Goal: Task Accomplishment & Management: Complete application form

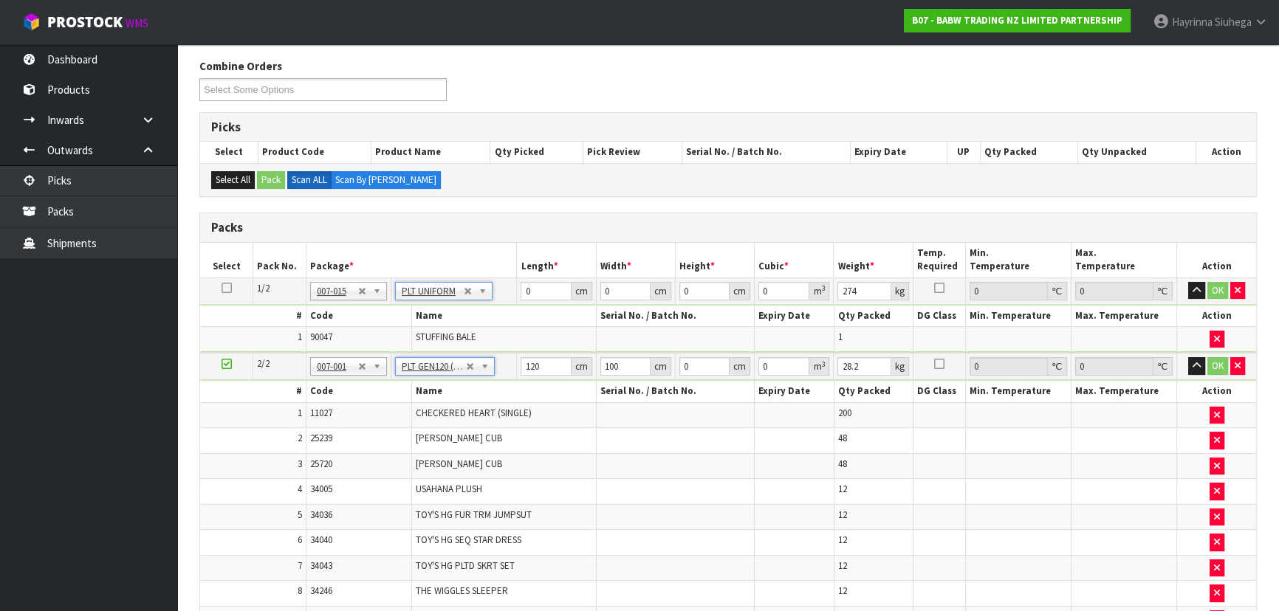
scroll to position [96, 0]
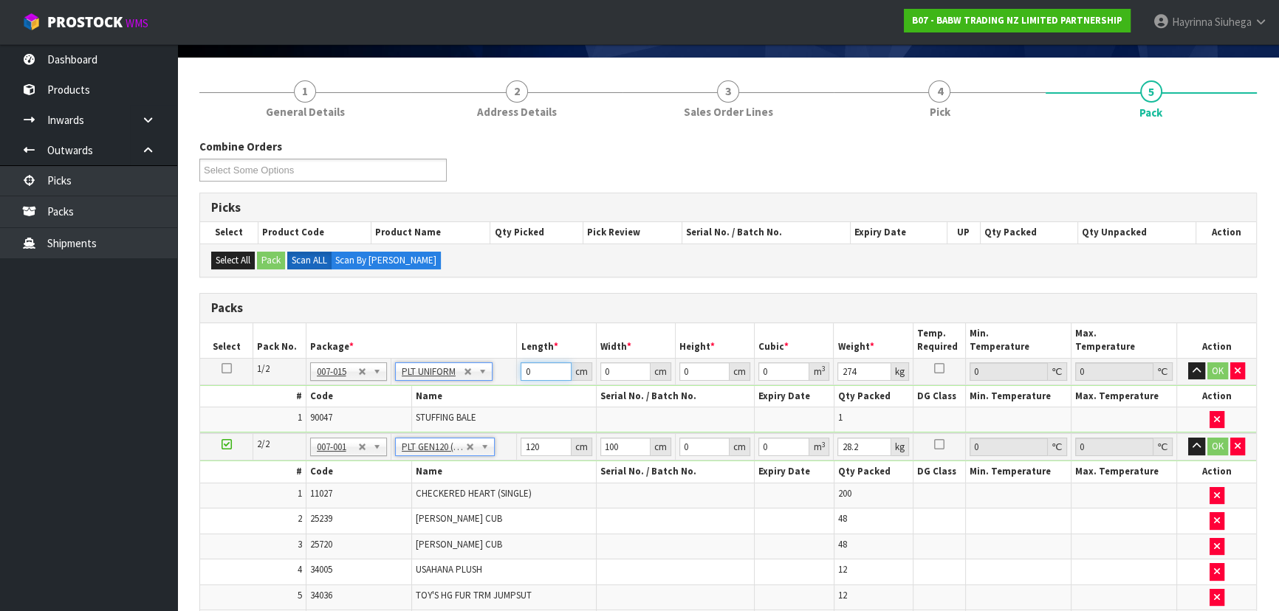
click at [524, 363] on input "0" at bounding box center [546, 372] width 50 height 18
type input "120"
type input "107"
type input "8"
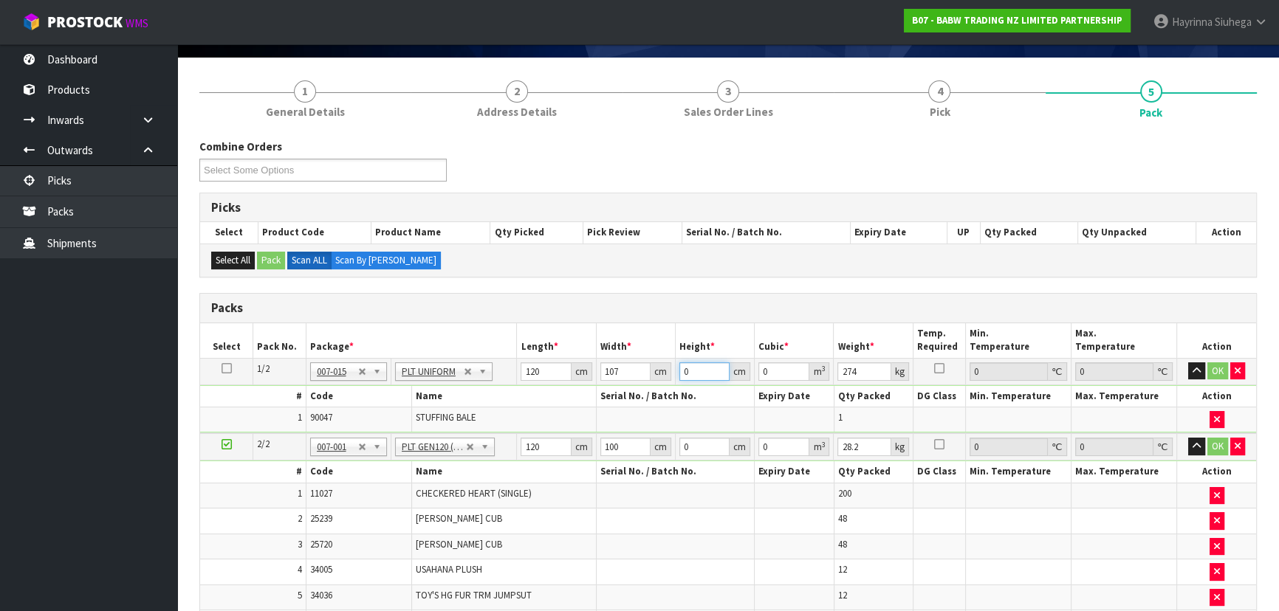
type input "0.10272"
type input "87"
type input "1.11708"
type input "87"
type input "297"
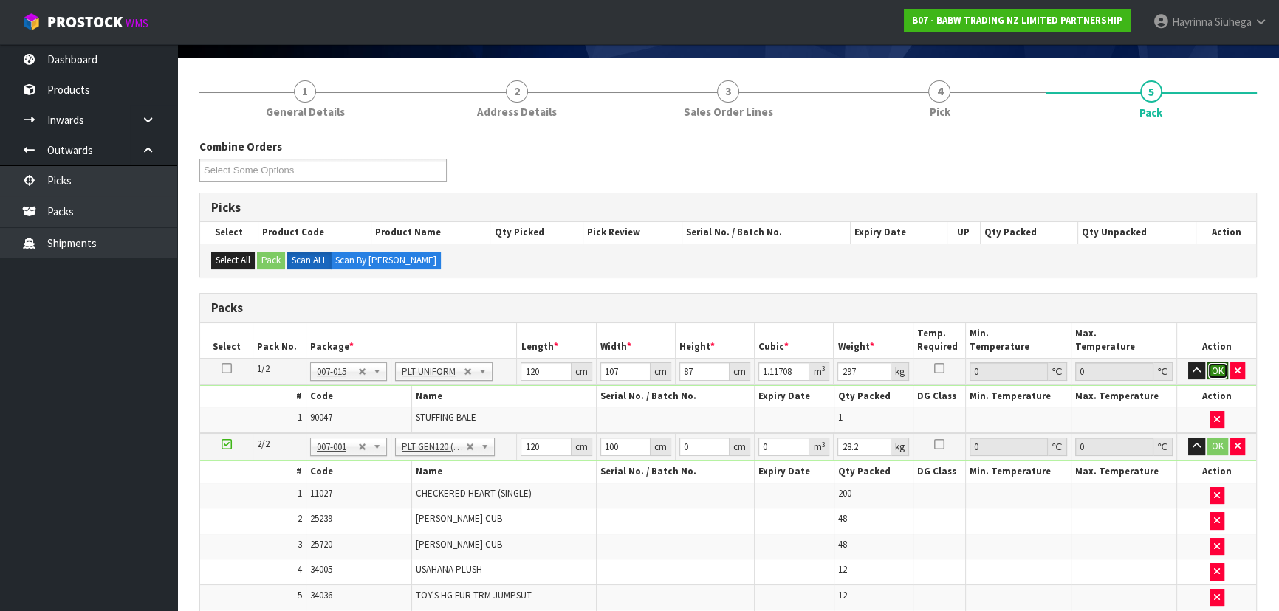
click button "OK" at bounding box center [1217, 372] width 21 height 18
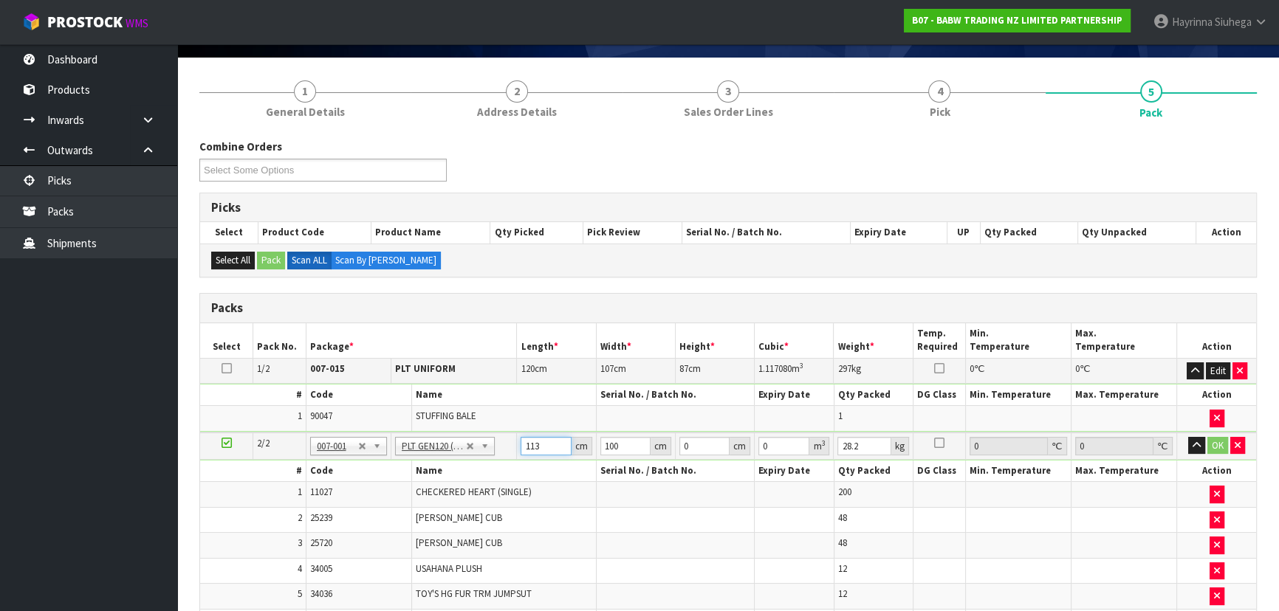
type input "113"
type input "62"
type input "6"
type input "0.042036"
type input "67"
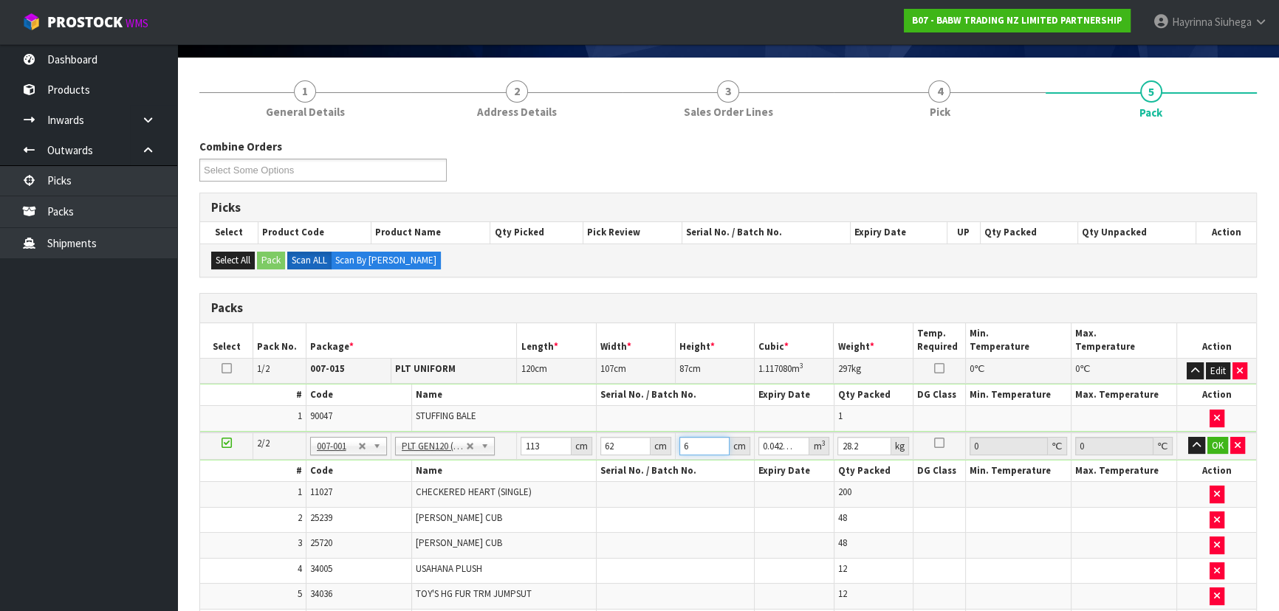
type input "0.469402"
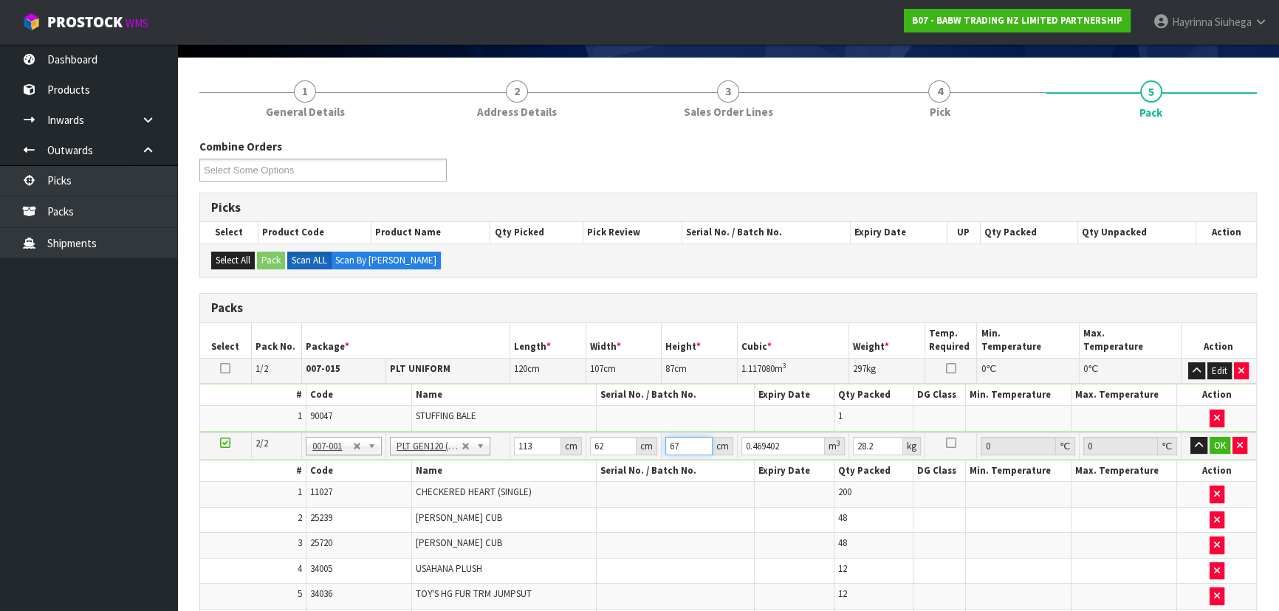
type input "67"
type input "31"
click button "OK" at bounding box center [1220, 446] width 21 height 18
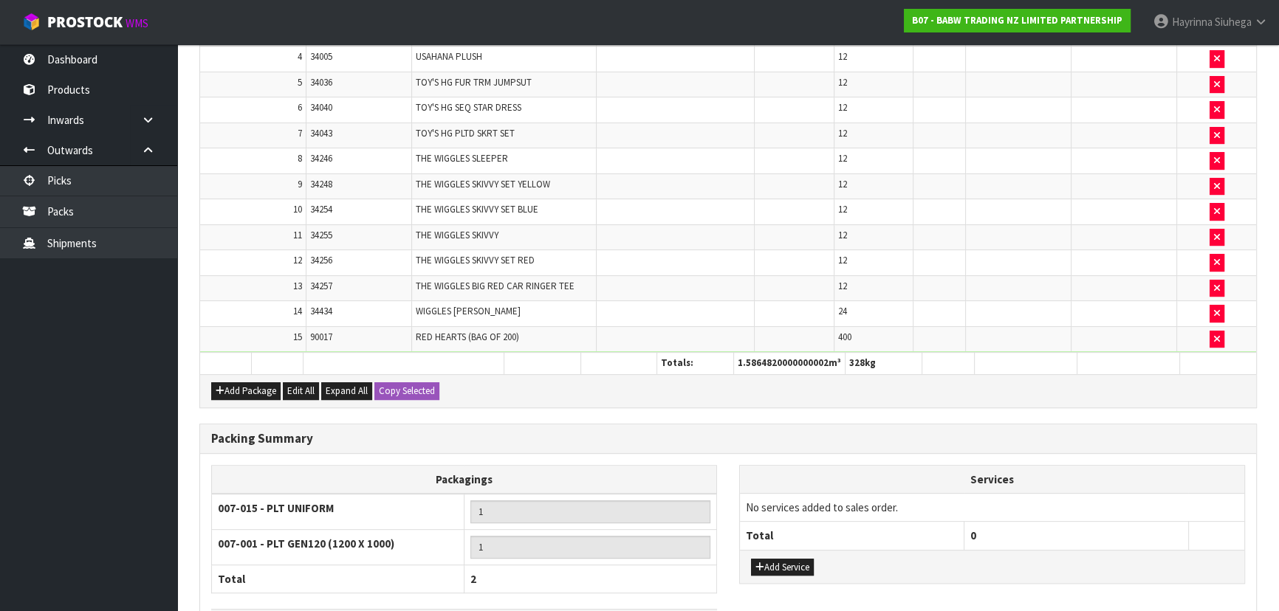
scroll to position [712, 0]
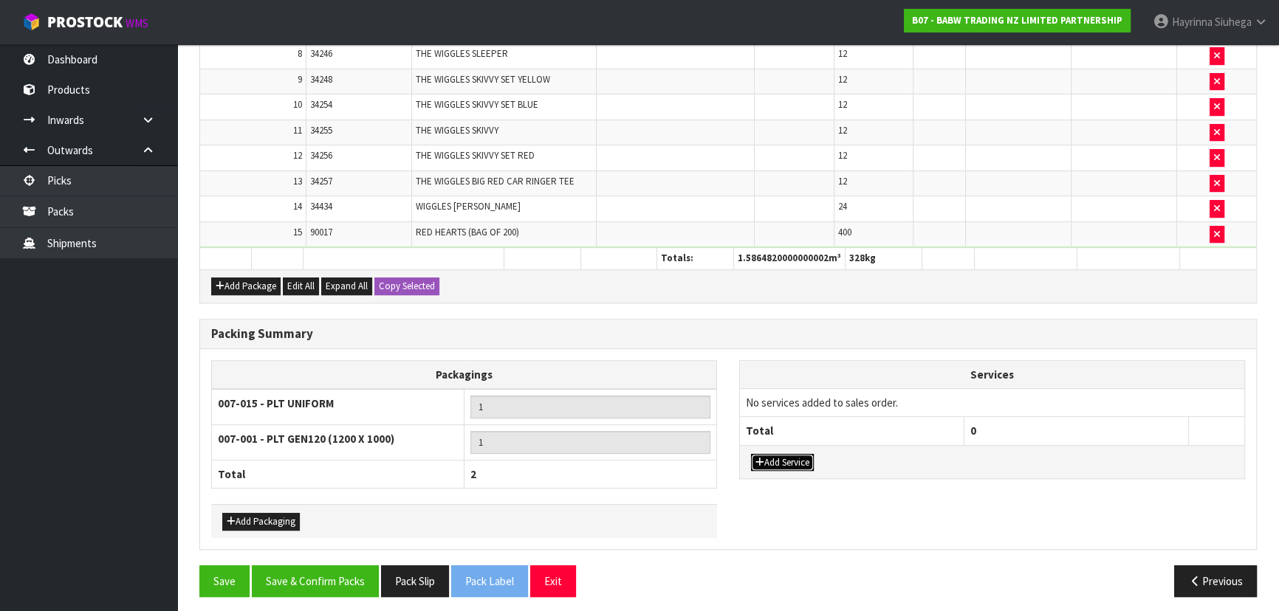
click at [676, 402] on button "Add Service" at bounding box center [782, 463] width 63 height 18
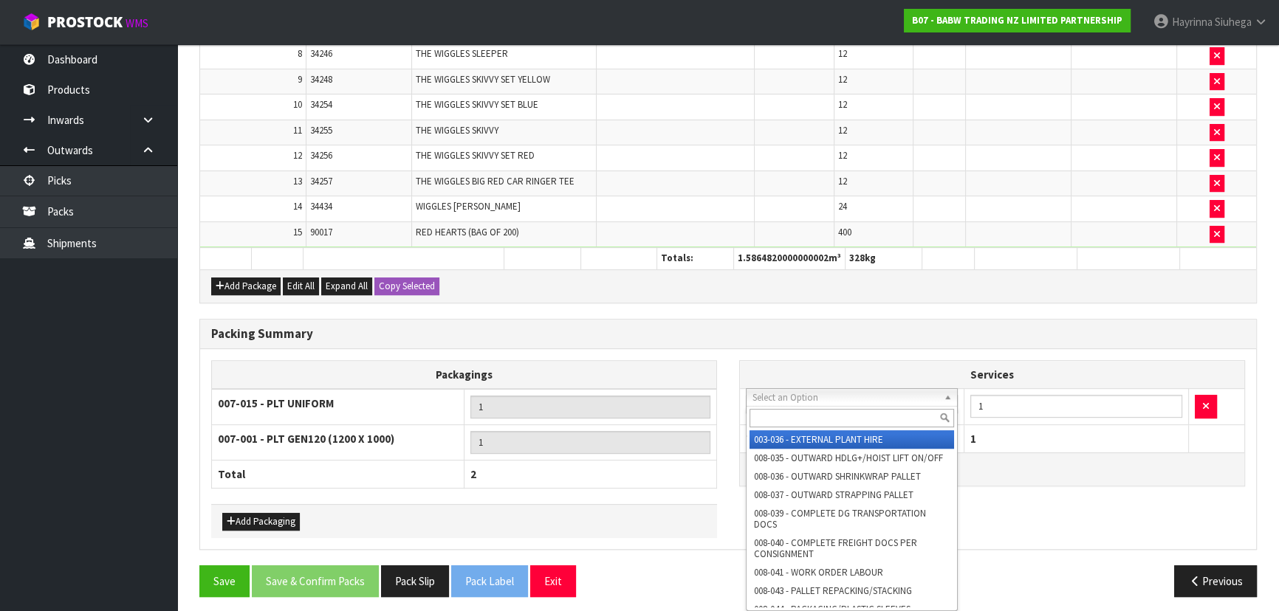
click at [676, 402] on input "text" at bounding box center [852, 418] width 205 height 18
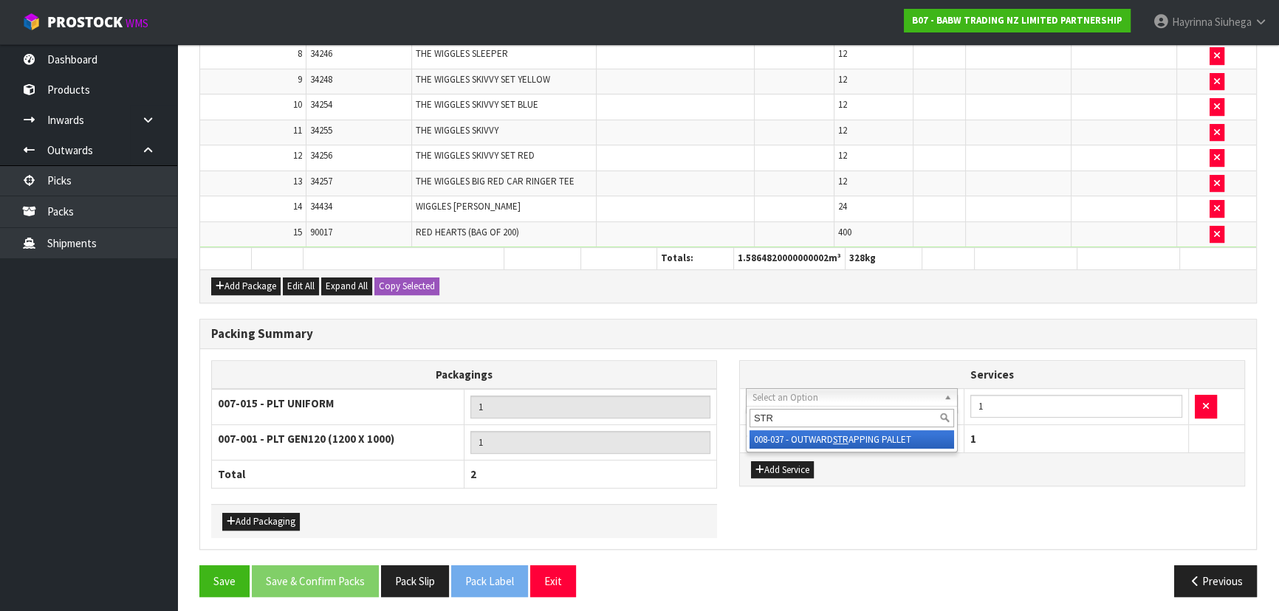
type input "STR"
drag, startPoint x: 801, startPoint y: 440, endPoint x: 689, endPoint y: 440, distance: 112.2
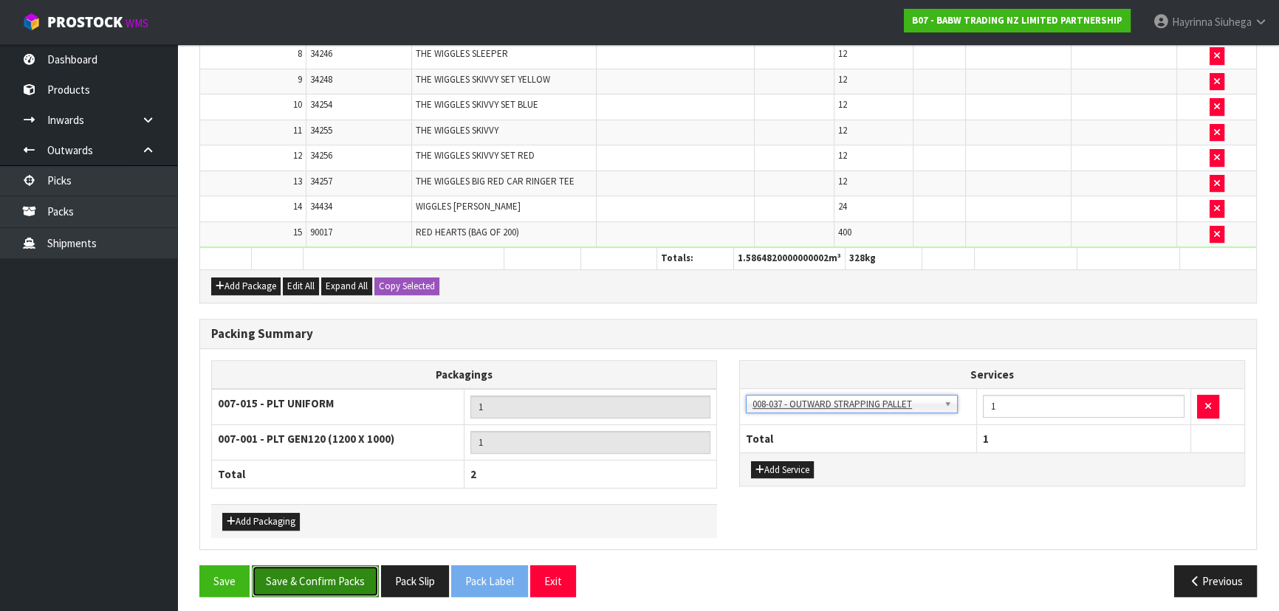
click at [324, 402] on button "Save & Confirm Packs" at bounding box center [315, 582] width 127 height 32
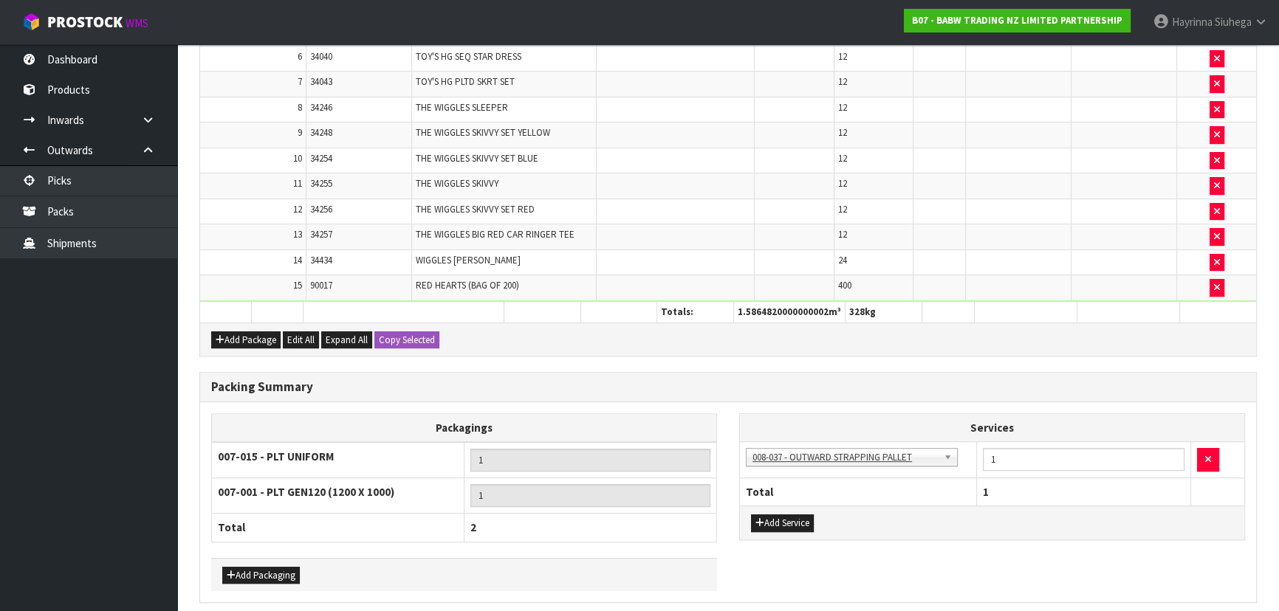
scroll to position [0, 0]
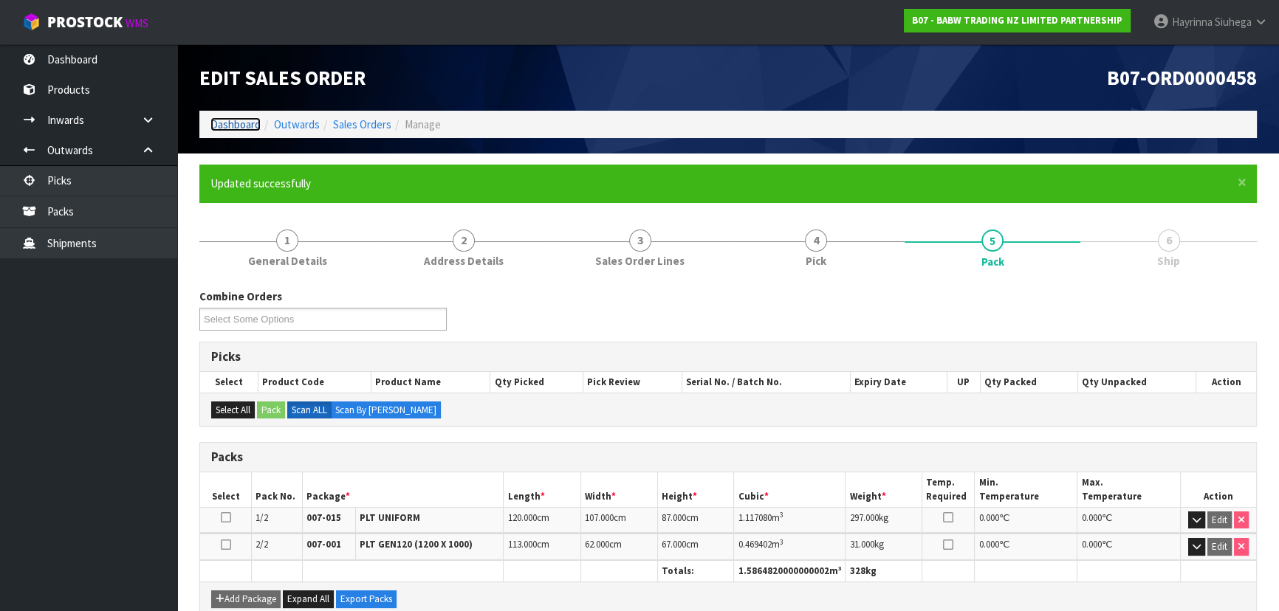
click at [238, 129] on link "Dashboard" at bounding box center [235, 124] width 50 height 14
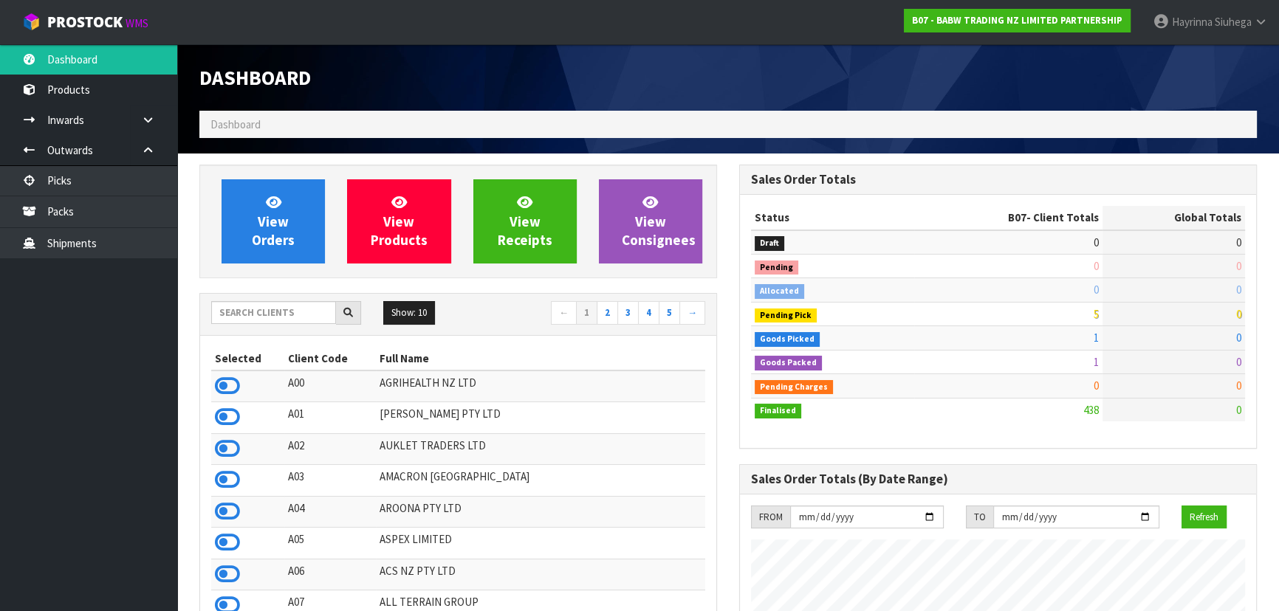
scroll to position [1117, 539]
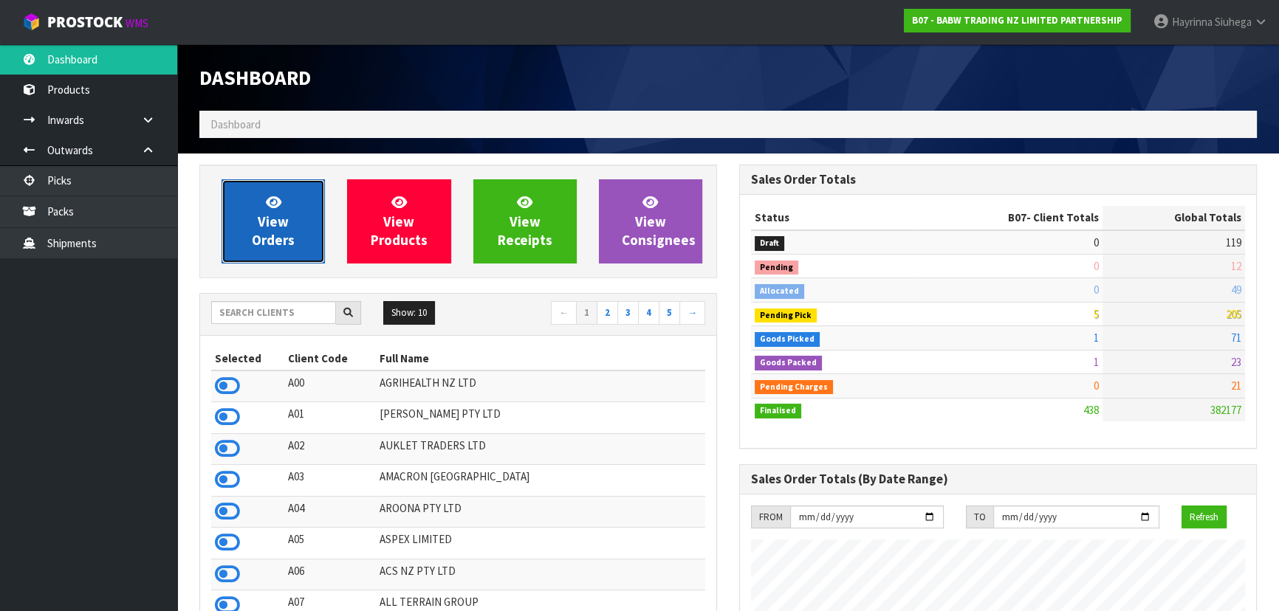
click at [297, 236] on link "View Orders" at bounding box center [273, 221] width 103 height 84
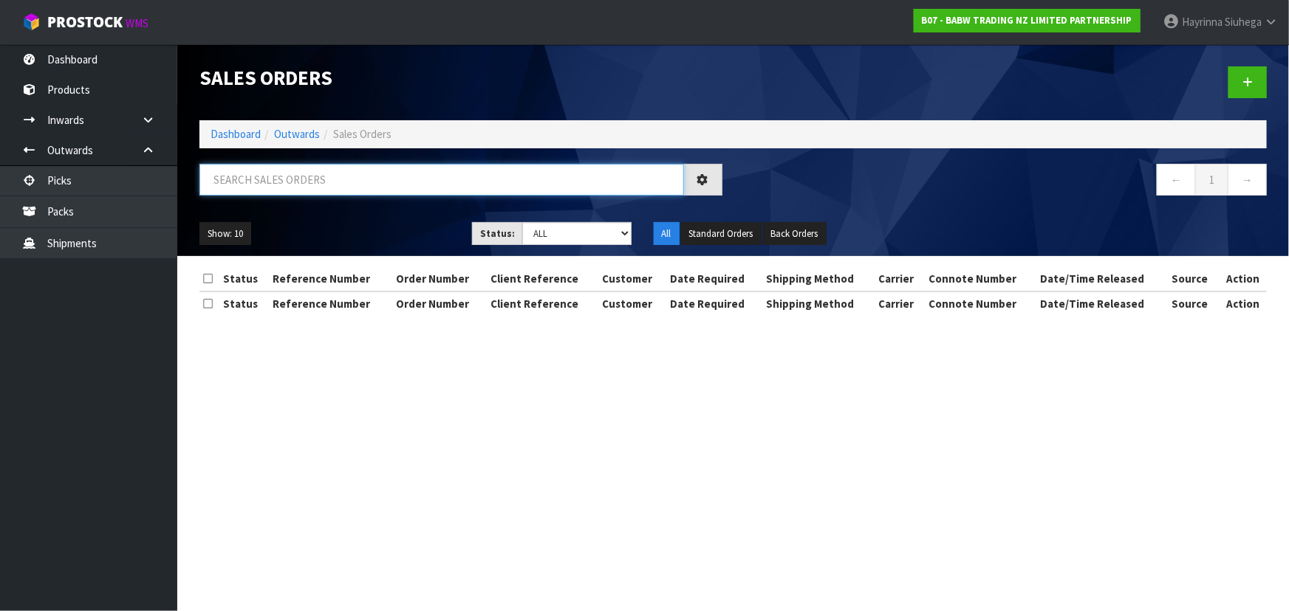
click at [318, 182] on input "text" at bounding box center [441, 180] width 484 height 32
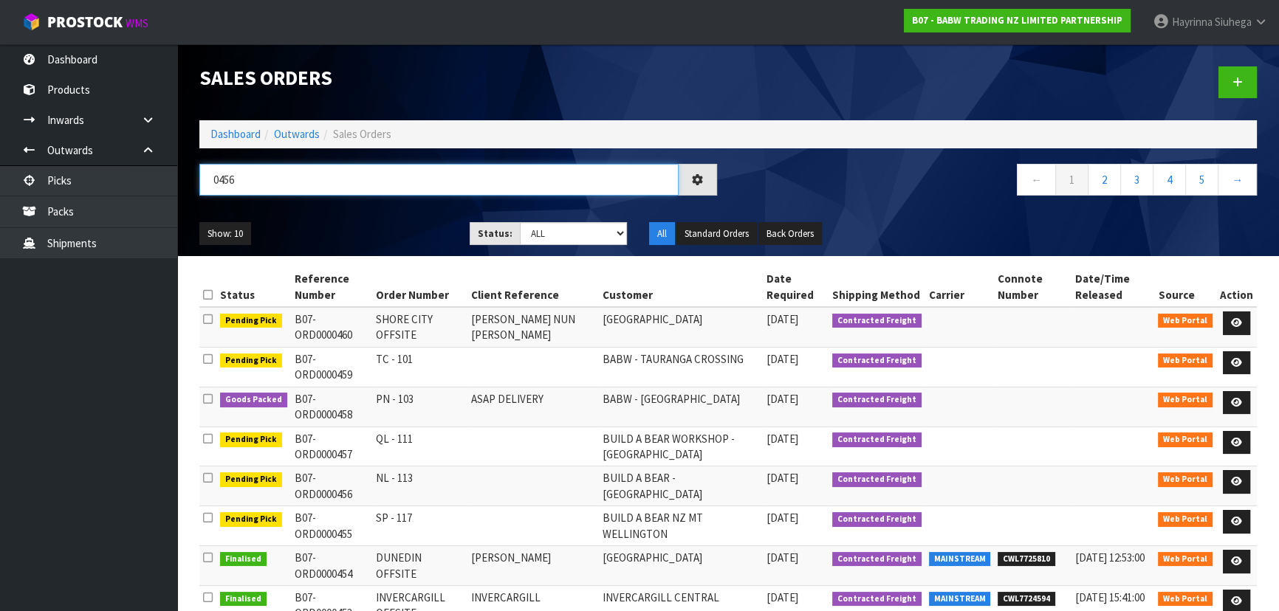
type input "0456"
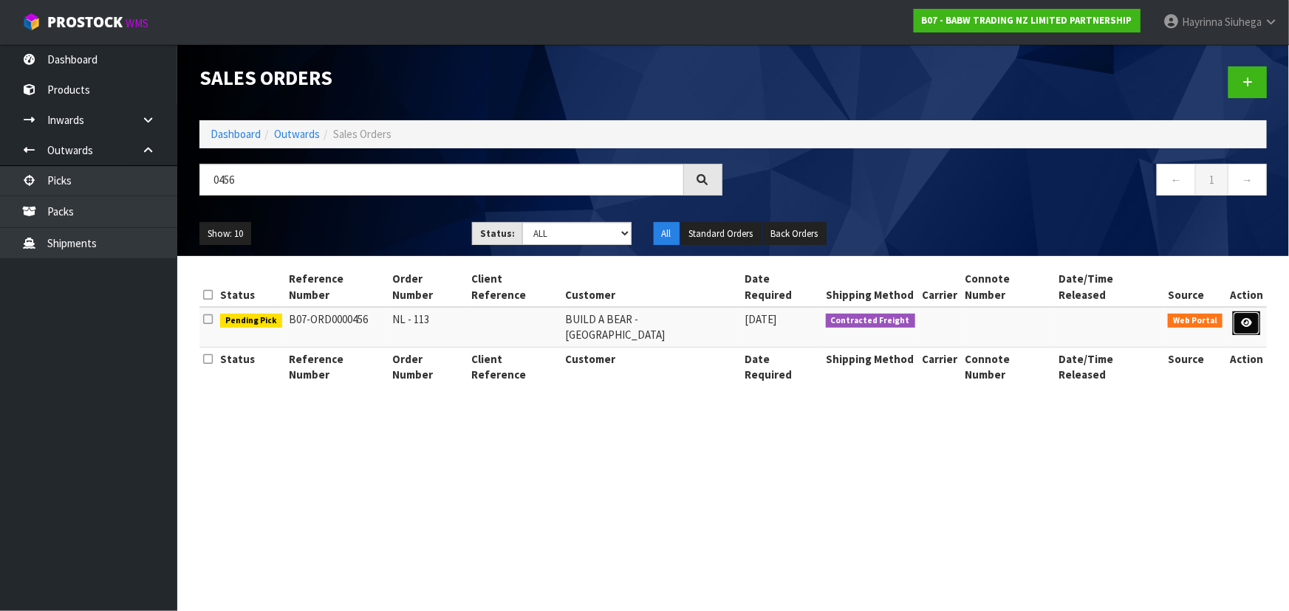
click at [676, 312] on link at bounding box center [1245, 324] width 27 height 24
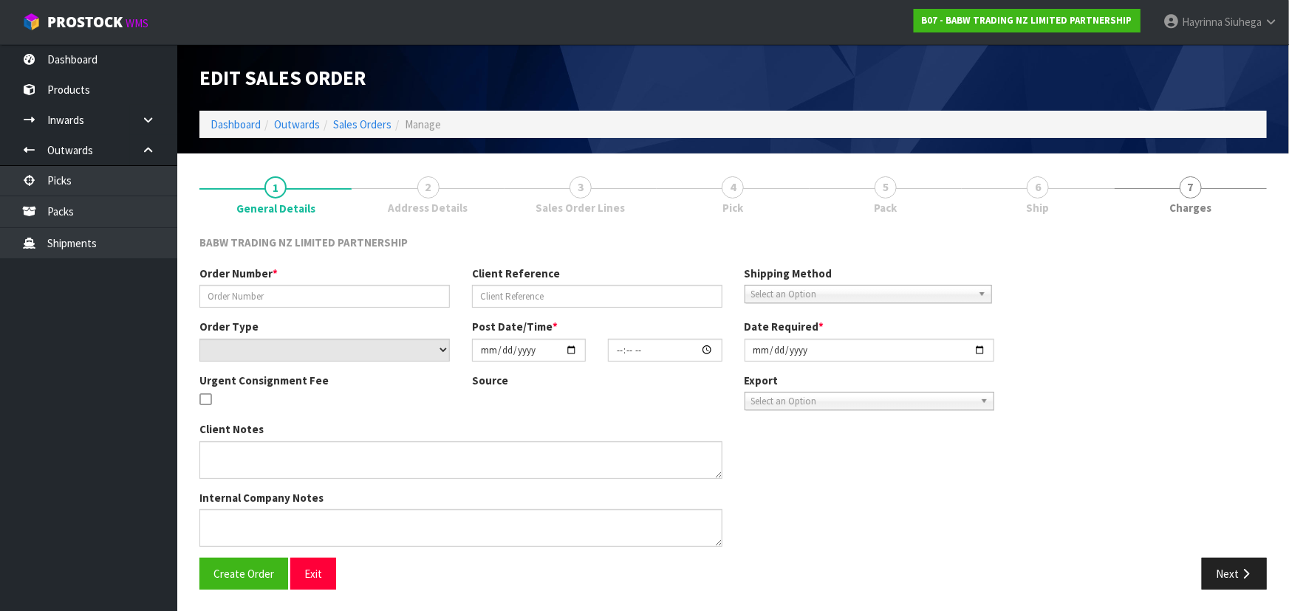
type input "NL - 113"
select select "number:0"
type input "[DATE]"
type input "13:22:00.000"
type input "[DATE]"
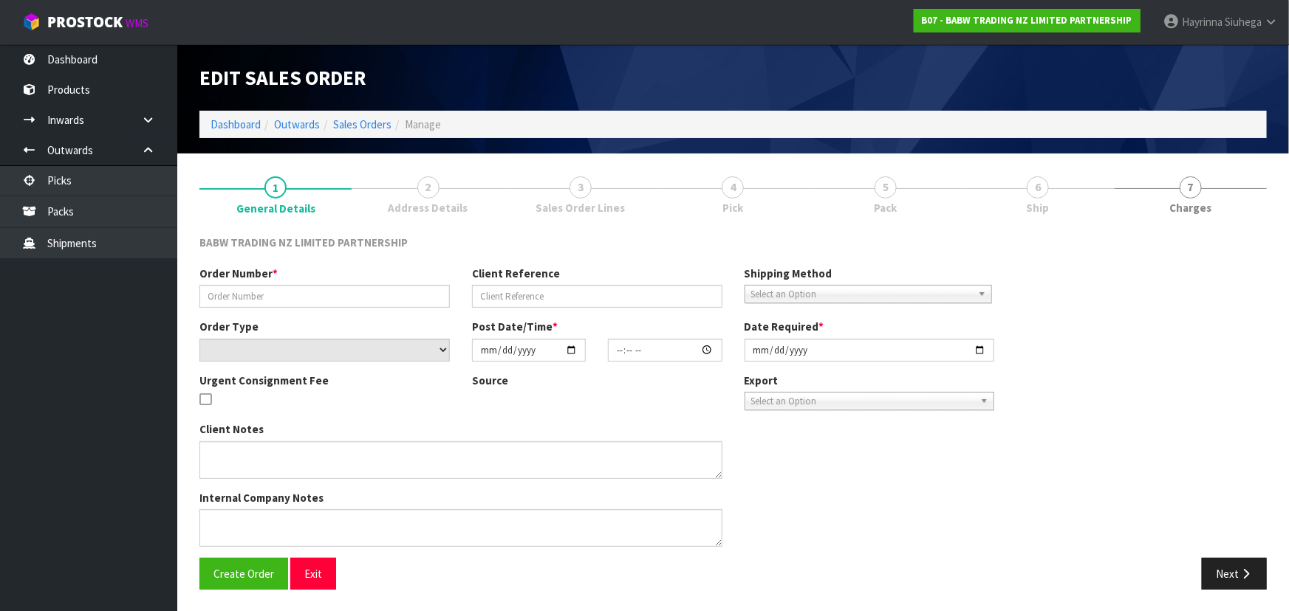
type textarea "DELIVER BETWEEN 8AM AND 8.30AM CALL - [PERSON_NAME] ON [PHONE_NUMBER] AFTERNOON…"
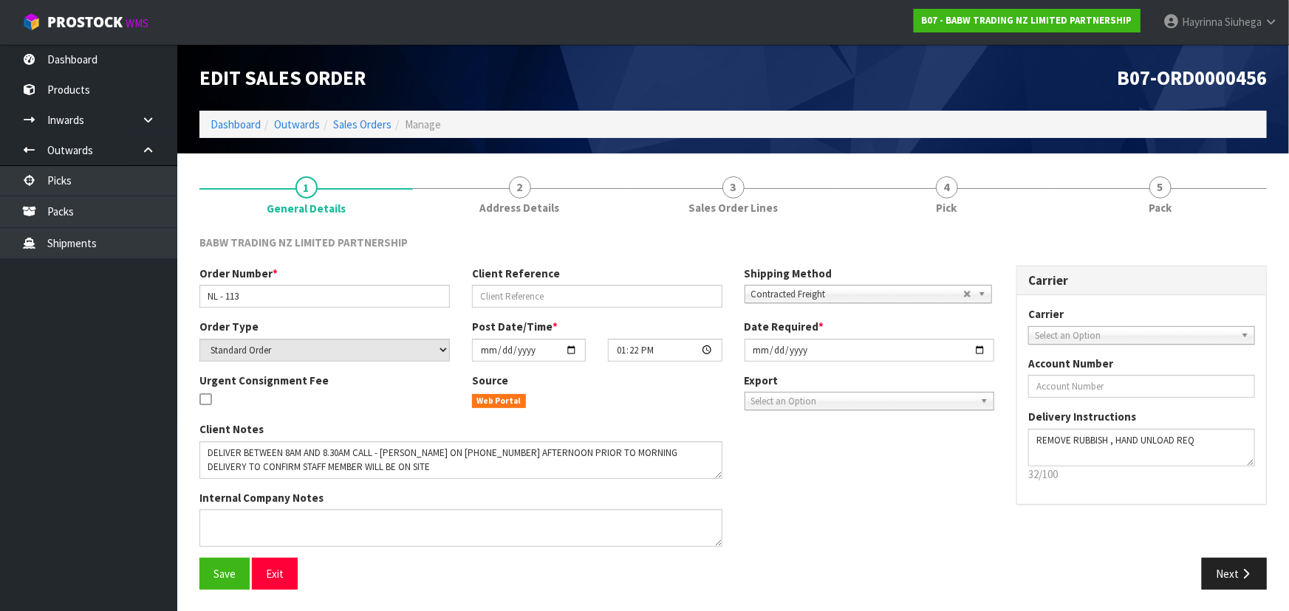
click at [676, 184] on link "4 Pick" at bounding box center [946, 194] width 213 height 58
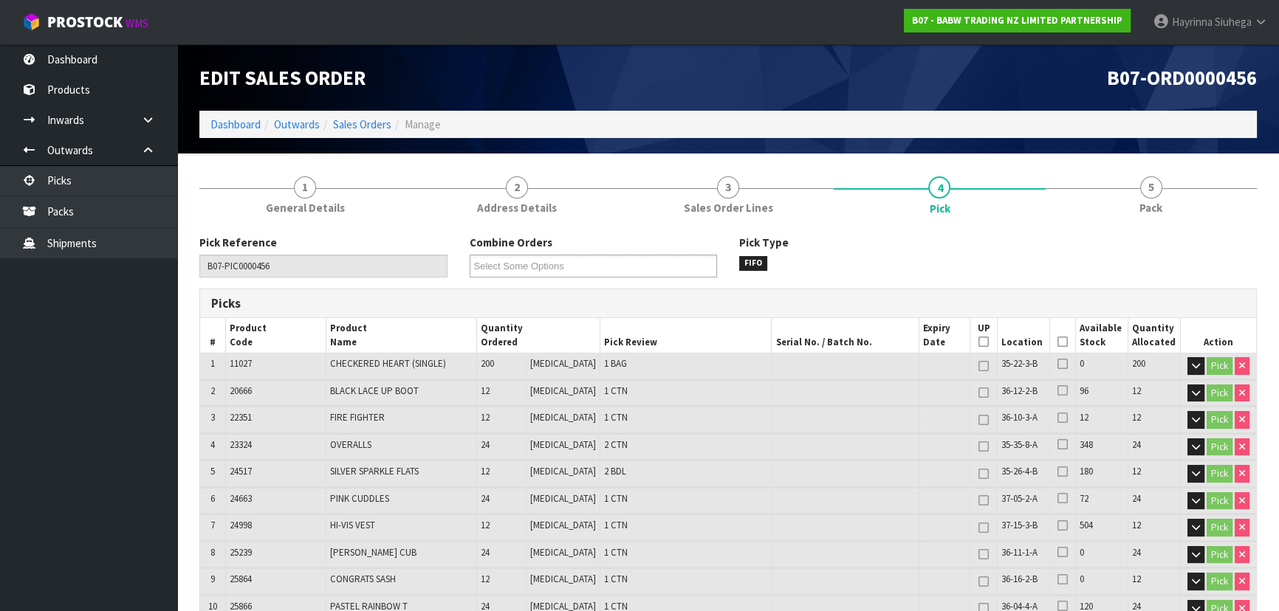
click at [676, 343] on icon at bounding box center [1062, 342] width 10 height 1
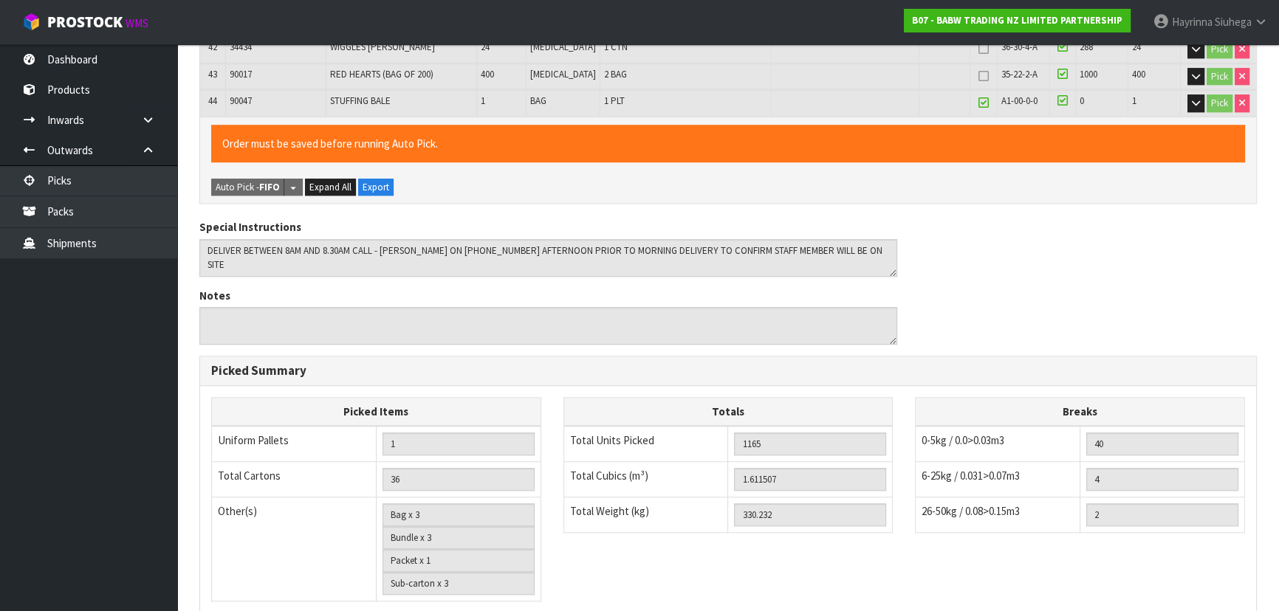
scroll to position [1611, 0]
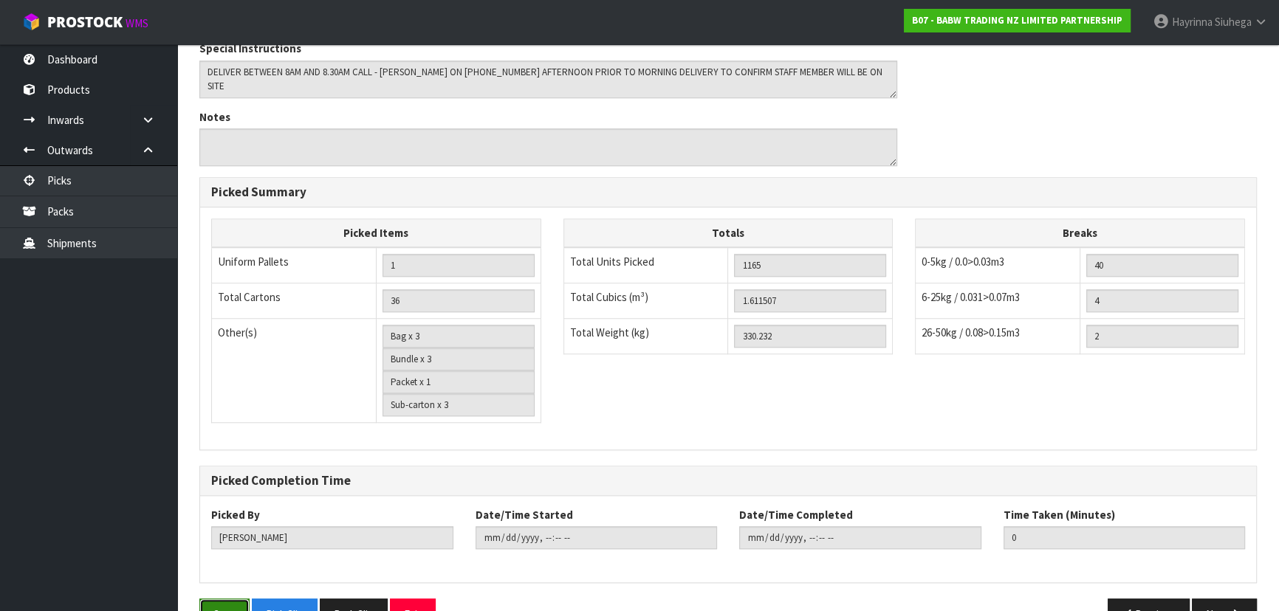
click at [215, 402] on button "Save" at bounding box center [224, 615] width 50 height 32
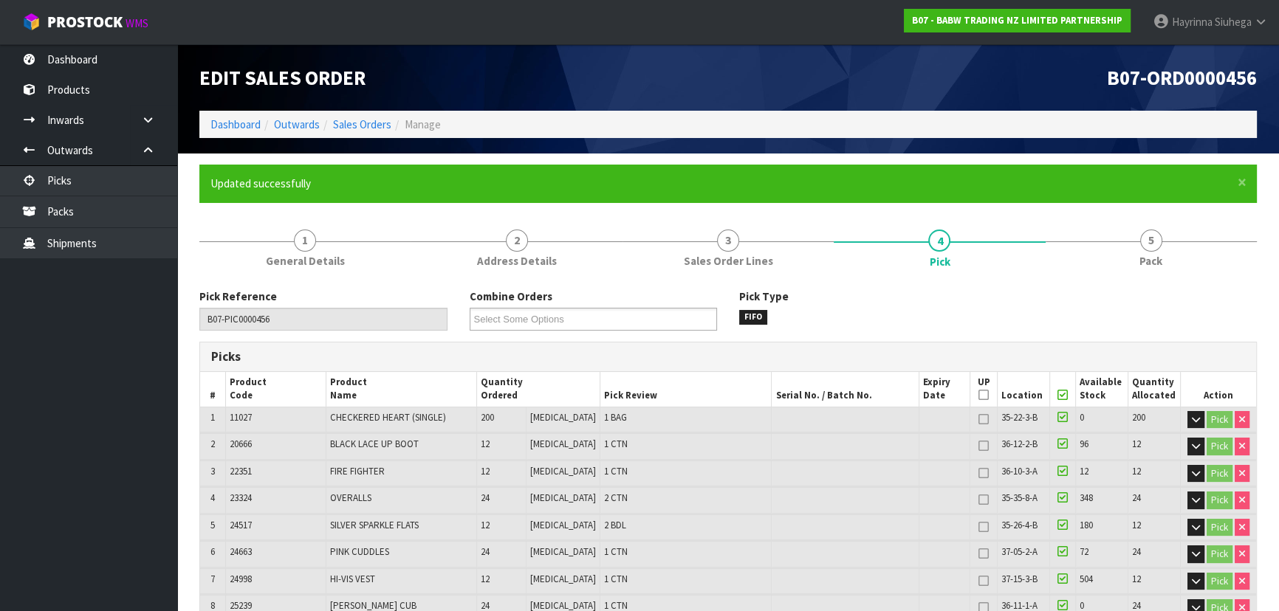
type input "[PERSON_NAME]"
type input "[DATE]T14:02:04"
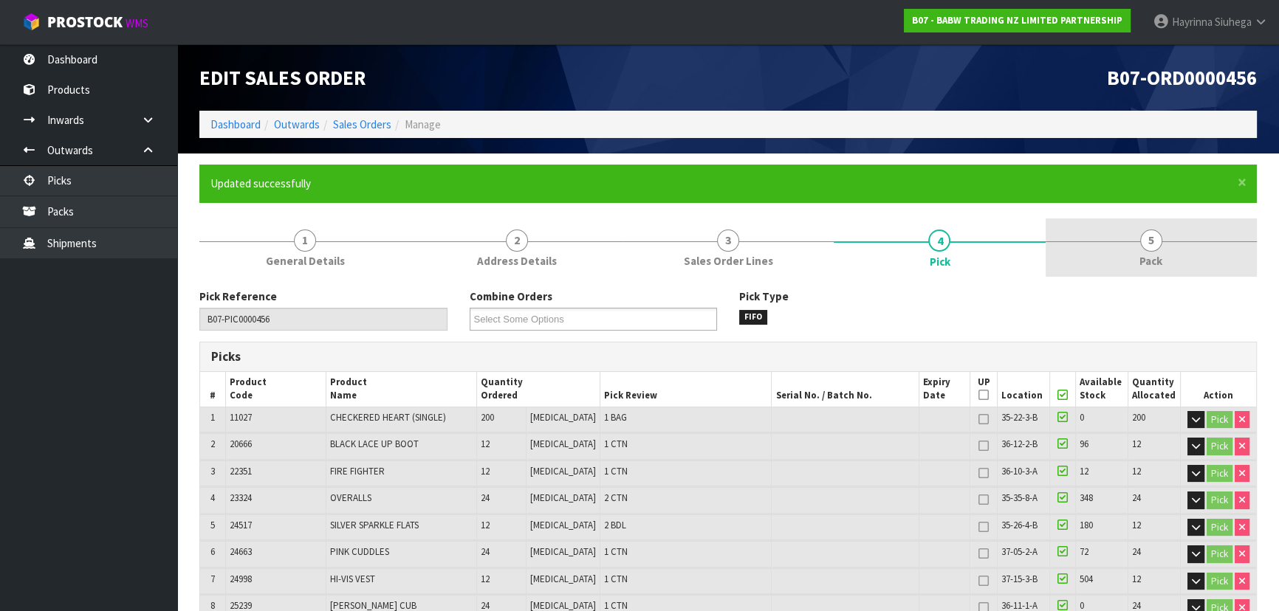
click at [676, 237] on span "5" at bounding box center [1151, 241] width 22 height 22
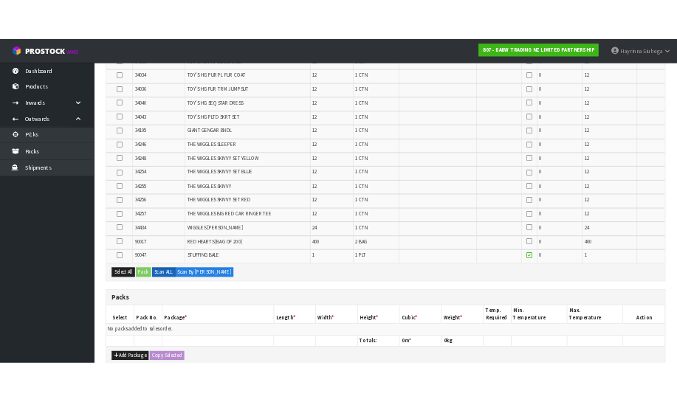
scroll to position [1208, 0]
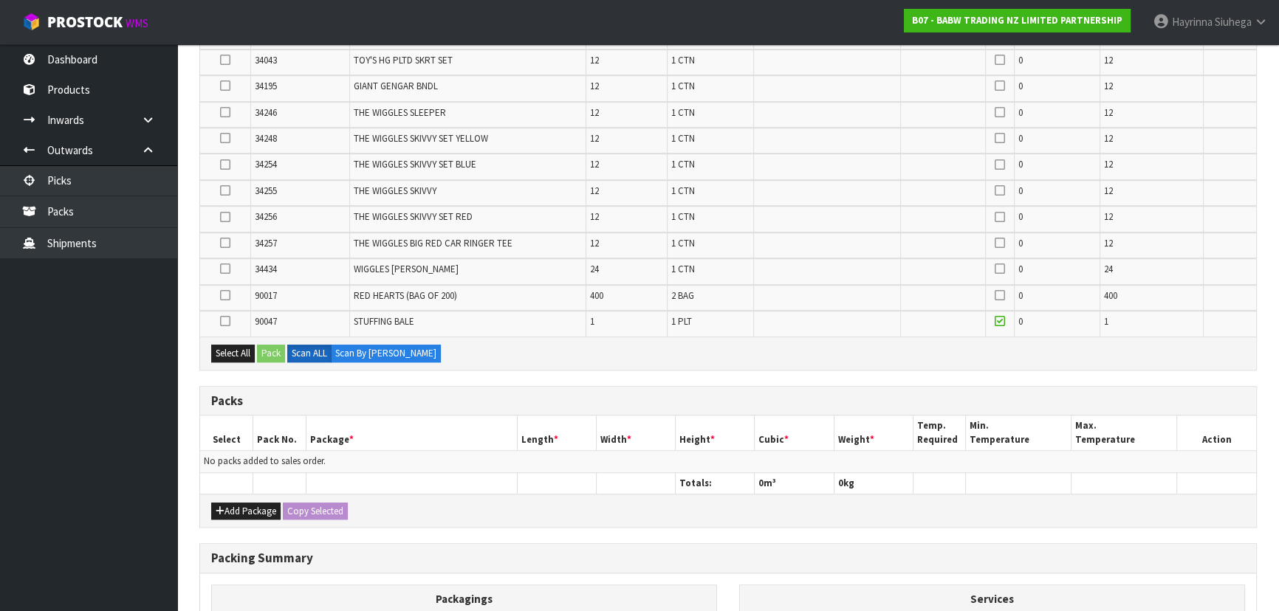
click at [221, 321] on icon at bounding box center [225, 321] width 10 height 1
click at [0, 0] on input "checkbox" at bounding box center [0, 0] width 0 height 0
click at [276, 346] on button "Pack" at bounding box center [271, 354] width 28 height 18
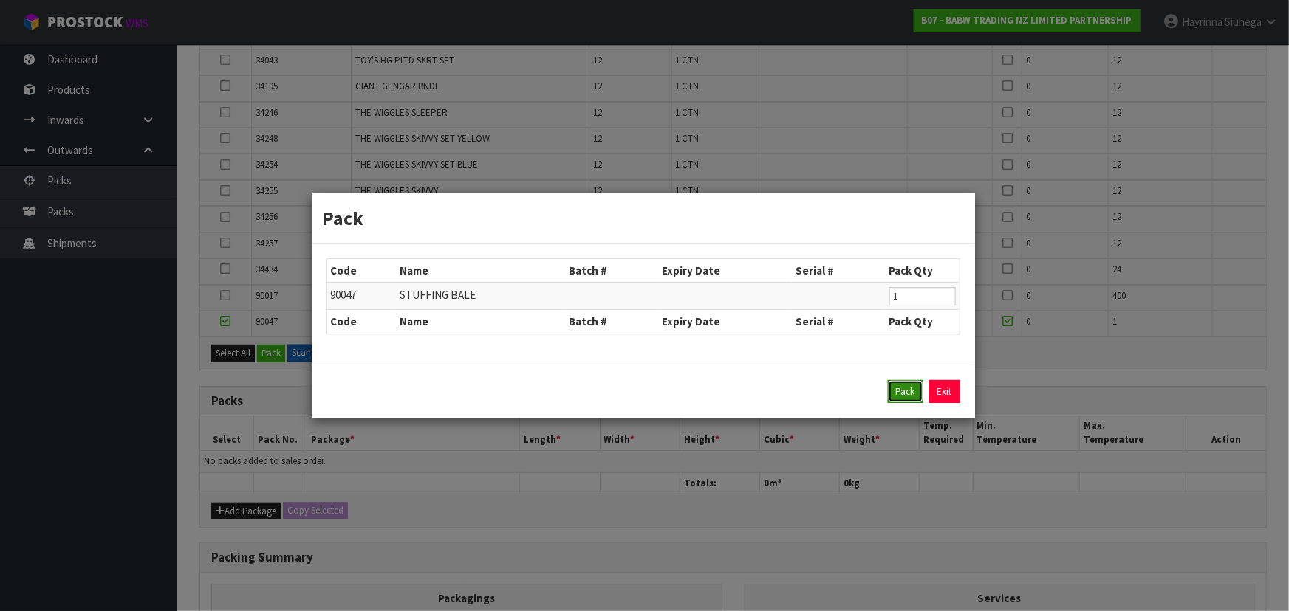
click at [676, 390] on button "Pack" at bounding box center [905, 392] width 35 height 24
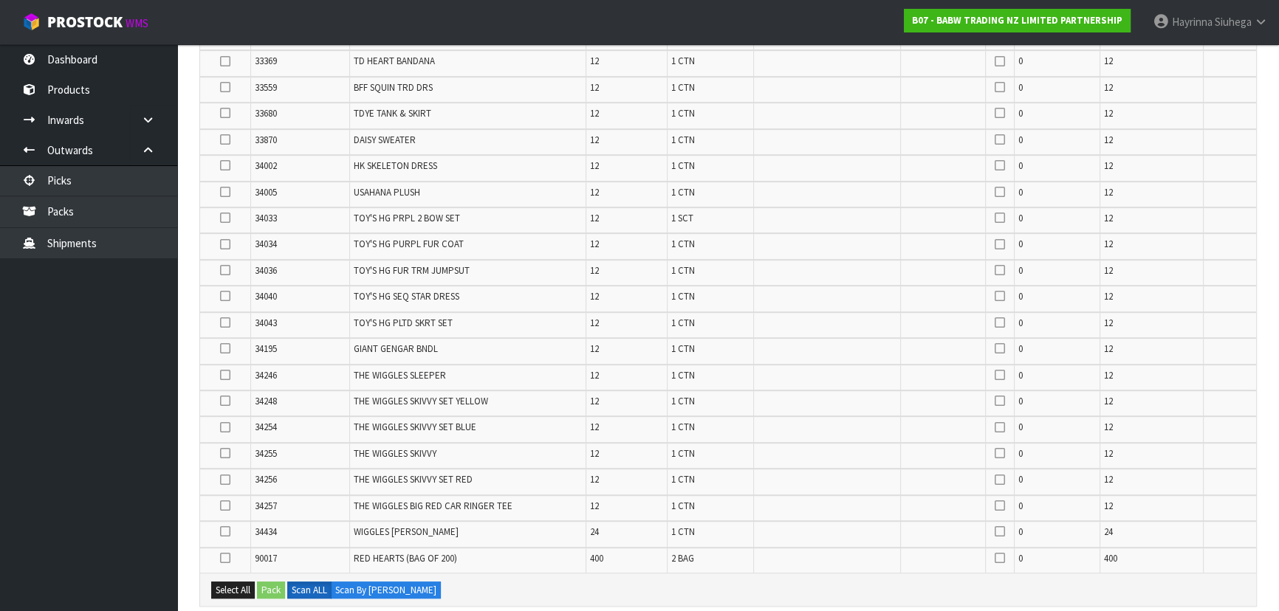
scroll to position [1213, 0]
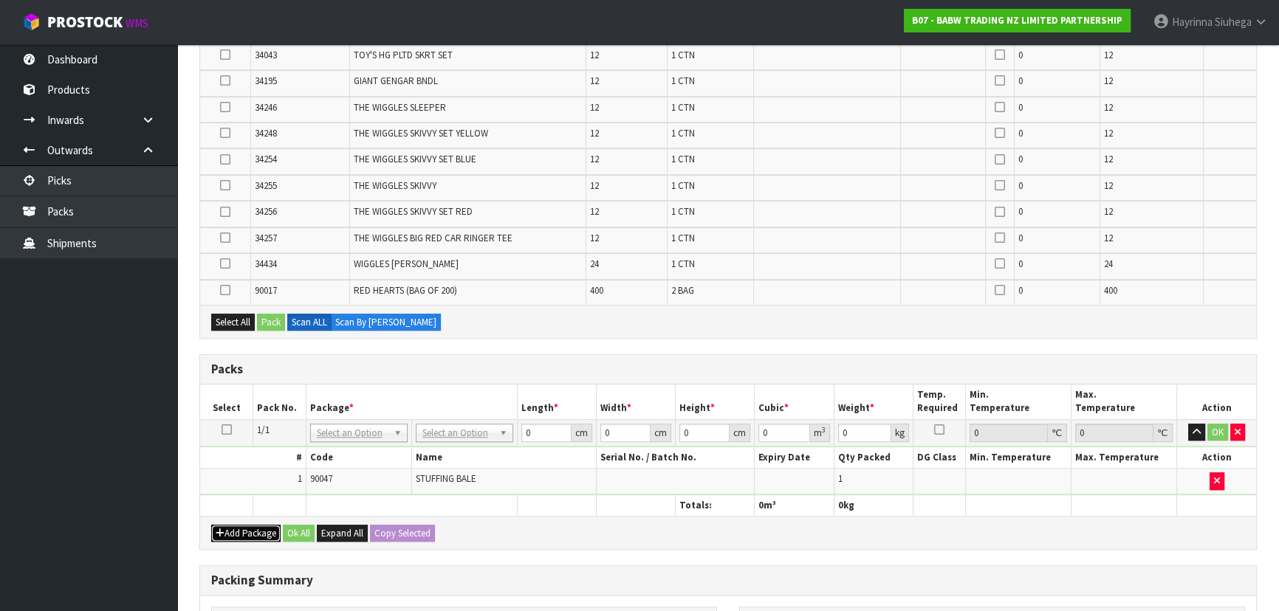
click at [235, 402] on button "Add Package" at bounding box center [245, 534] width 69 height 18
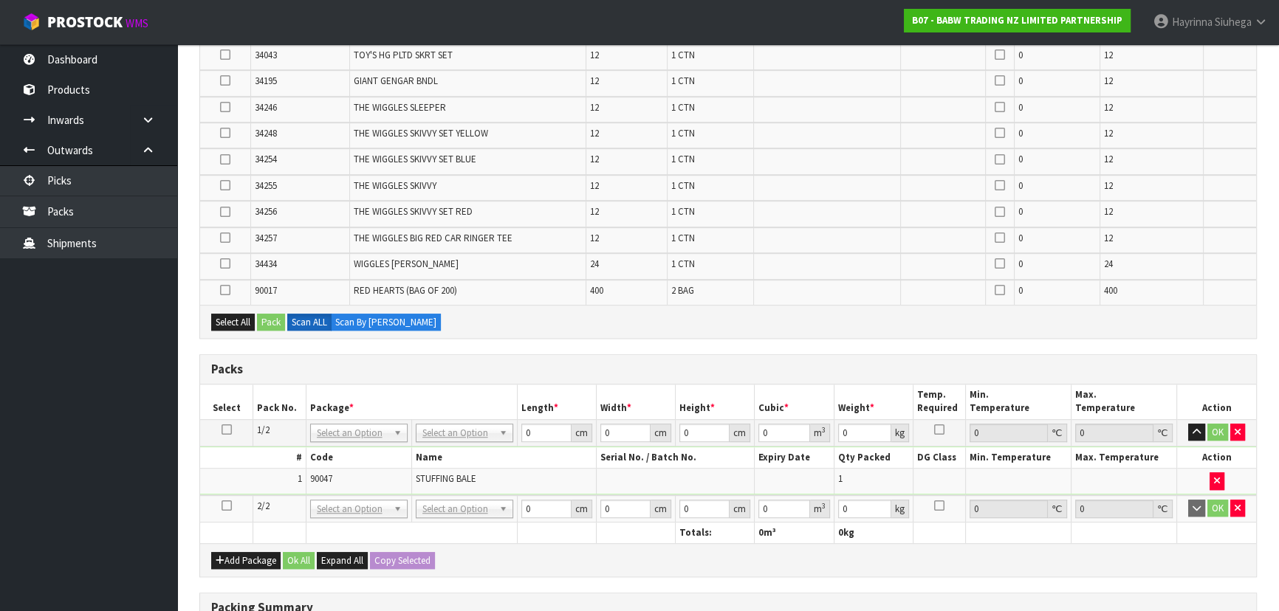
click at [227, 402] on icon at bounding box center [227, 506] width 10 height 1
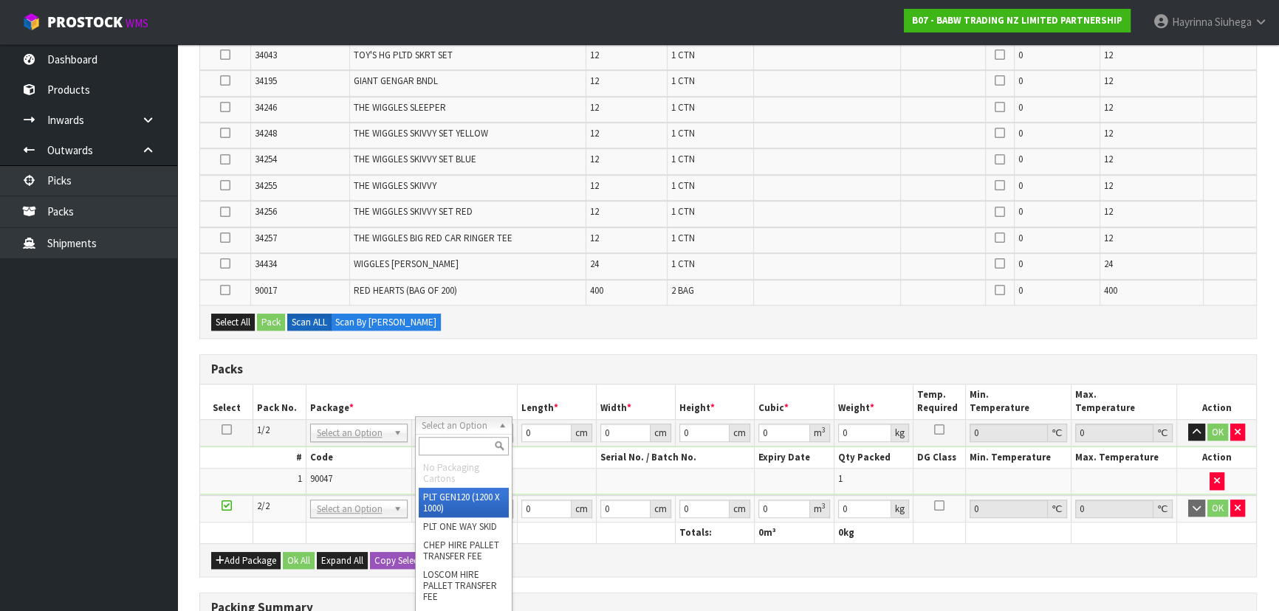
click at [444, 402] on input "text" at bounding box center [464, 446] width 90 height 18
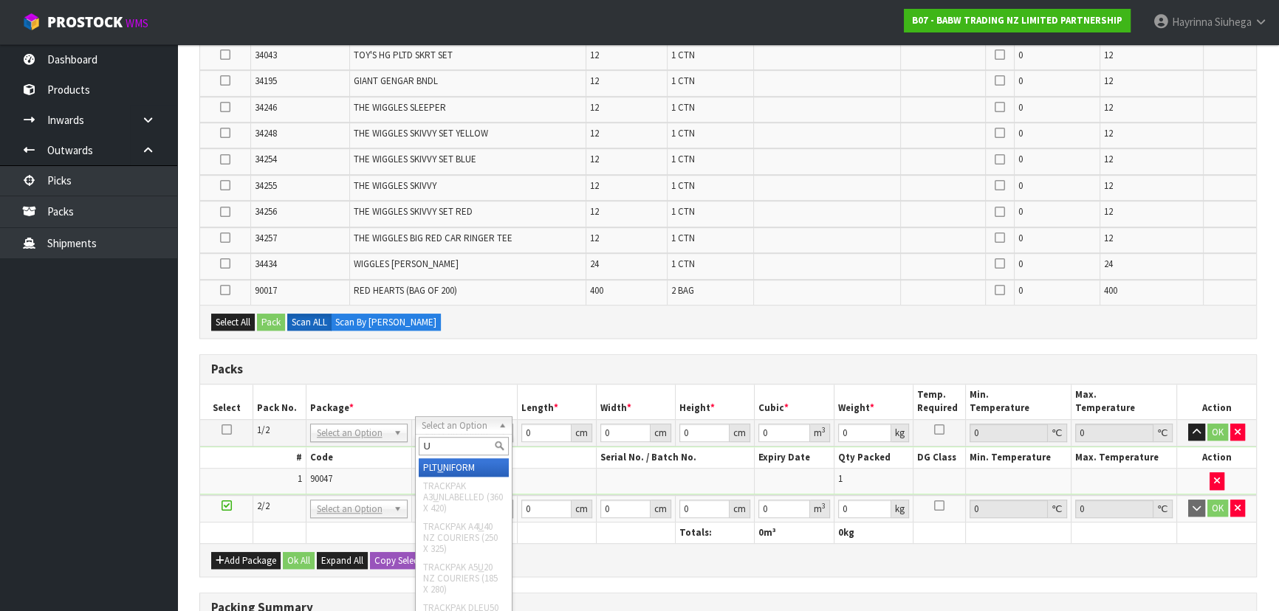
type input "U"
type input "274"
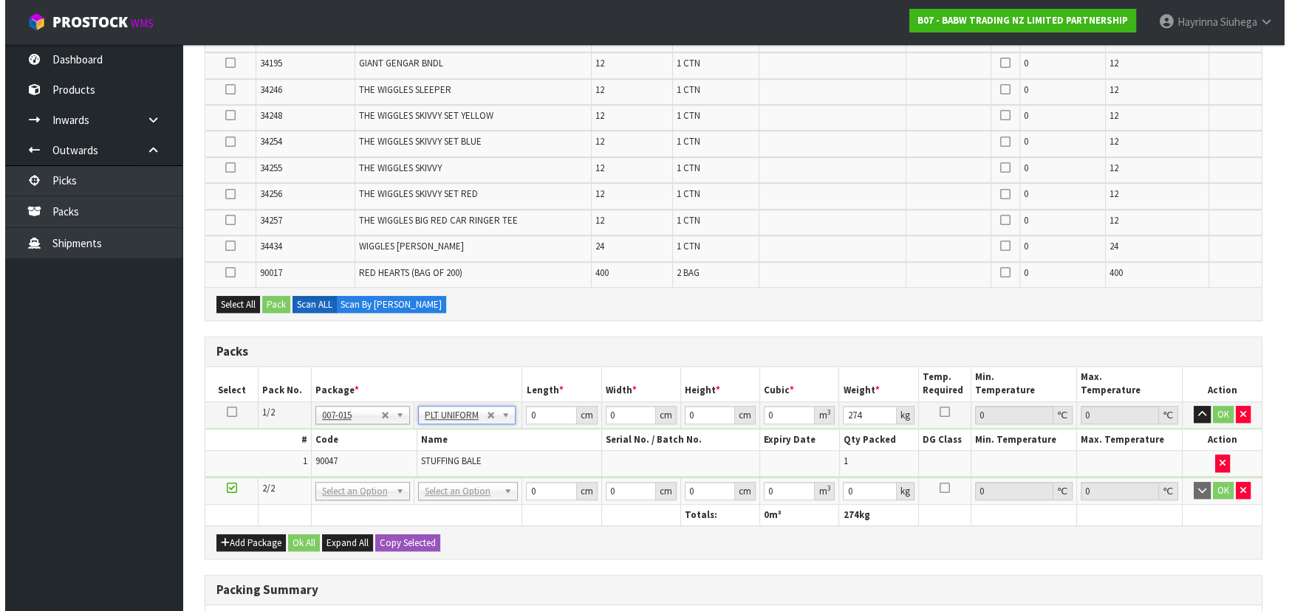
scroll to position [1348, 0]
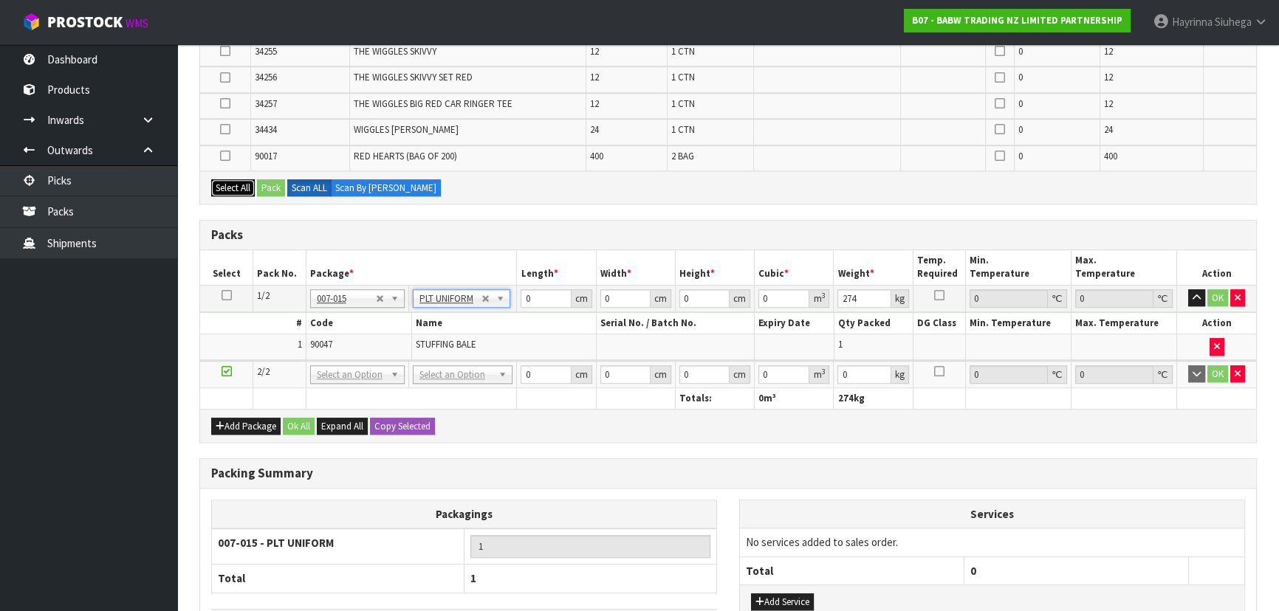
click at [230, 179] on button "Select All" at bounding box center [233, 188] width 44 height 18
click at [273, 179] on button "Pack" at bounding box center [271, 188] width 28 height 18
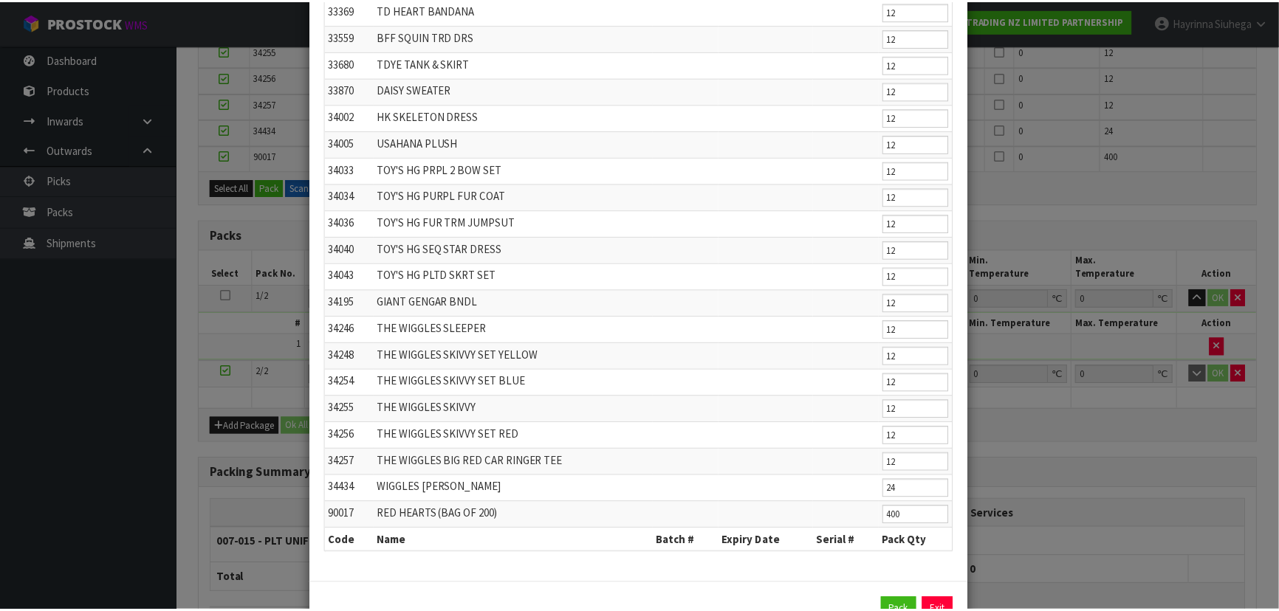
scroll to position [772, 0]
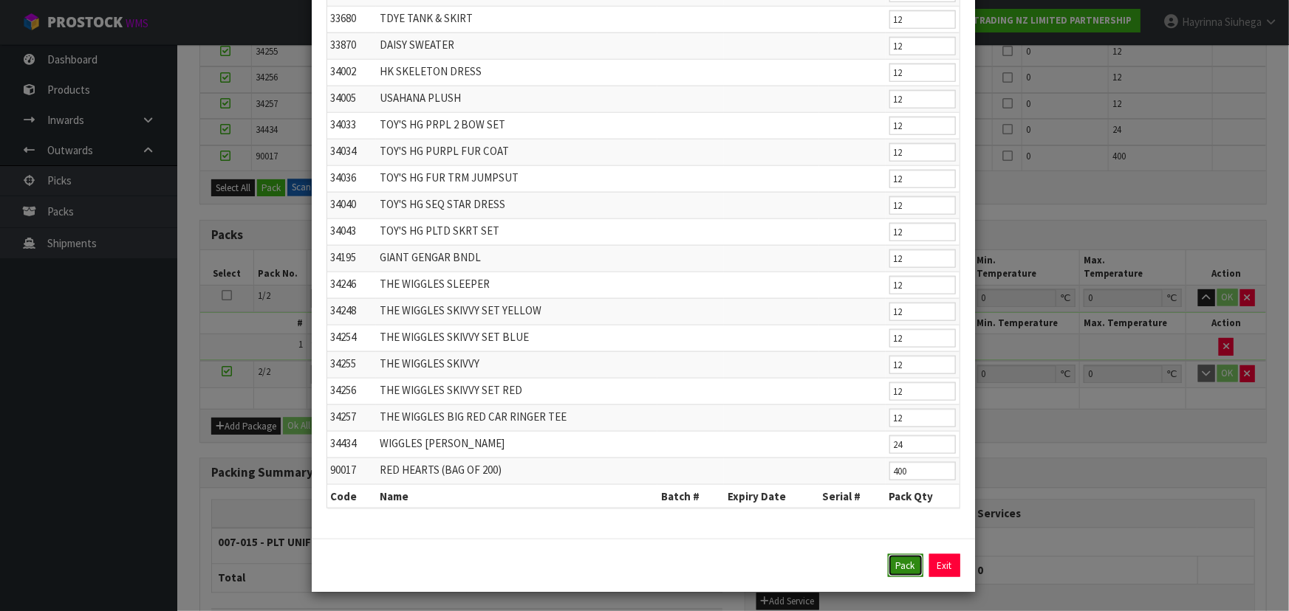
click at [676, 402] on button "Pack" at bounding box center [905, 567] width 35 height 24
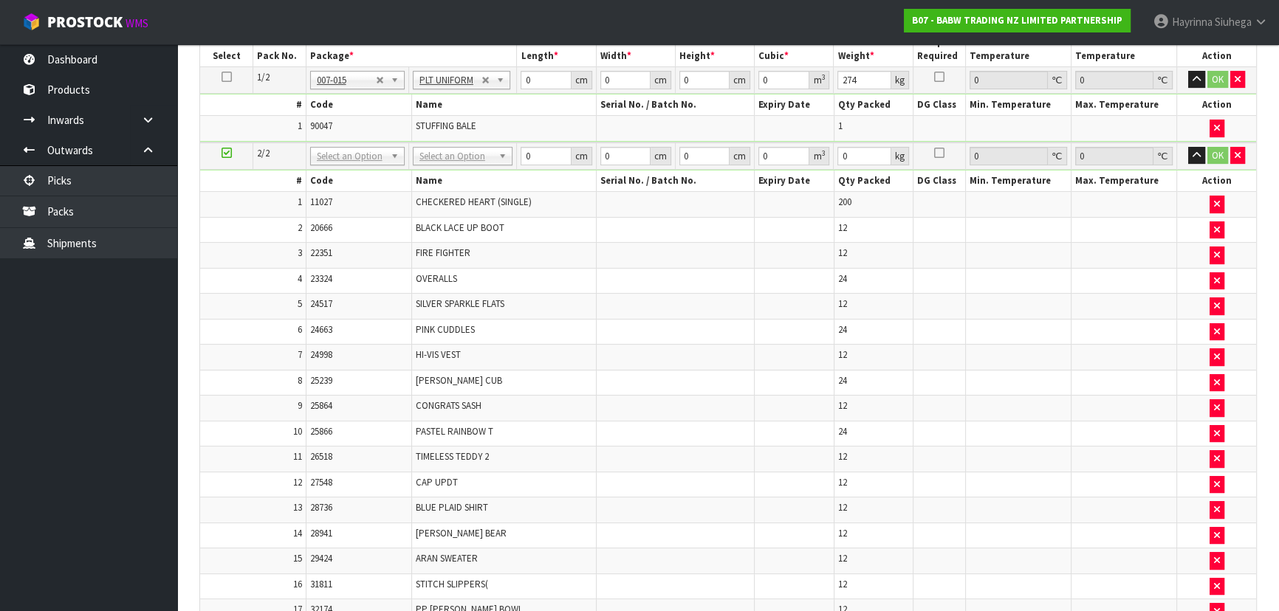
scroll to position [273, 0]
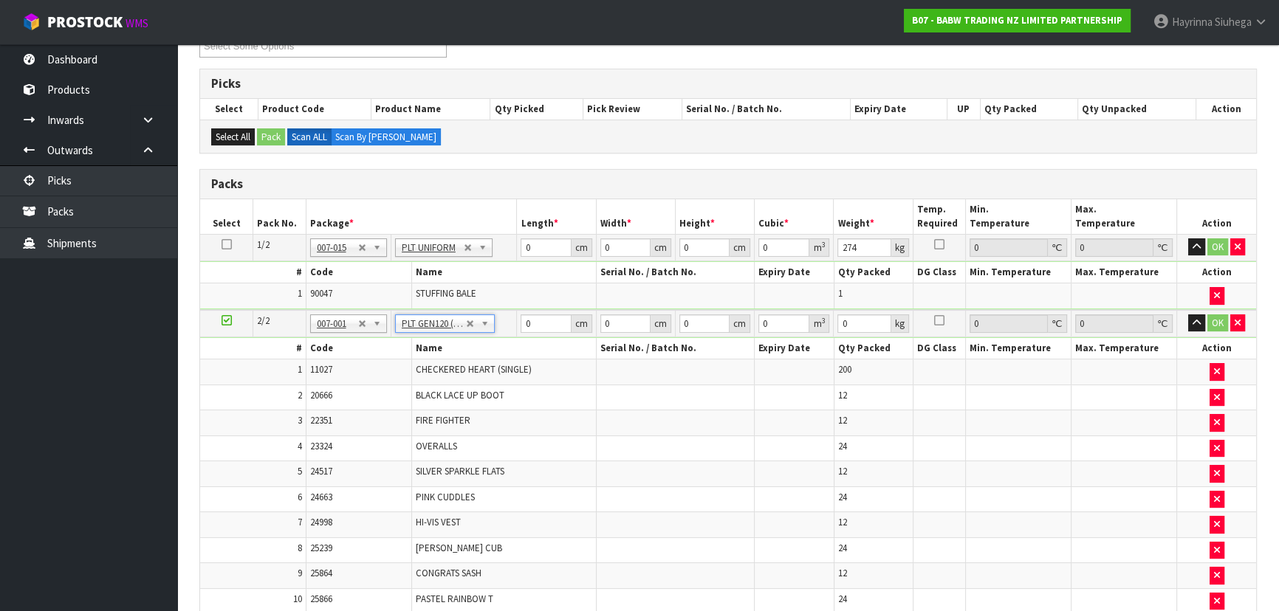
type input "120"
type input "100"
type input "56.232"
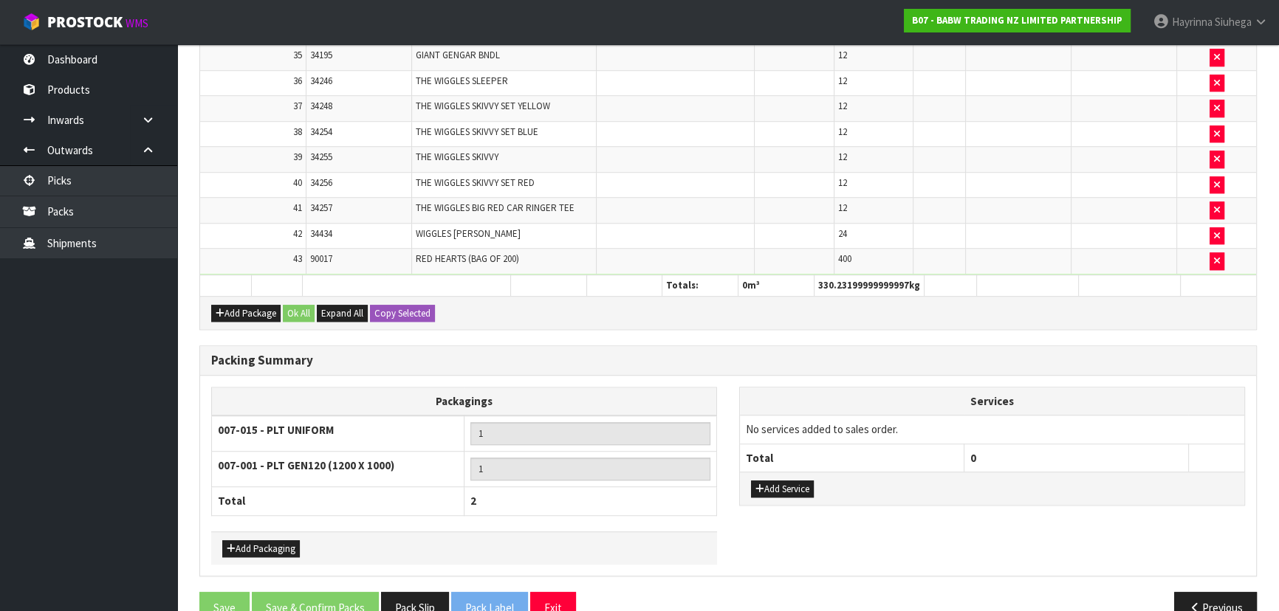
scroll to position [1475, 0]
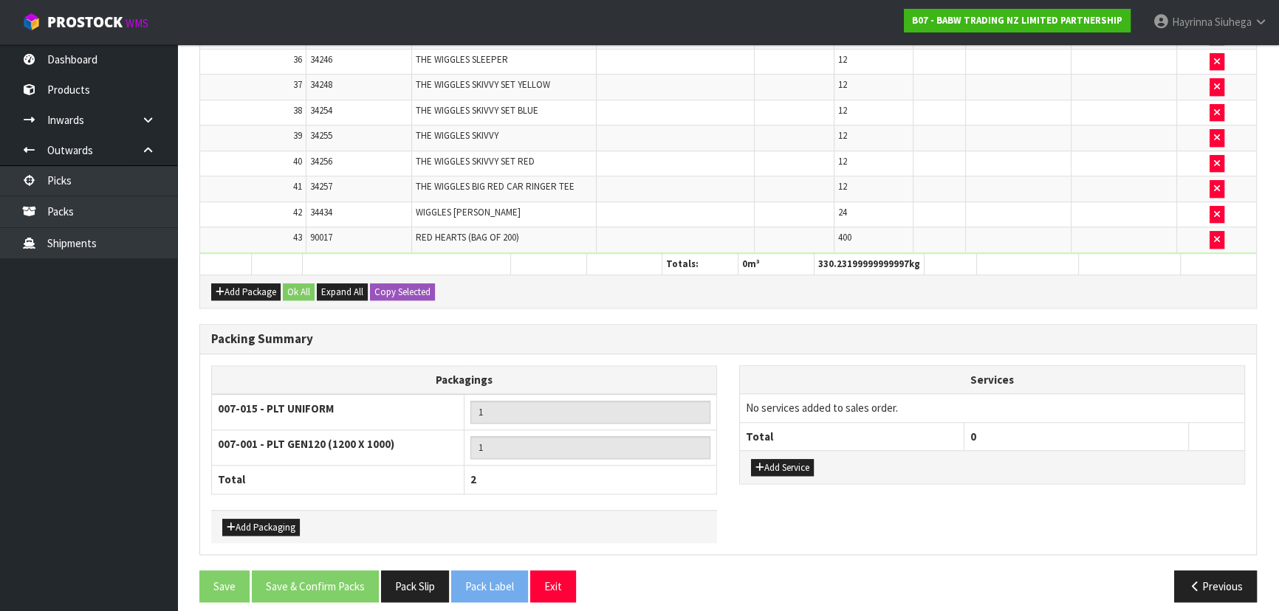
click at [676, 402] on div "Add Service" at bounding box center [992, 466] width 504 height 33
drag, startPoint x: 817, startPoint y: 454, endPoint x: 801, endPoint y: 460, distance: 16.6
click at [676, 402] on div "Add Service" at bounding box center [992, 466] width 504 height 33
click at [676, 402] on button "Add Service" at bounding box center [782, 468] width 63 height 18
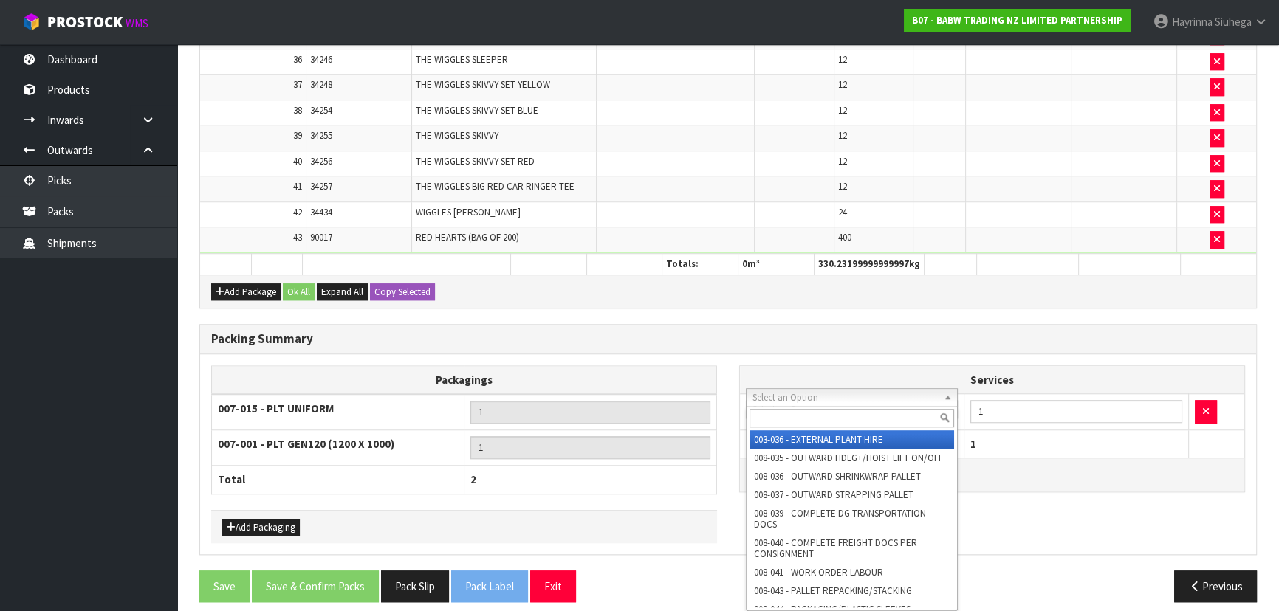
click at [676, 402] on input "text" at bounding box center [852, 418] width 205 height 18
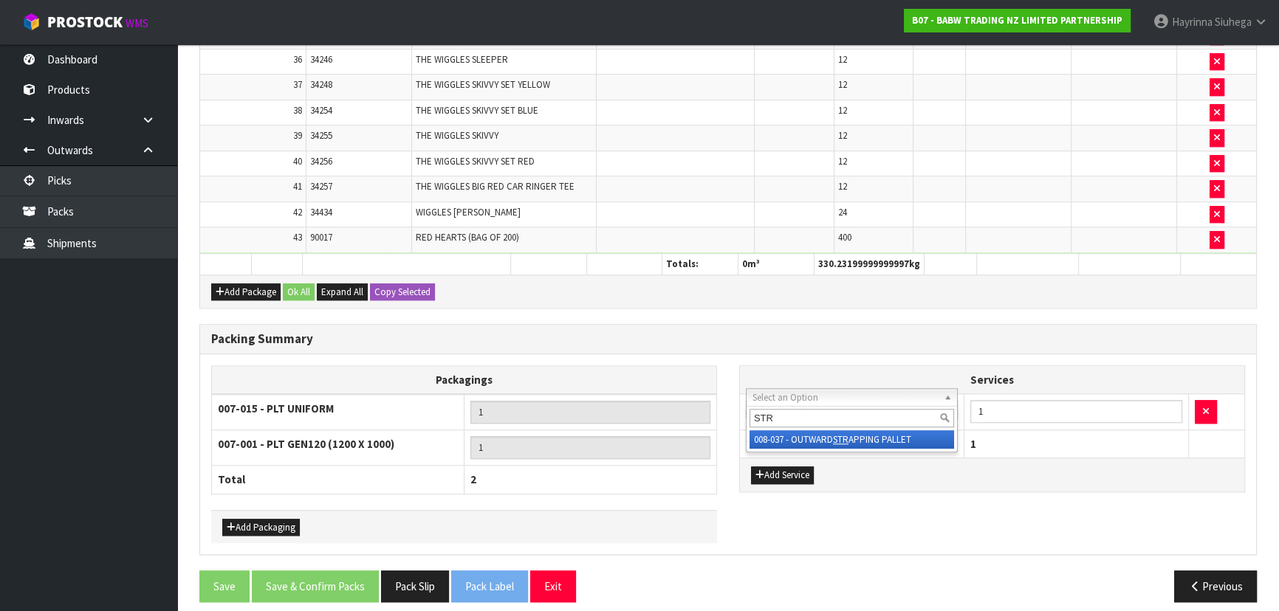
type input "STR"
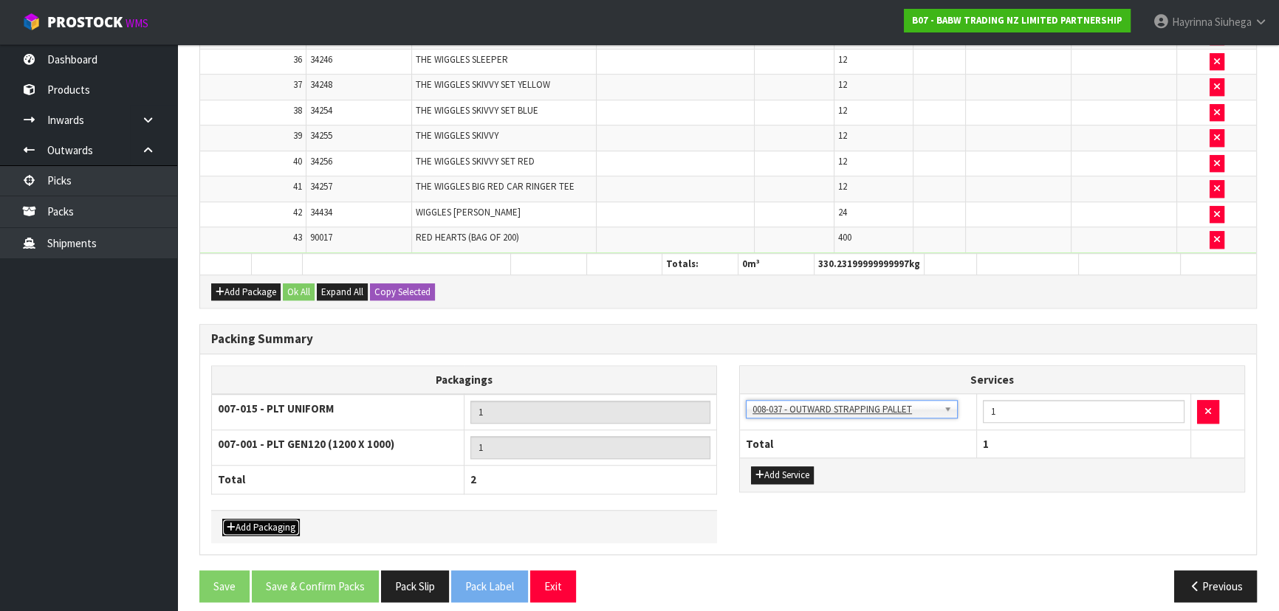
drag, startPoint x: 269, startPoint y: 512, endPoint x: 283, endPoint y: 505, distance: 15.9
click at [270, 402] on button "Add Packaging" at bounding box center [261, 528] width 78 height 18
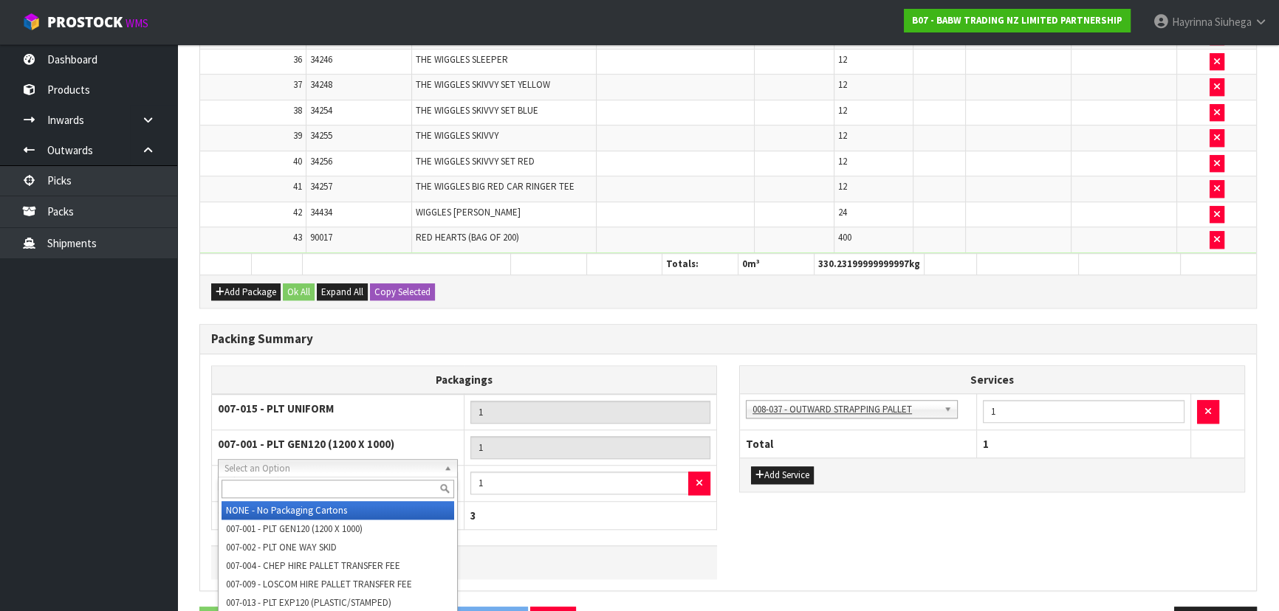
click at [352, 402] on input "text" at bounding box center [338, 489] width 233 height 18
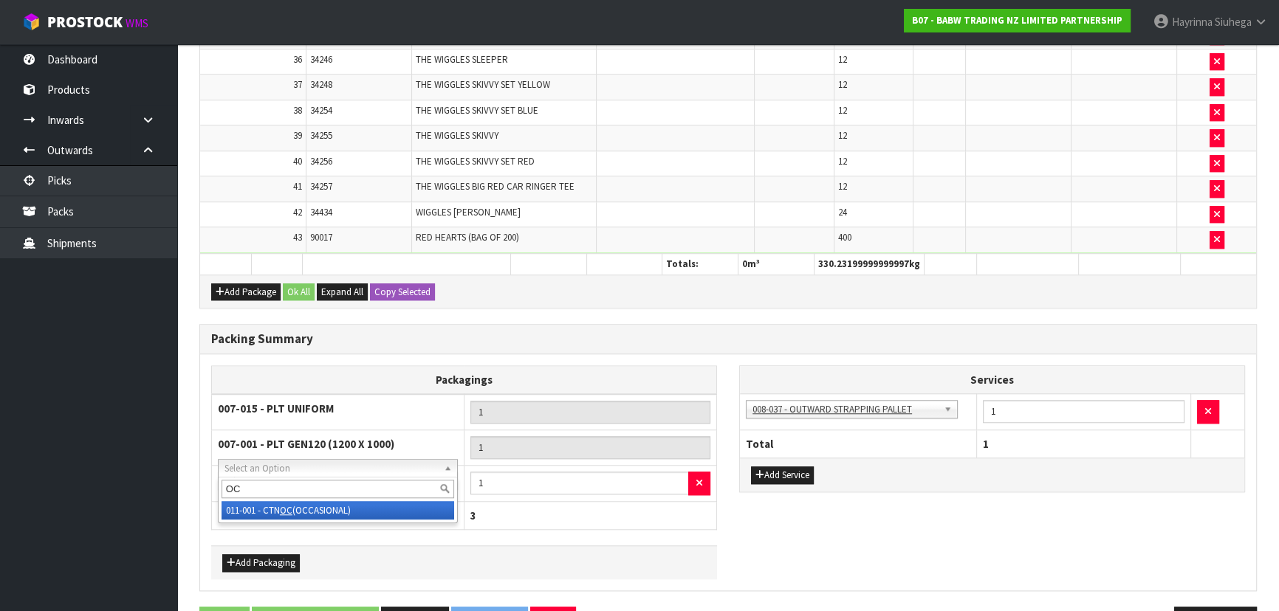
type input "OC"
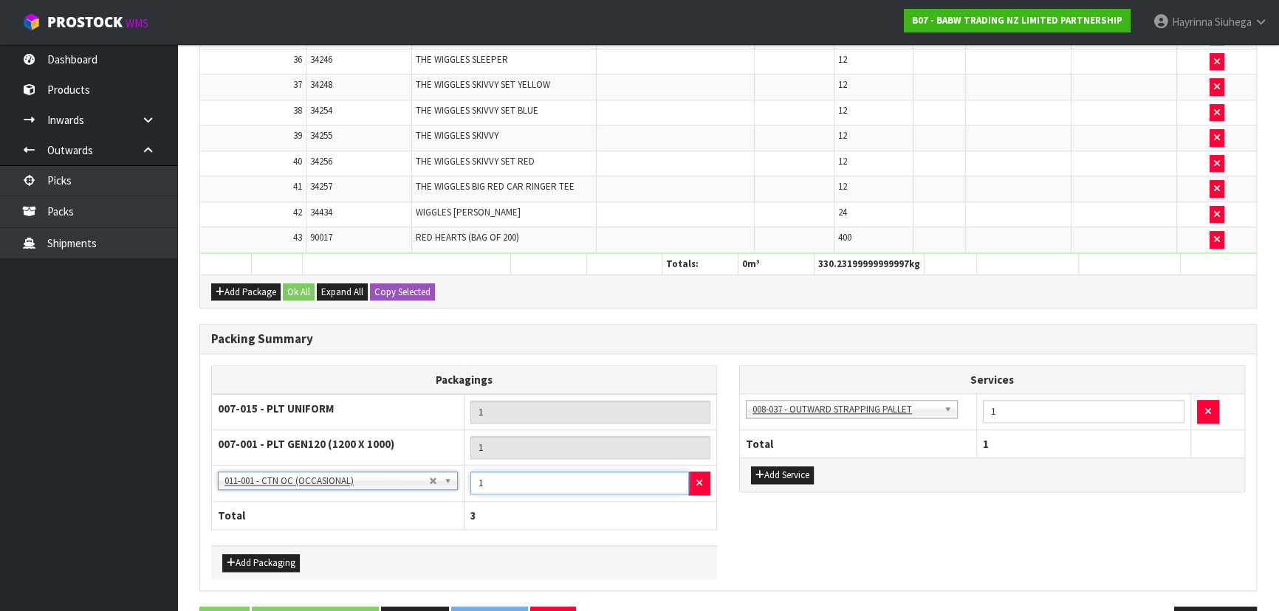
drag, startPoint x: 508, startPoint y: 473, endPoint x: 438, endPoint y: 472, distance: 70.2
click at [438, 402] on tr "NONE - No Packaging Cartons 007-001 - PLT GEN120 (1200 X 1000) 007-002 - PLT ON…" at bounding box center [464, 484] width 505 height 36
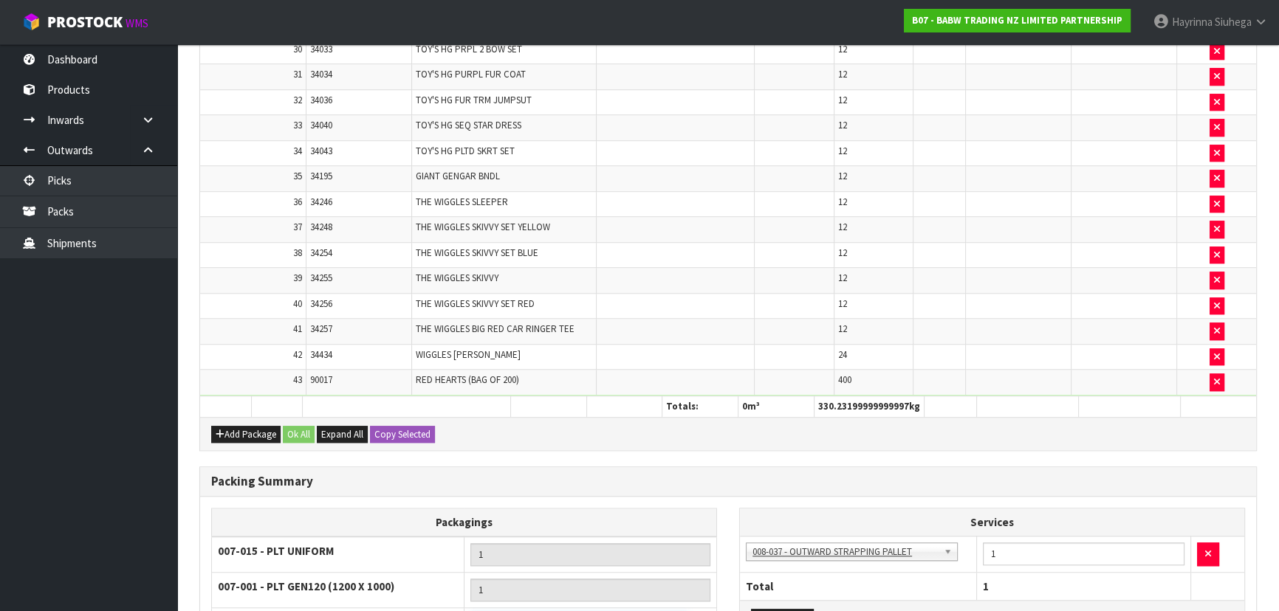
scroll to position [1309, 0]
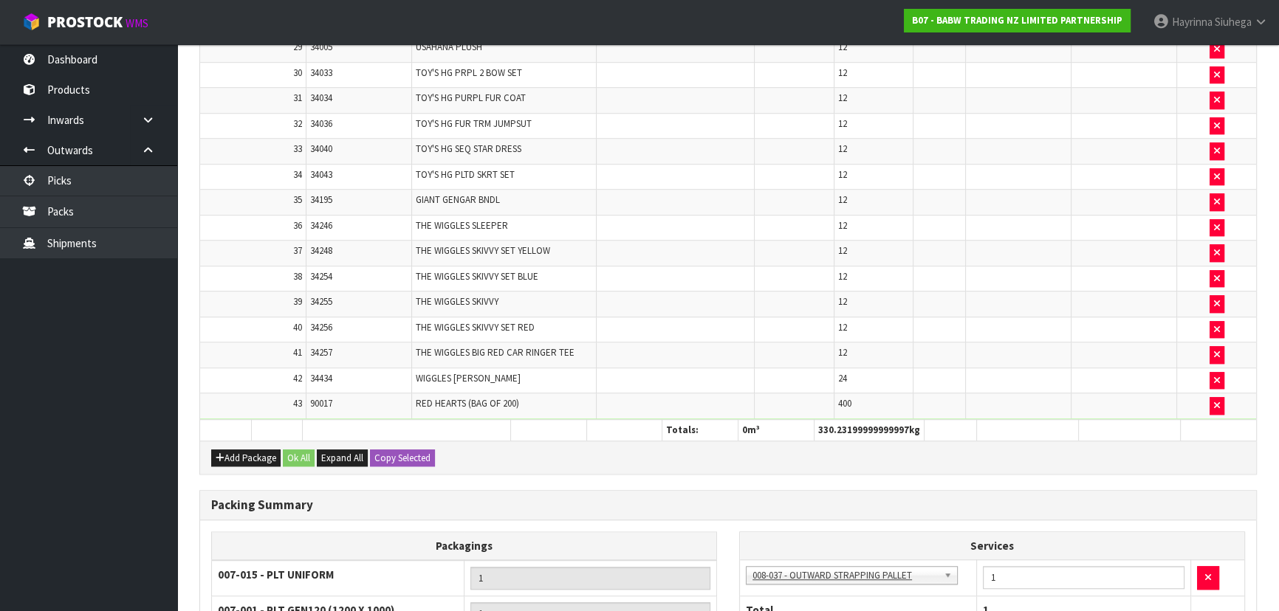
type input "2"
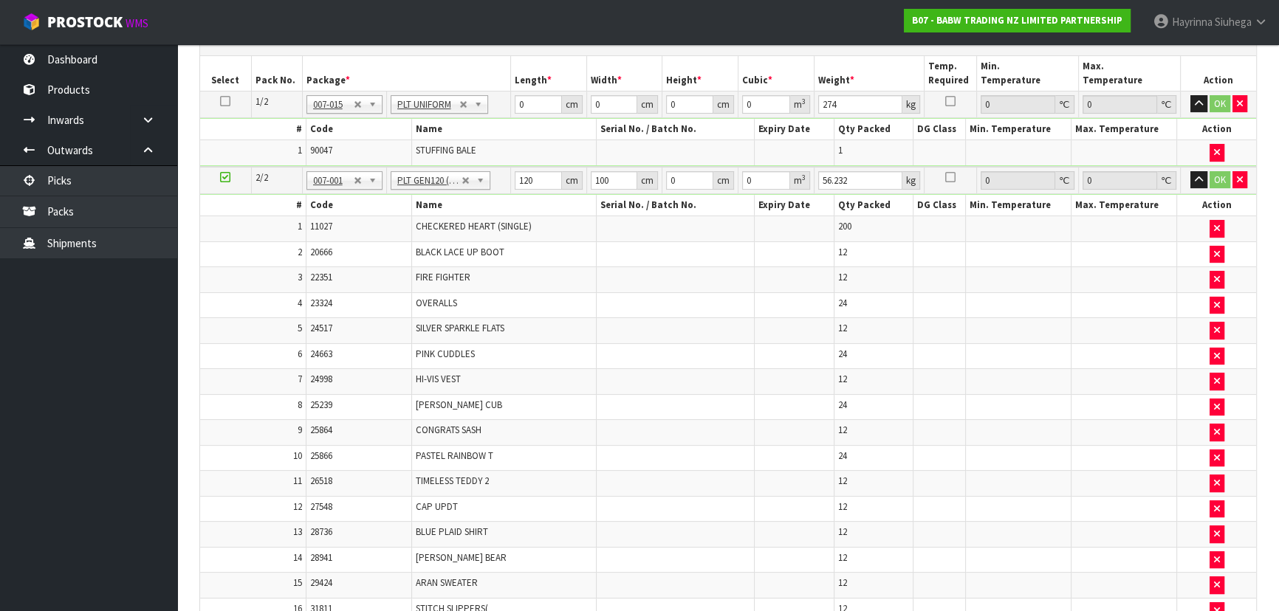
scroll to position [215, 0]
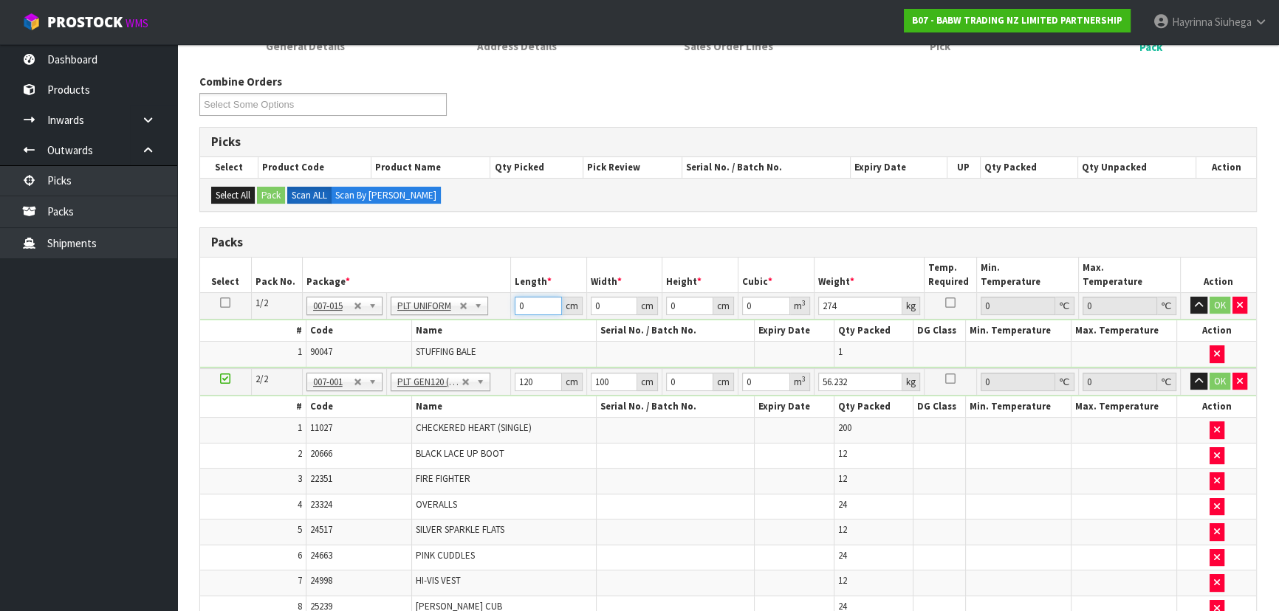
click at [520, 309] on input "0" at bounding box center [538, 306] width 47 height 18
type input "117"
type input "114"
type input "8"
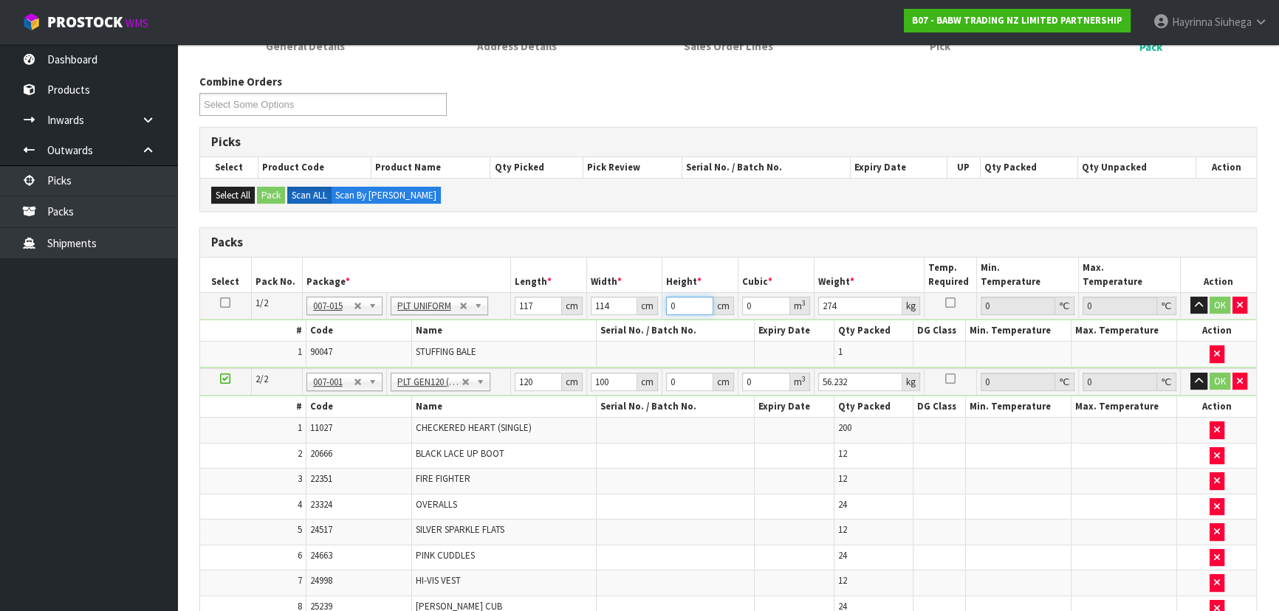
type input "0.106704"
type input "87"
type input "1.160406"
type input "87"
type input "298"
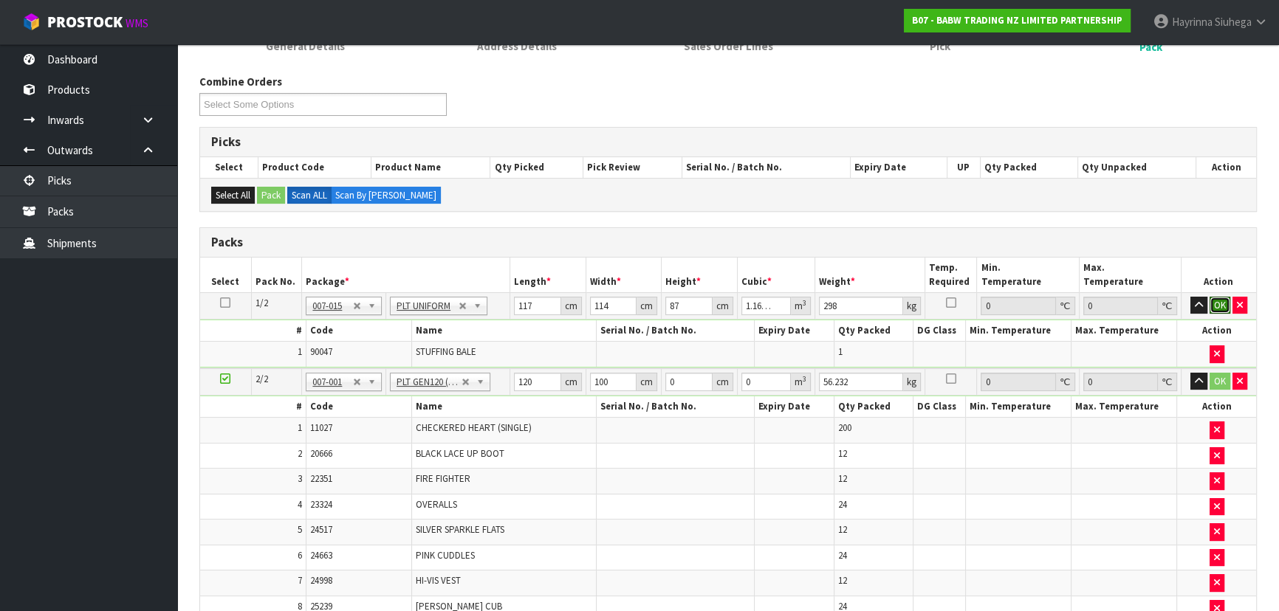
click button "OK" at bounding box center [1220, 306] width 21 height 18
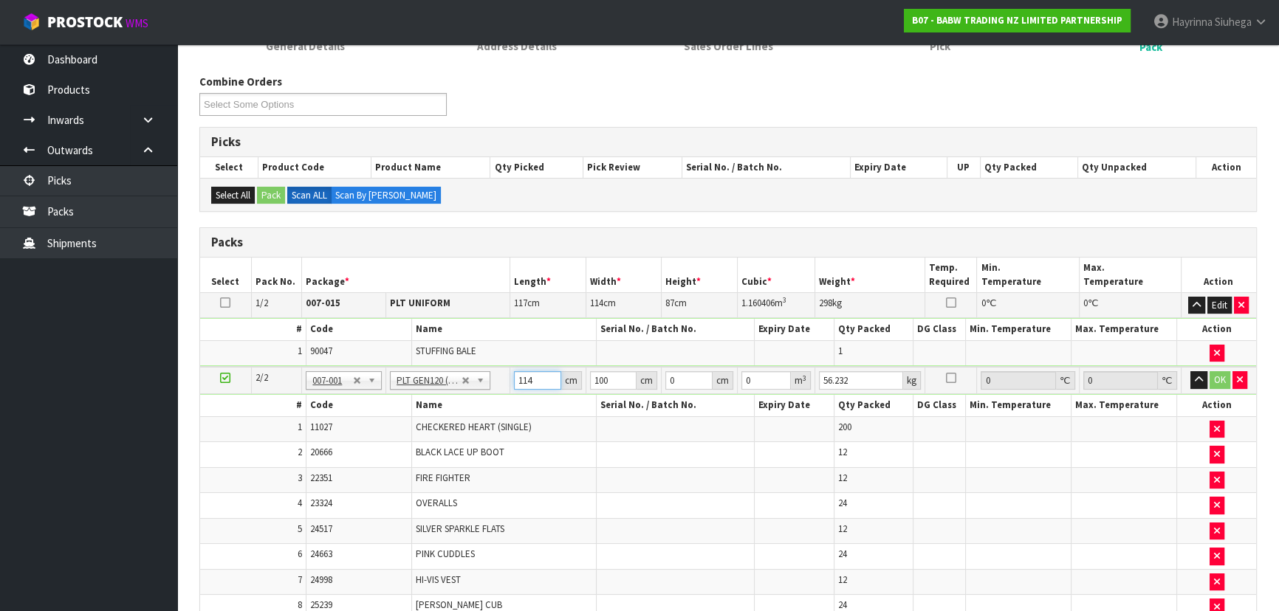
type input "114"
type input "111"
type input "7"
type input "0.088578"
type input "76"
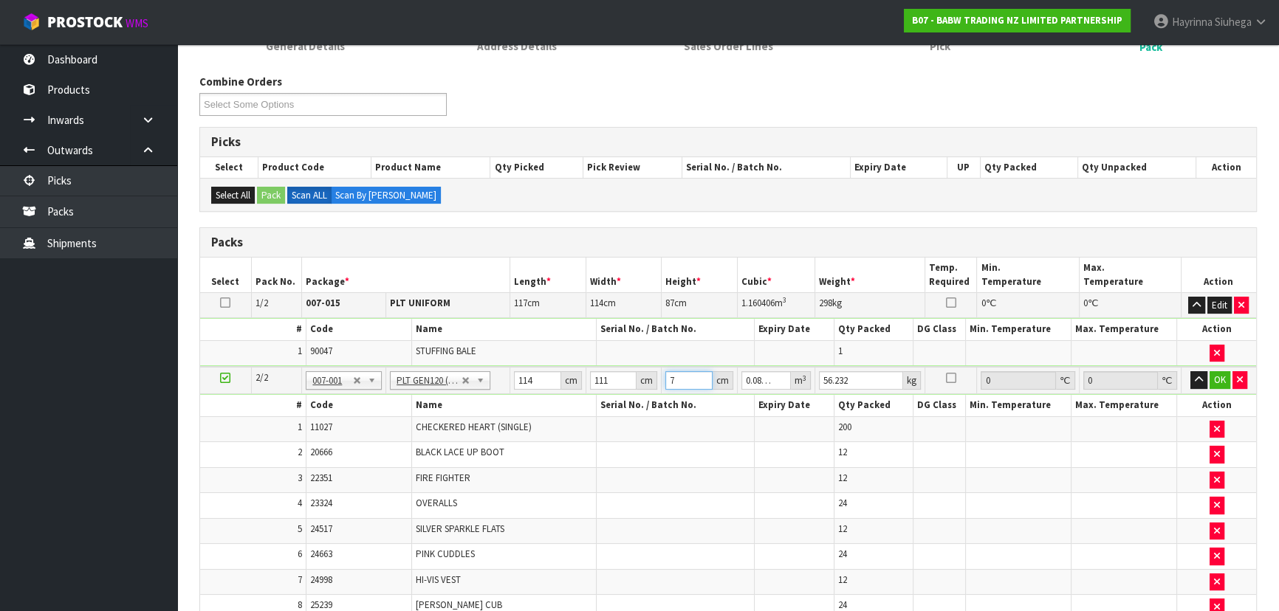
type input "0.961704"
type input "76"
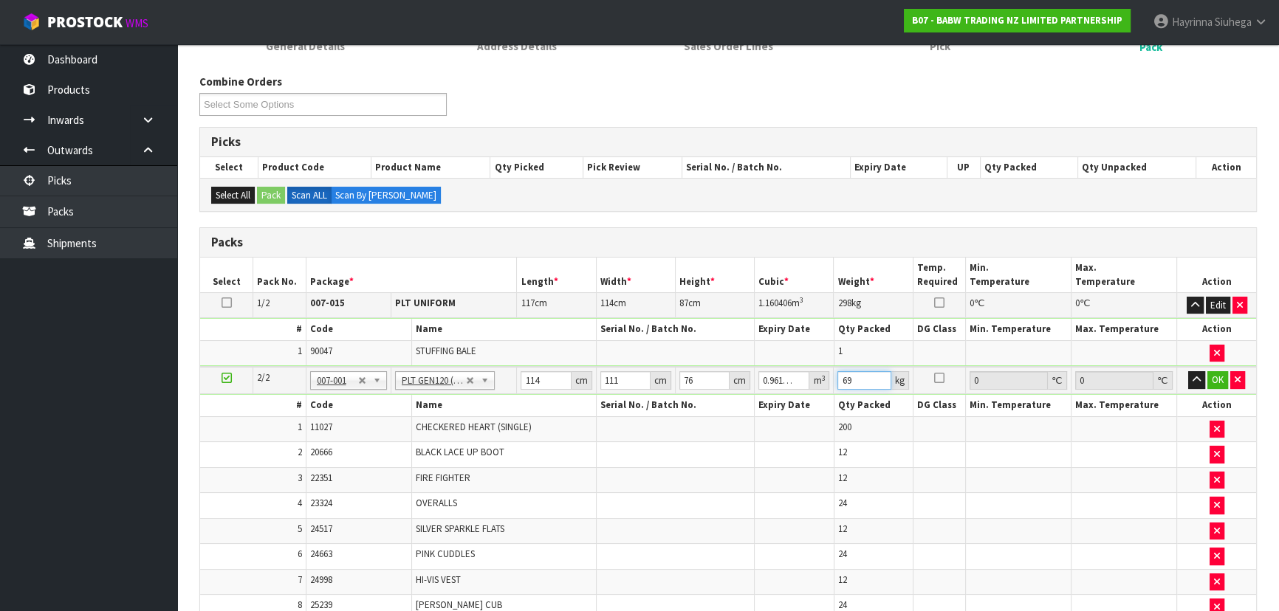
type input "69"
click button "OK" at bounding box center [1217, 380] width 21 height 18
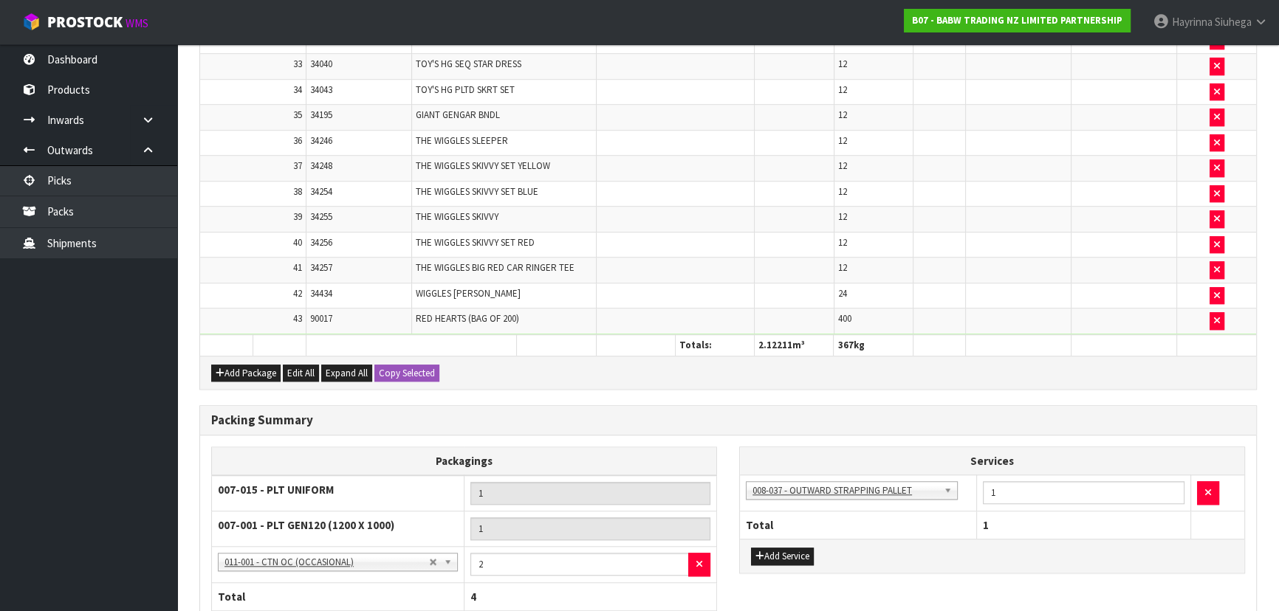
scroll to position [1508, 0]
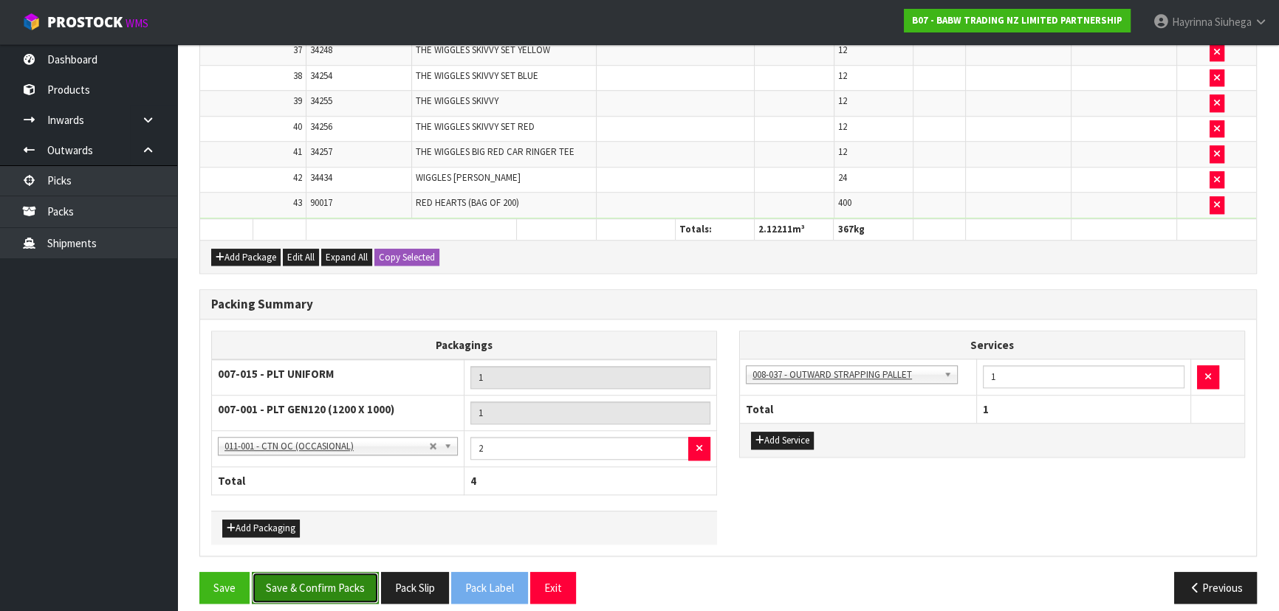
click at [325, 402] on button "Save & Confirm Packs" at bounding box center [315, 588] width 127 height 32
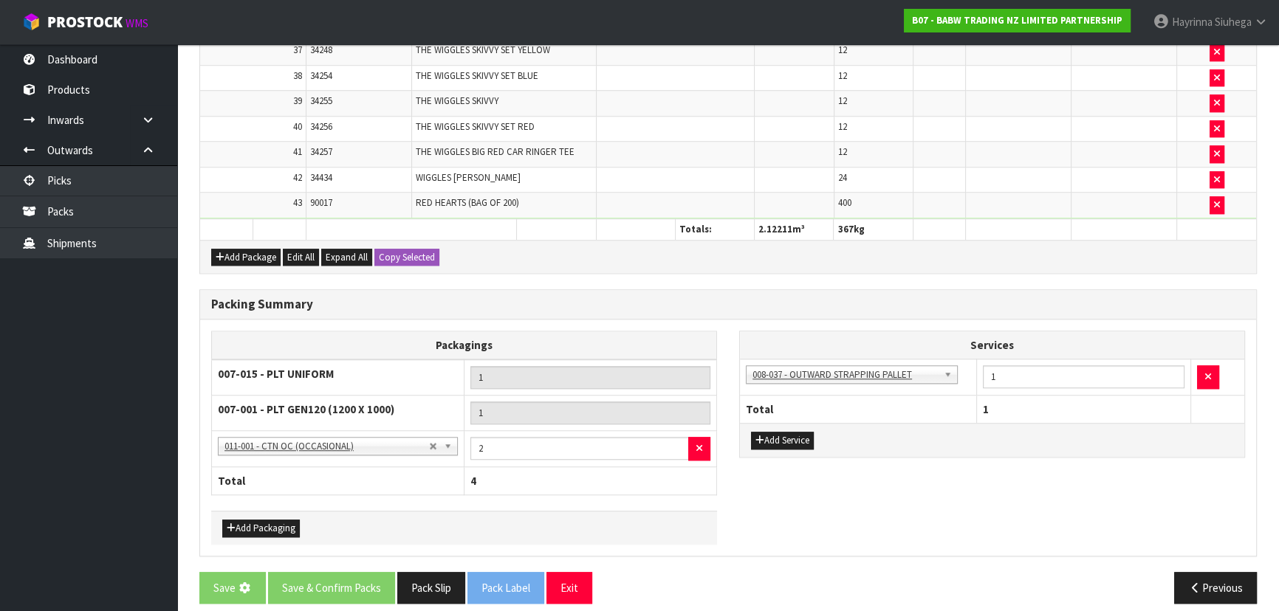
scroll to position [0, 0]
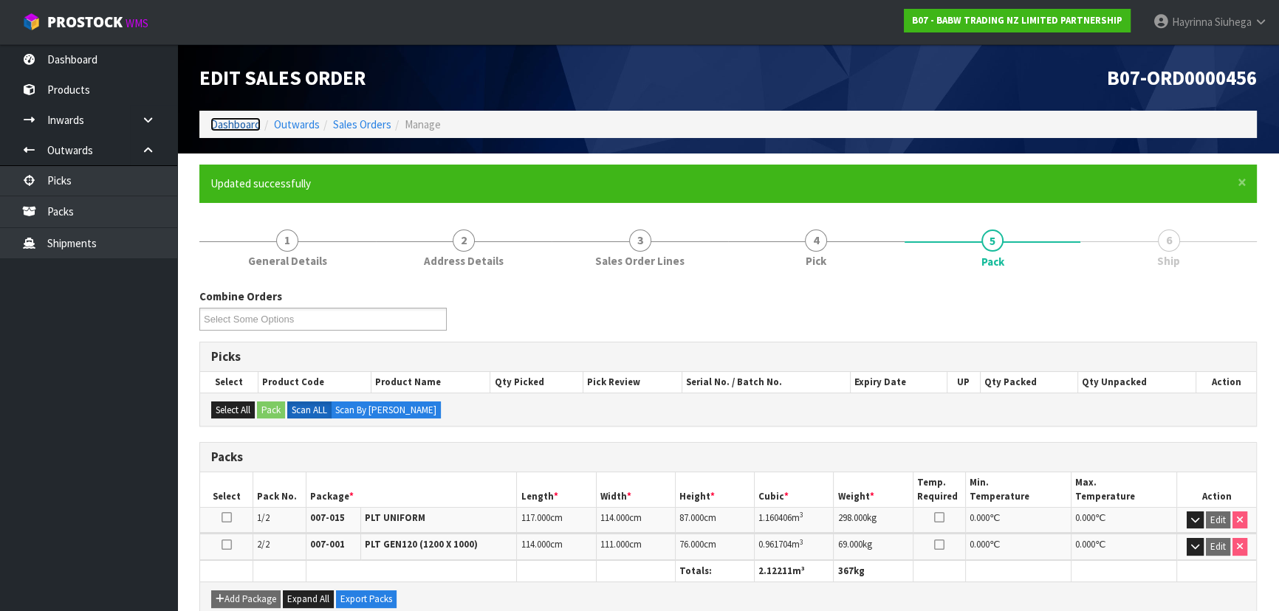
click at [224, 120] on link "Dashboard" at bounding box center [235, 124] width 50 height 14
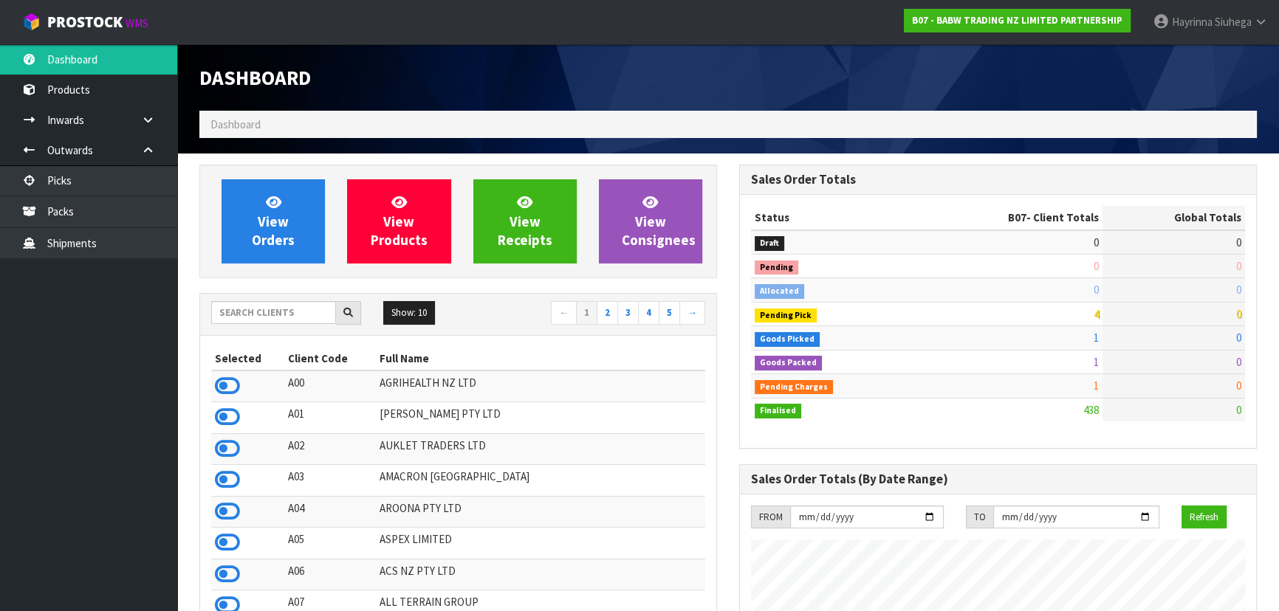
scroll to position [1117, 539]
click at [263, 321] on input "text" at bounding box center [273, 312] width 125 height 23
type input "A00"
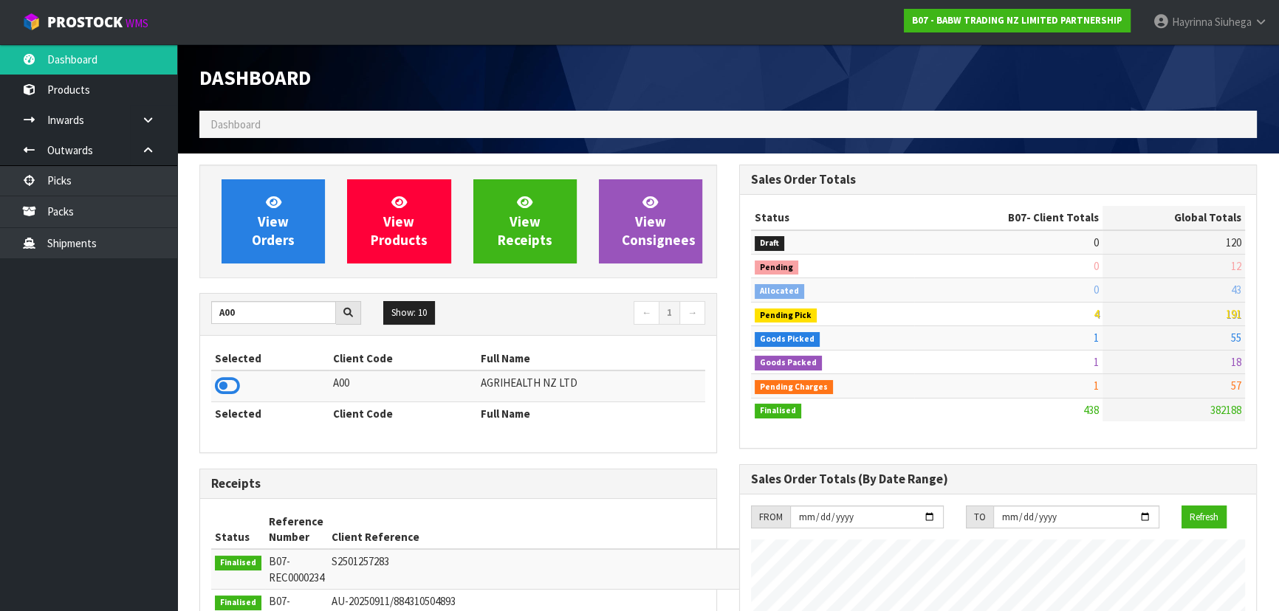
click at [235, 388] on icon at bounding box center [227, 386] width 25 height 22
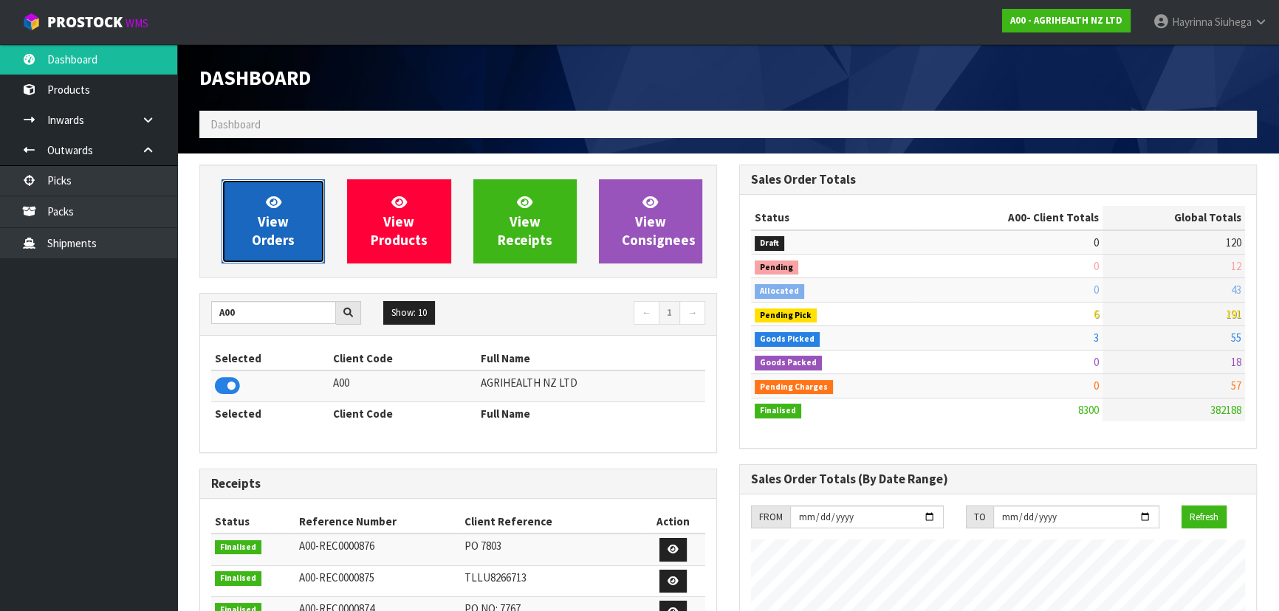
click at [303, 219] on link "View Orders" at bounding box center [273, 221] width 103 height 84
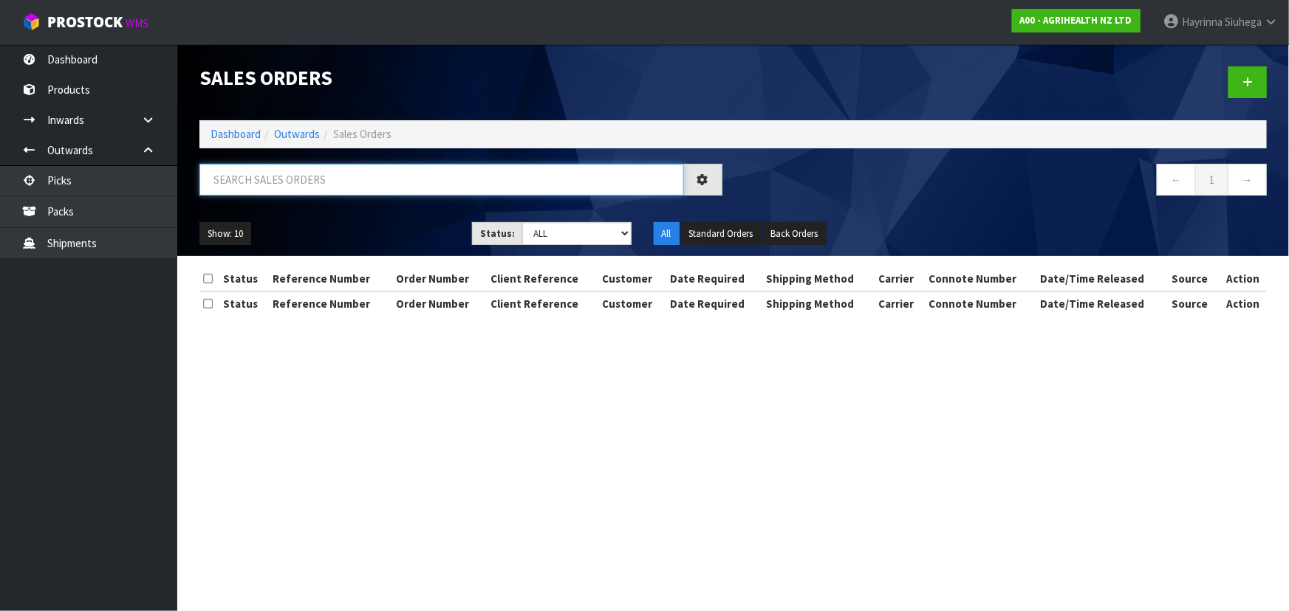
click at [340, 176] on input "text" at bounding box center [441, 180] width 484 height 32
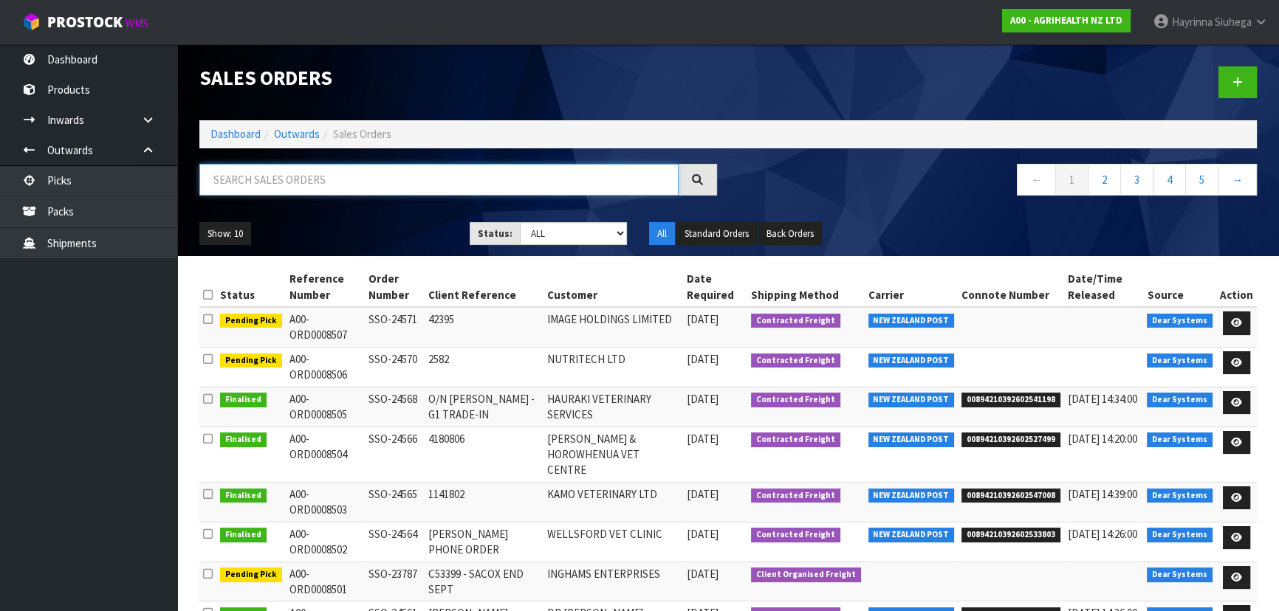
click at [340, 176] on input "text" at bounding box center [438, 180] width 479 height 32
type input "JOB-0413395"
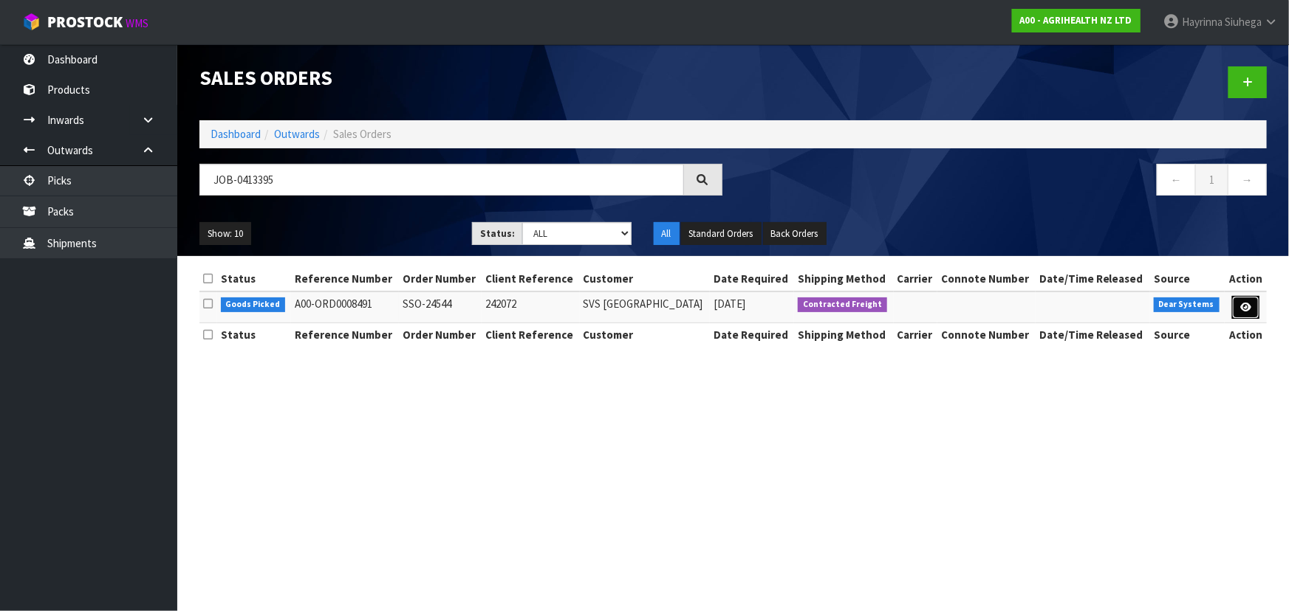
click at [676, 301] on link at bounding box center [1245, 308] width 27 height 24
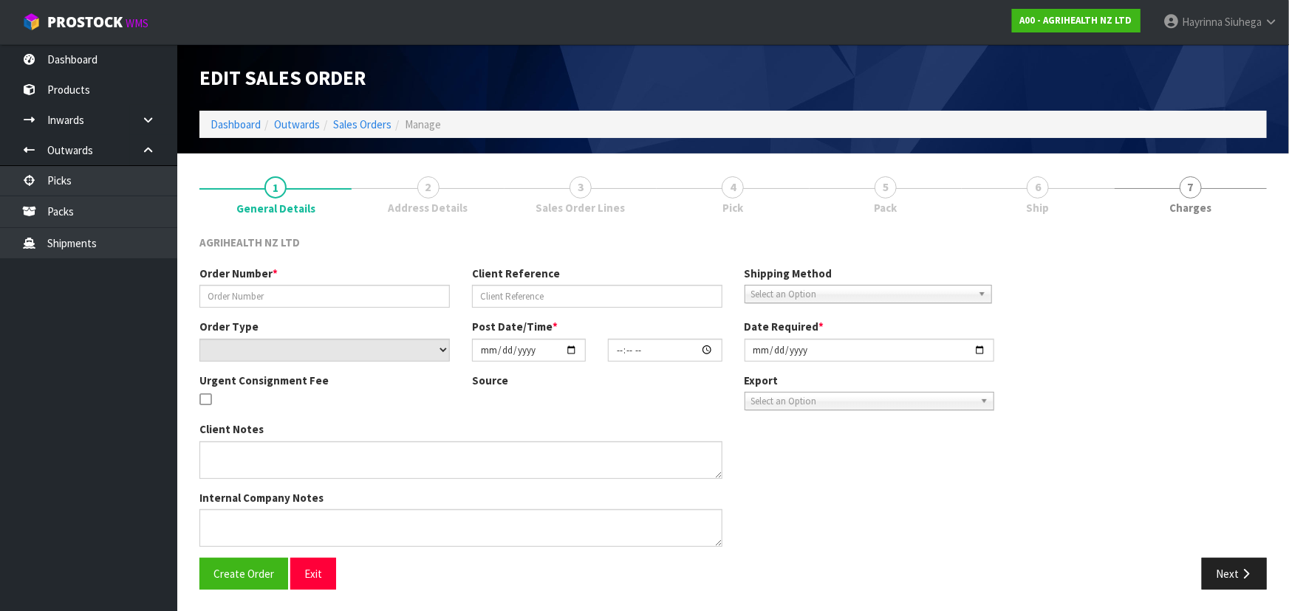
type input "SSO-24544"
type input "242072"
select select "number:0"
type input "[DATE]"
type input "11:16:54.000"
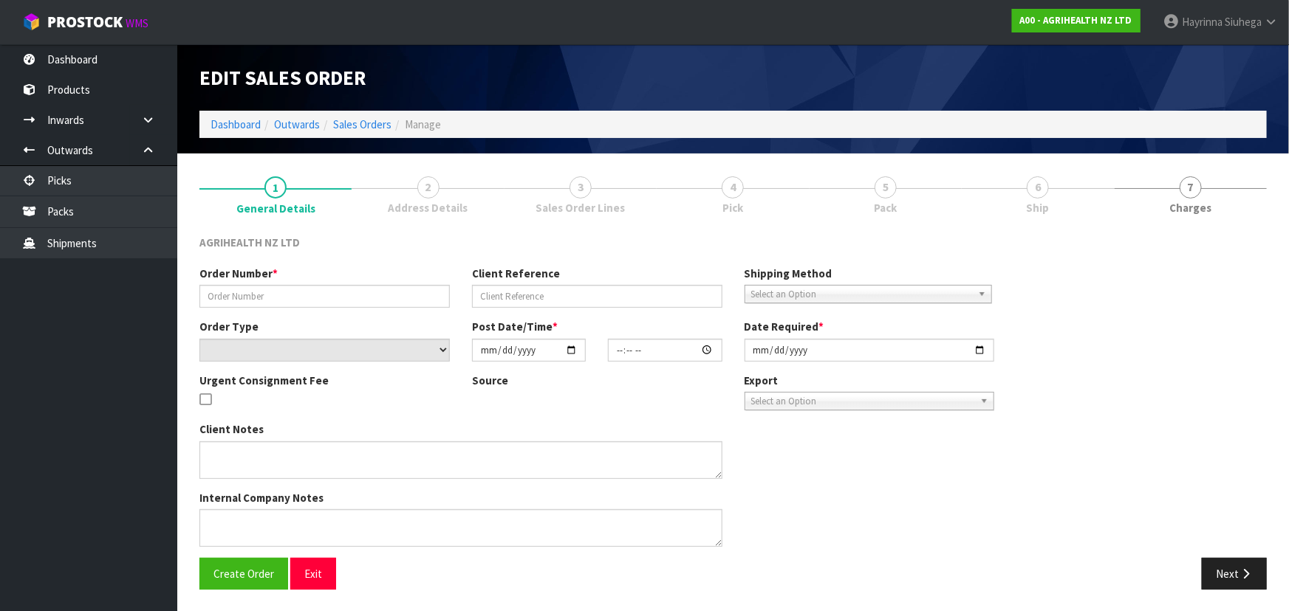
type input "[DATE]"
type textarea "CHILLED GOODS SENT SEPARATGELY. EXAGEN ON BACK ORDER FOR DELIVERY [DATE] PREGBO…"
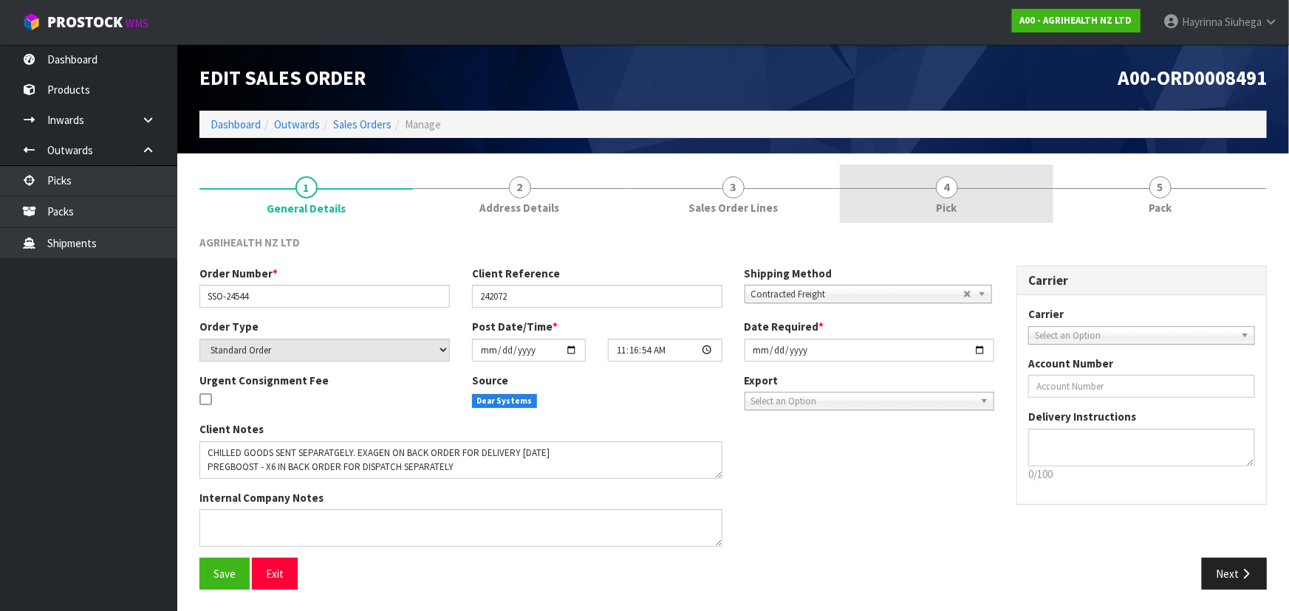
drag, startPoint x: 995, startPoint y: 207, endPoint x: 1090, endPoint y: 199, distance: 95.5
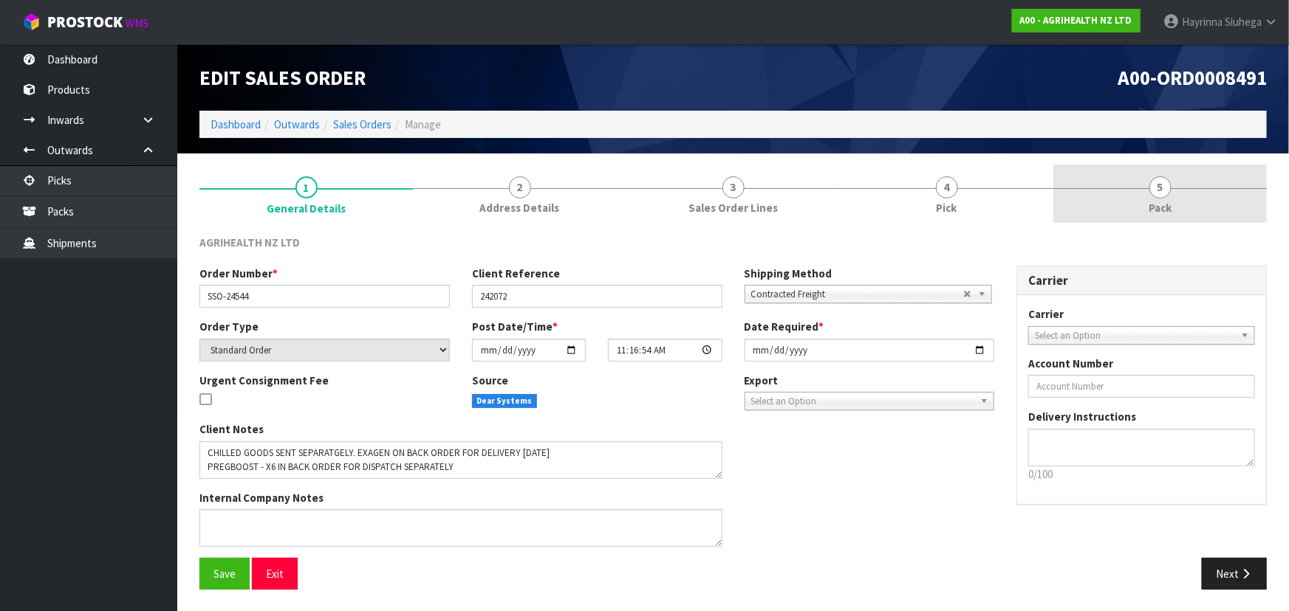
click at [676, 207] on link "4 Pick" at bounding box center [946, 194] width 213 height 58
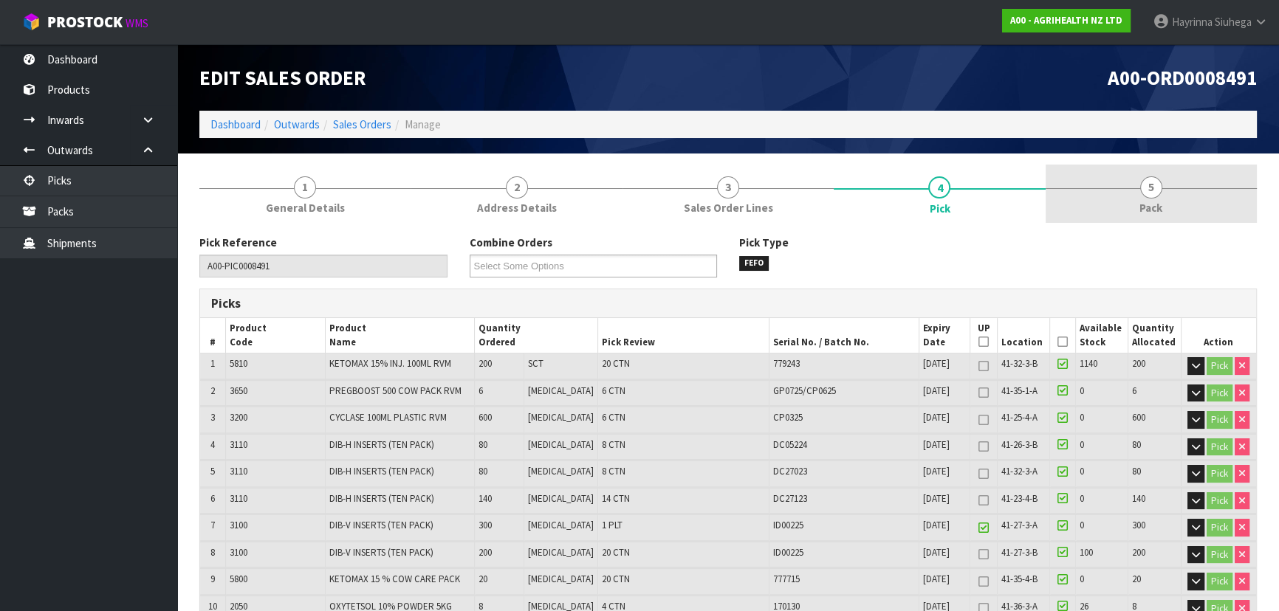
click at [676, 191] on link "5 Pack" at bounding box center [1151, 194] width 211 height 58
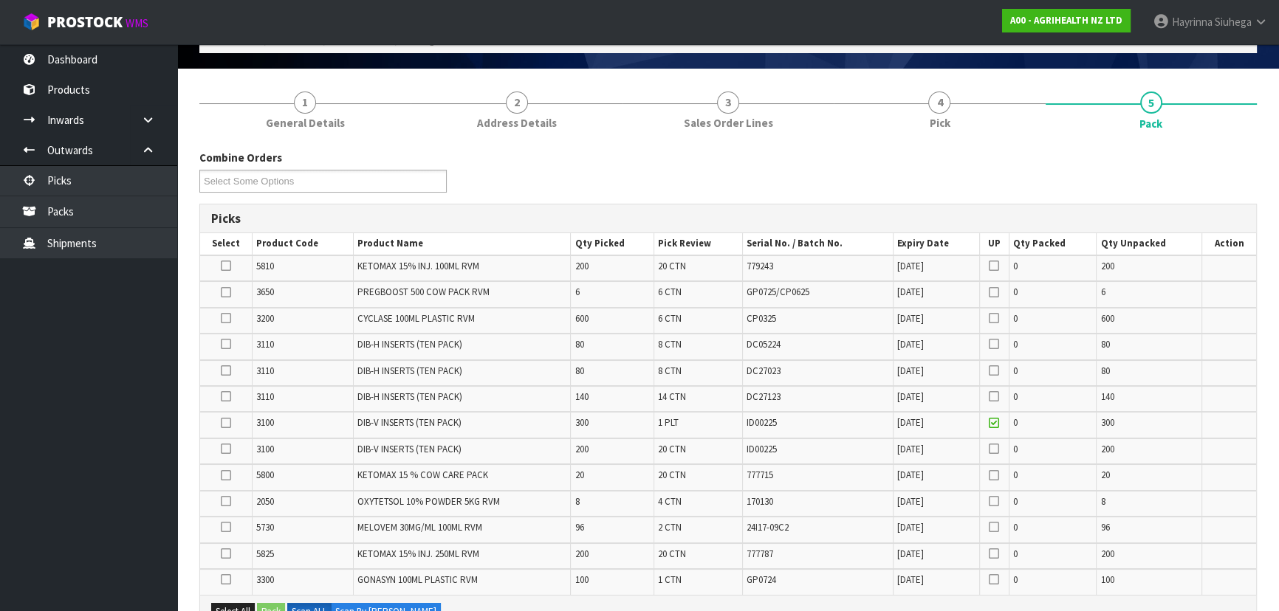
scroll to position [201, 0]
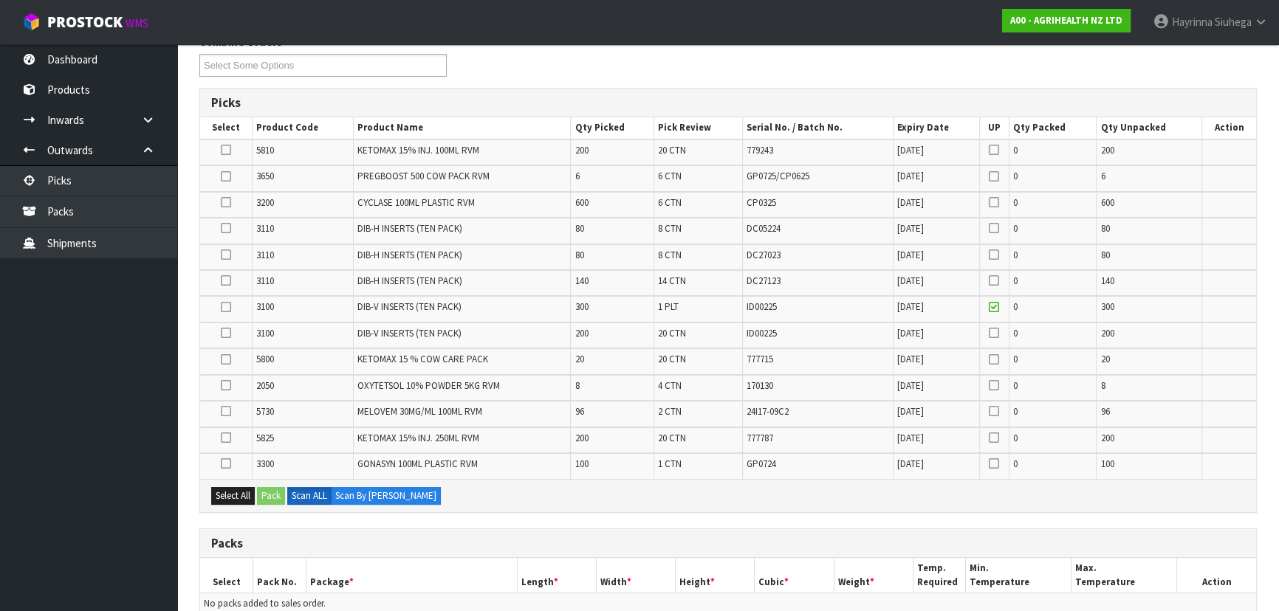
click at [230, 307] on icon at bounding box center [226, 307] width 10 height 1
click at [0, 0] on input "checkbox" at bounding box center [0, 0] width 0 height 0
click at [268, 402] on button "Pack" at bounding box center [271, 496] width 28 height 18
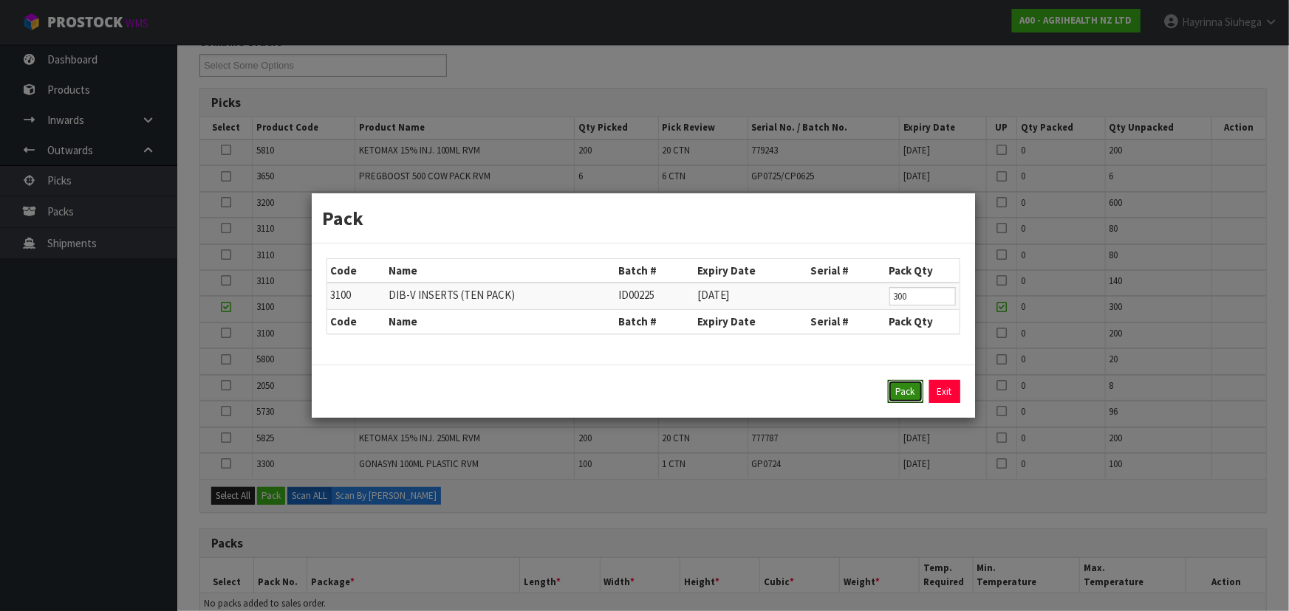
drag, startPoint x: 896, startPoint y: 391, endPoint x: 797, endPoint y: 399, distance: 100.0
click at [676, 391] on button "Pack" at bounding box center [905, 392] width 35 height 24
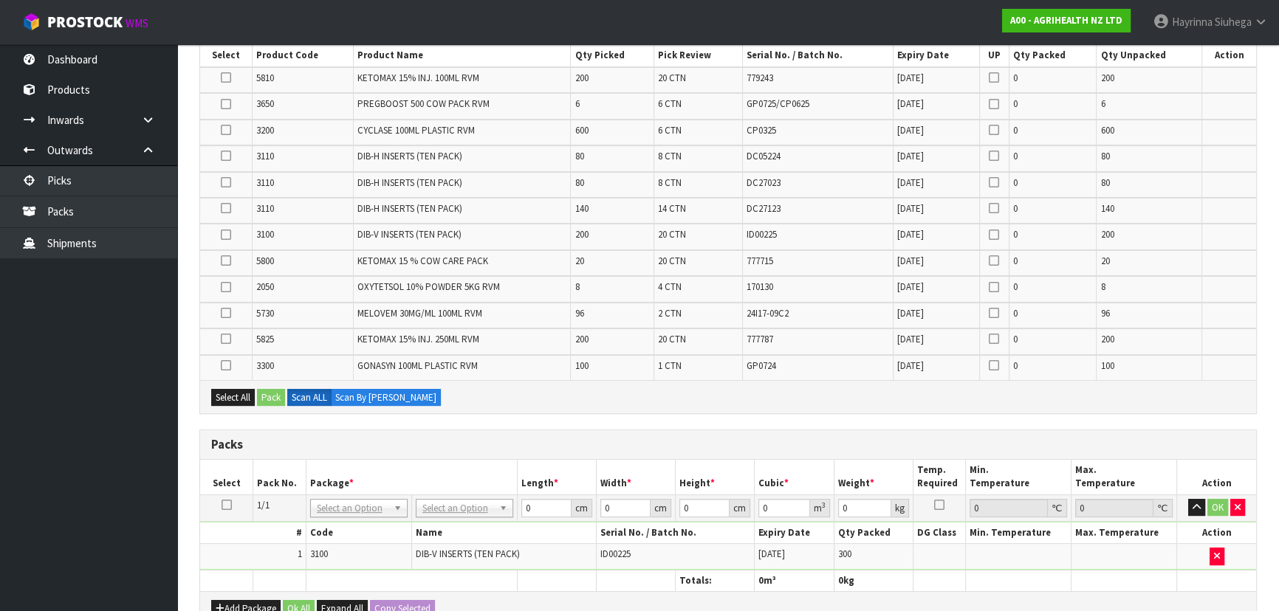
scroll to position [402, 0]
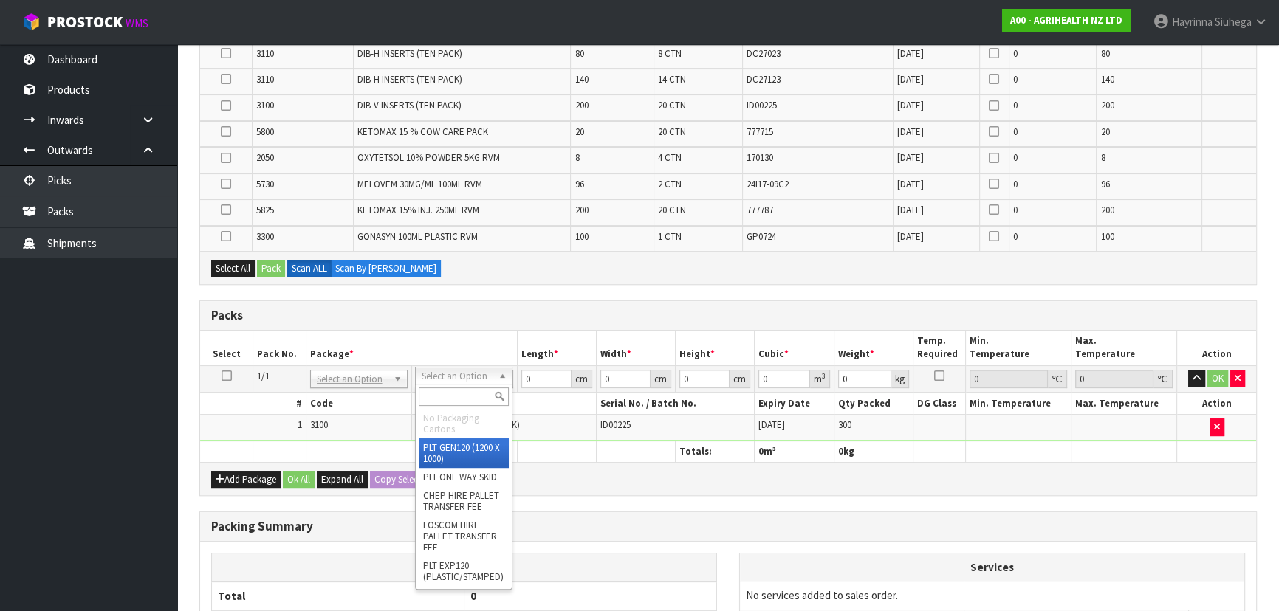
click at [463, 390] on input "text" at bounding box center [464, 397] width 90 height 18
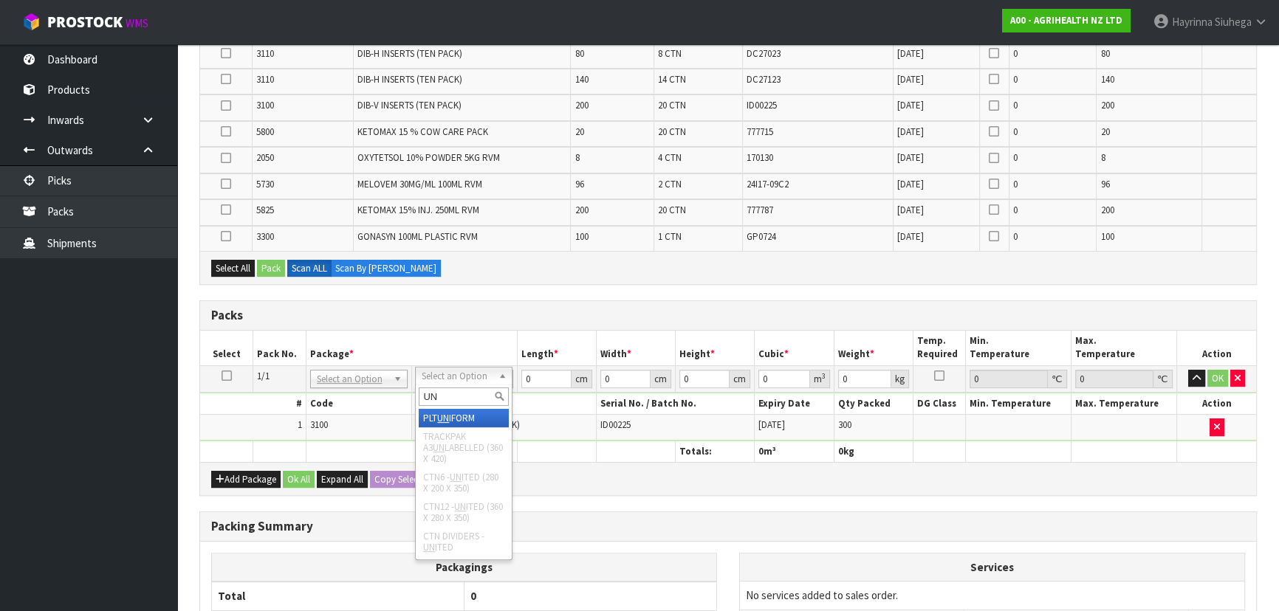
type input "UN"
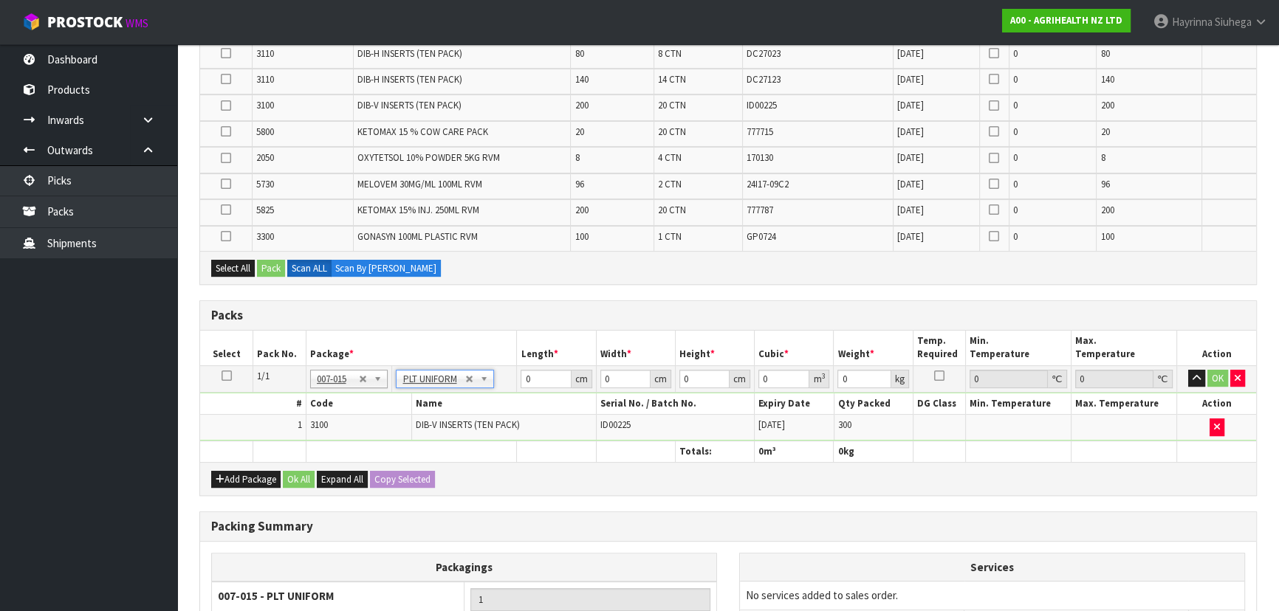
type input "177"
click at [233, 402] on button "Add Package" at bounding box center [245, 480] width 69 height 18
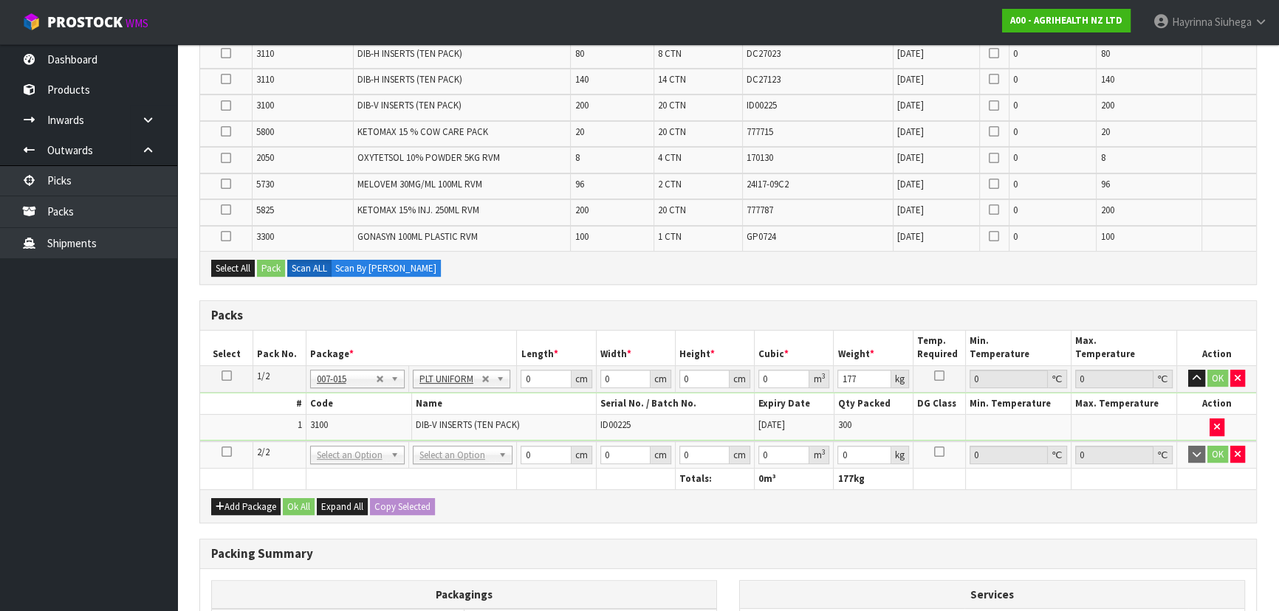
click at [225, 402] on icon at bounding box center [227, 452] width 10 height 1
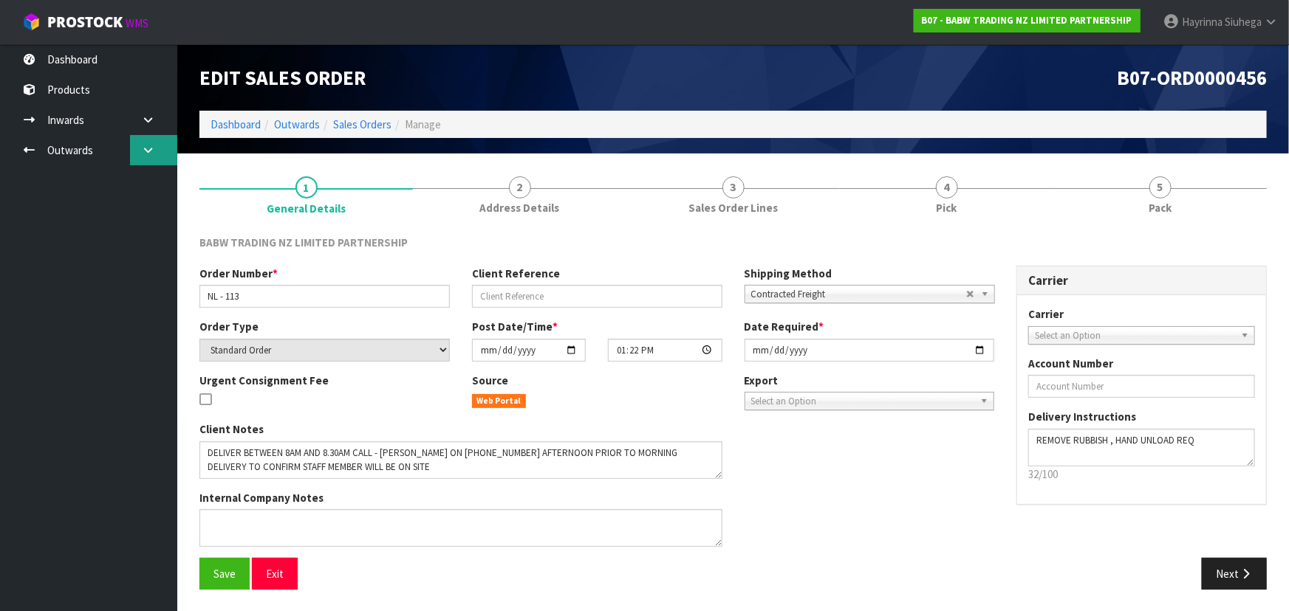
click at [151, 146] on icon at bounding box center [148, 150] width 14 height 11
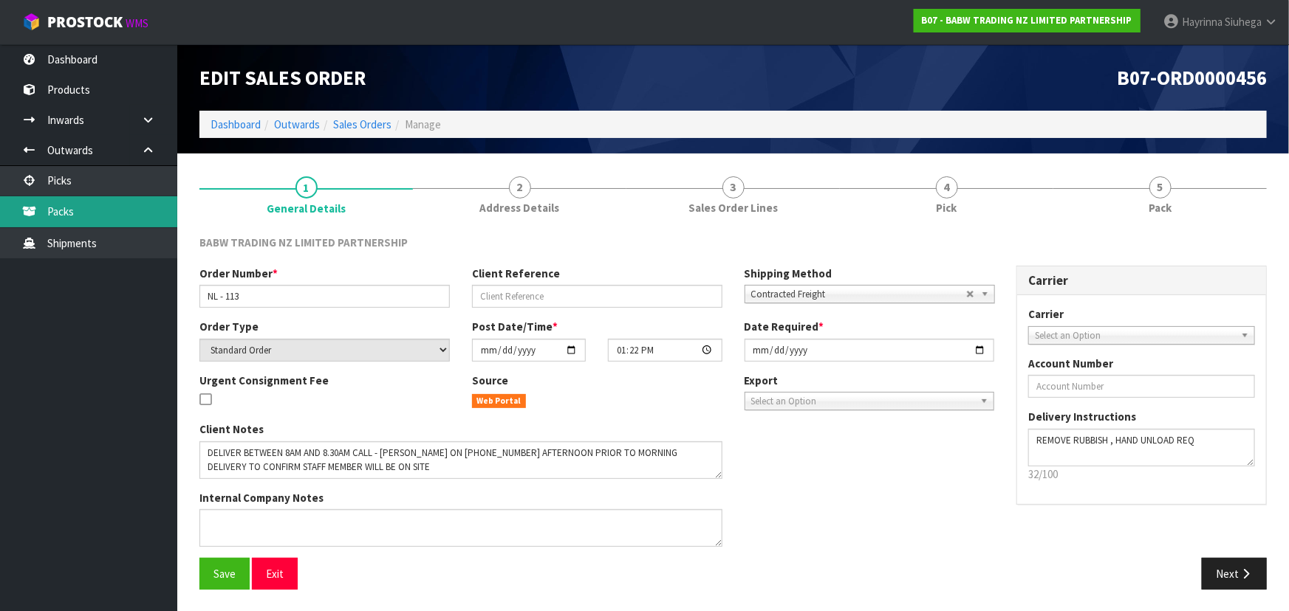
click at [114, 216] on link "Packs" at bounding box center [88, 211] width 177 height 30
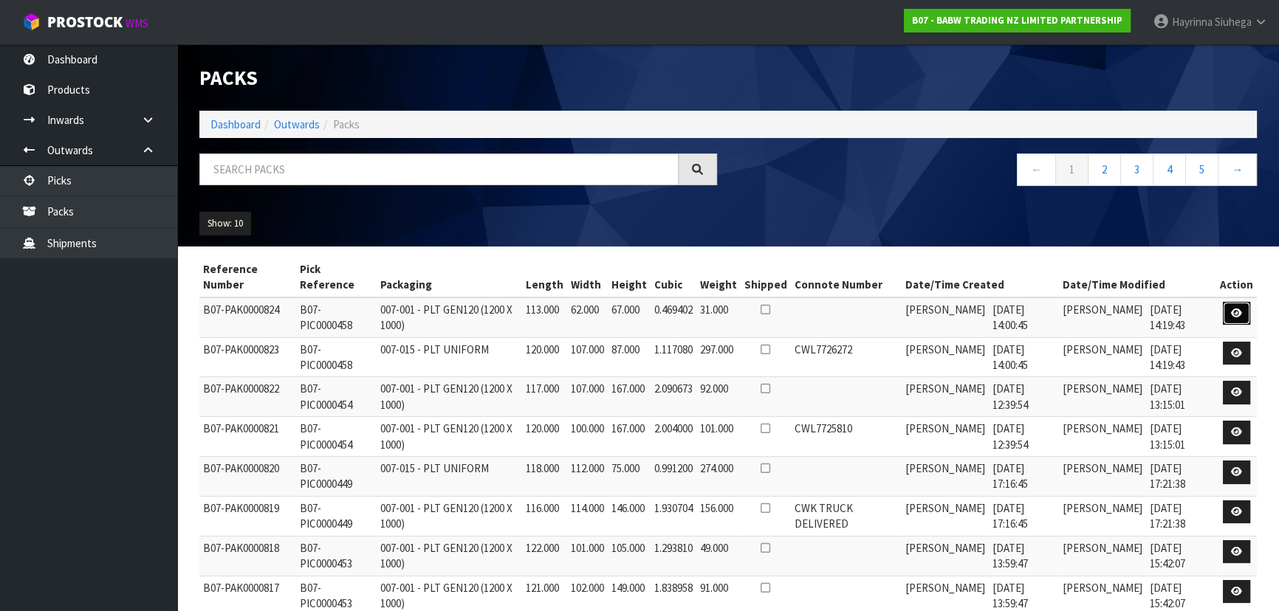
click at [1241, 309] on icon at bounding box center [1236, 314] width 11 height 10
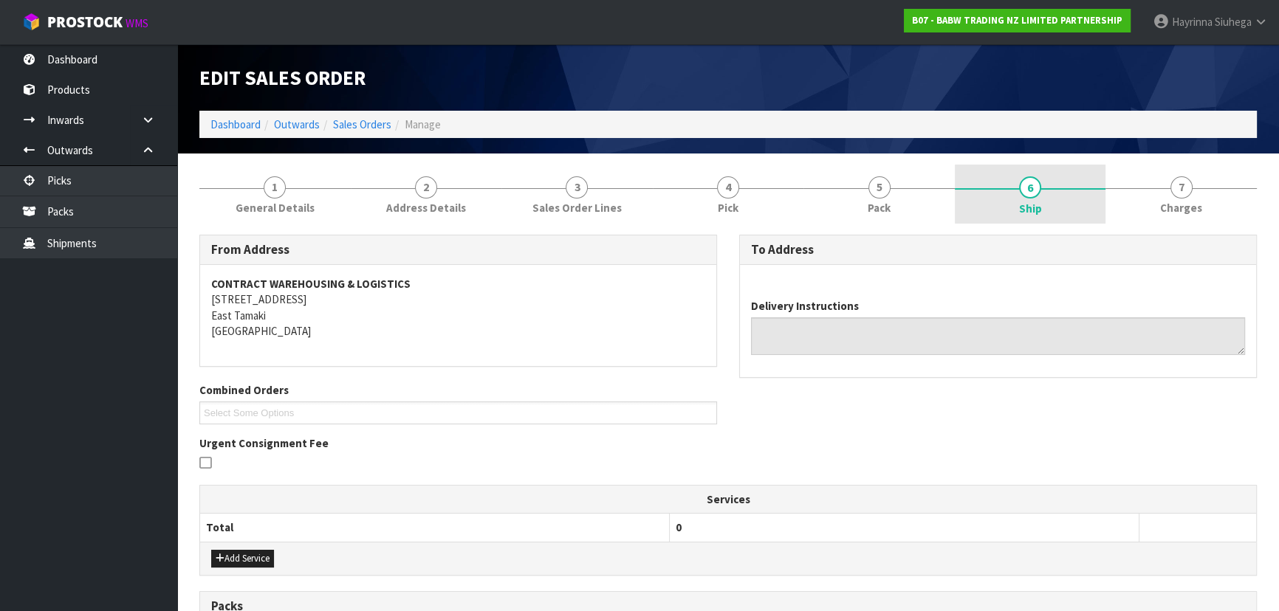
click at [1030, 202] on span "Ship" at bounding box center [1030, 209] width 23 height 16
type textarea "REMOVE RUBBISH , HAND UNLOAD REQ"
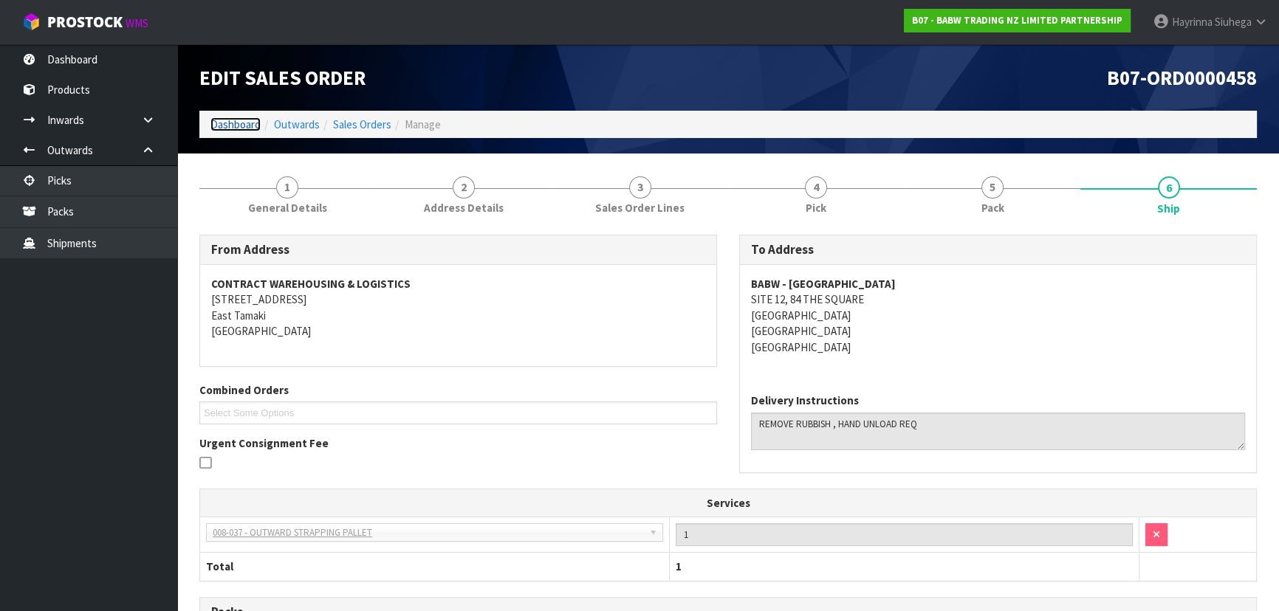
click at [236, 129] on link "Dashboard" at bounding box center [235, 124] width 50 height 14
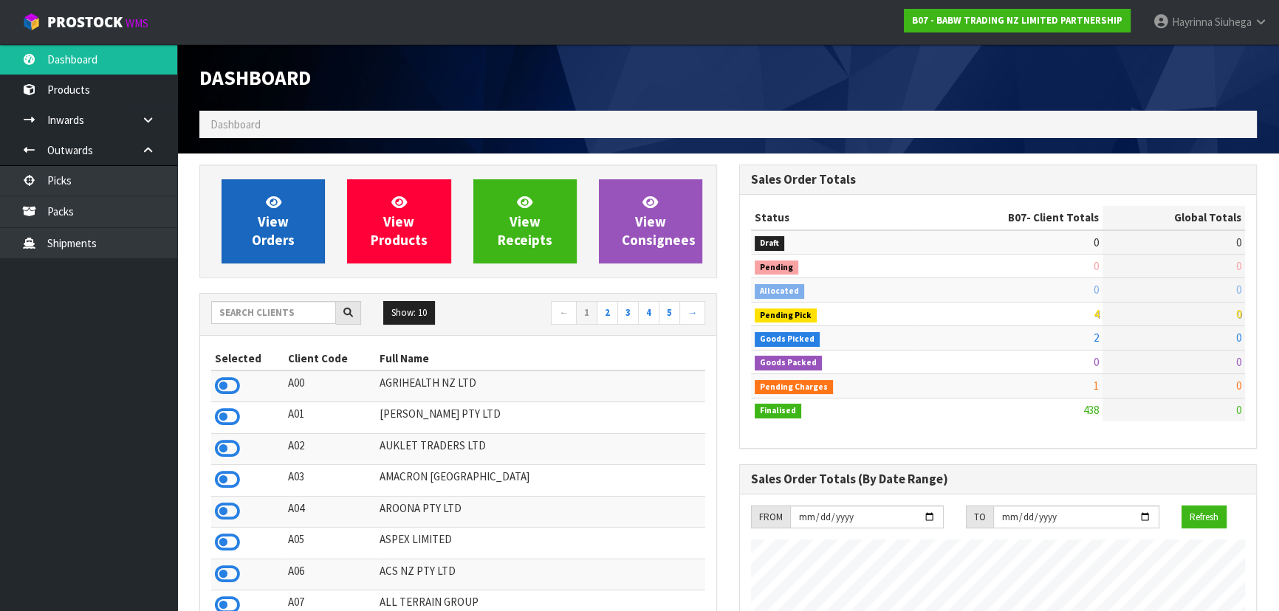
scroll to position [1117, 539]
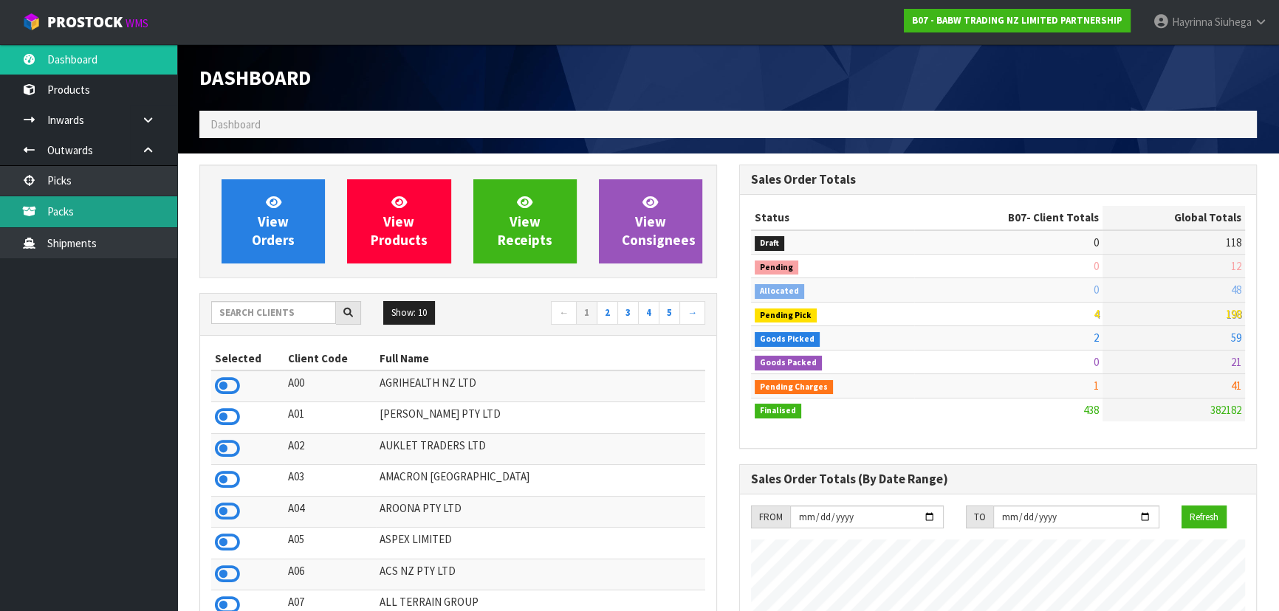
click at [148, 223] on link "Packs" at bounding box center [88, 211] width 177 height 30
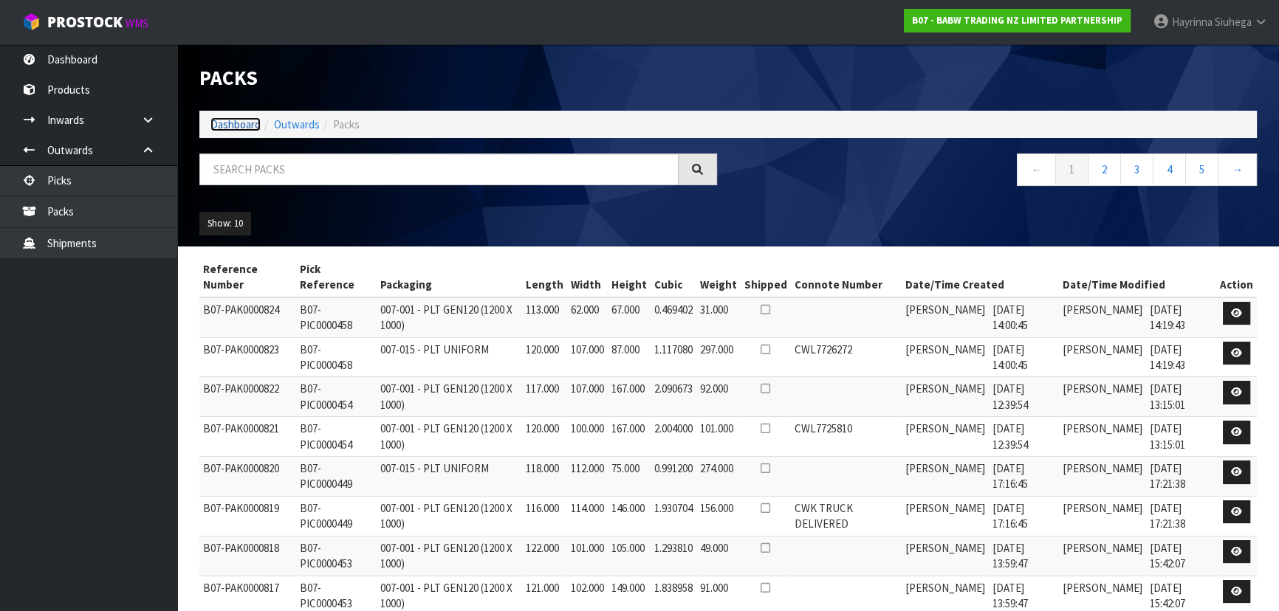
click at [239, 118] on link "Dashboard" at bounding box center [235, 124] width 50 height 14
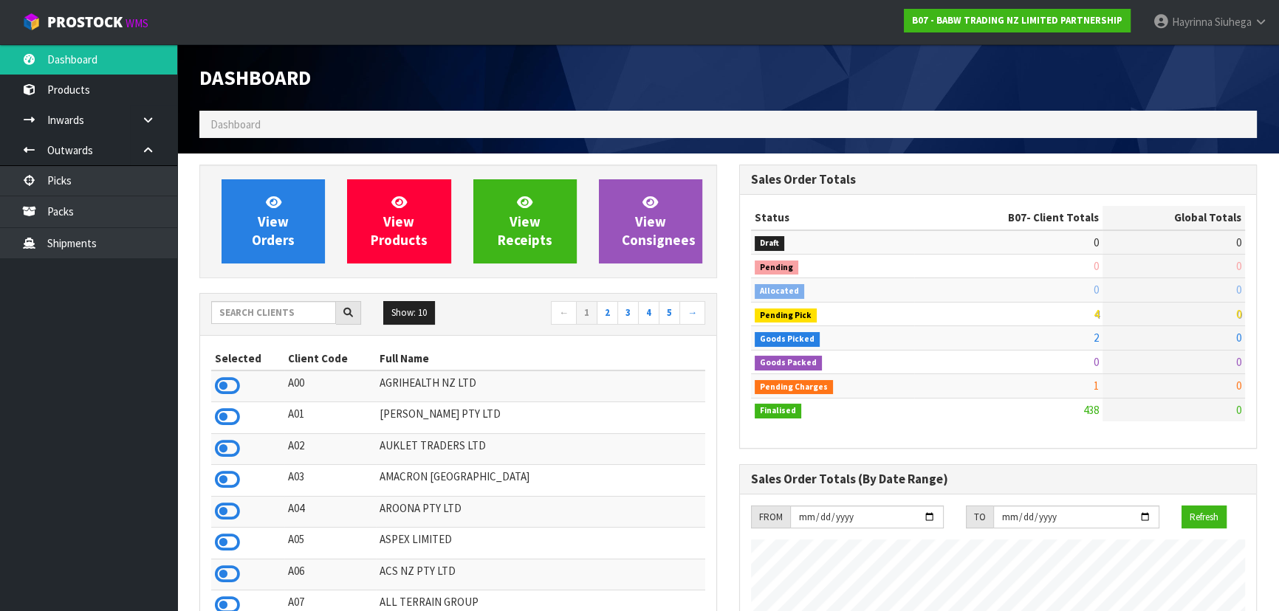
click at [288, 293] on div "Show: 10 5 10 25 50 ← 1 2 3 4 5 → Selected Client Code Full Name A00 AGRIHEALTH…" at bounding box center [458, 514] width 518 height 442
click at [287, 305] on input "text" at bounding box center [273, 312] width 125 height 23
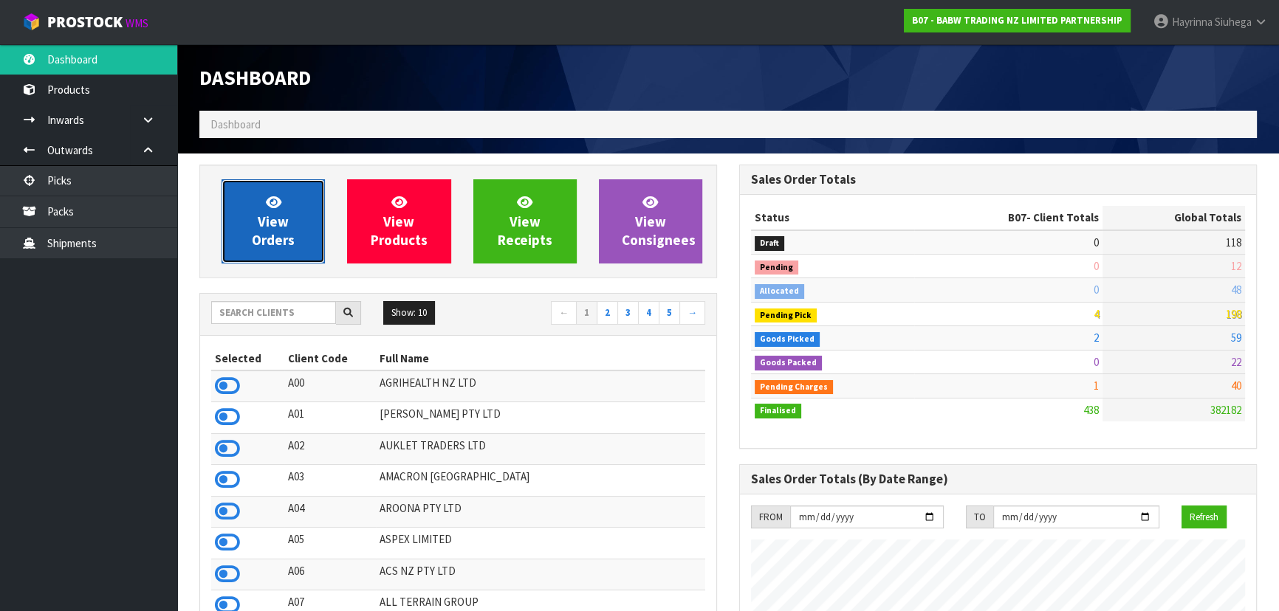
click at [288, 199] on link "View Orders" at bounding box center [273, 221] width 103 height 84
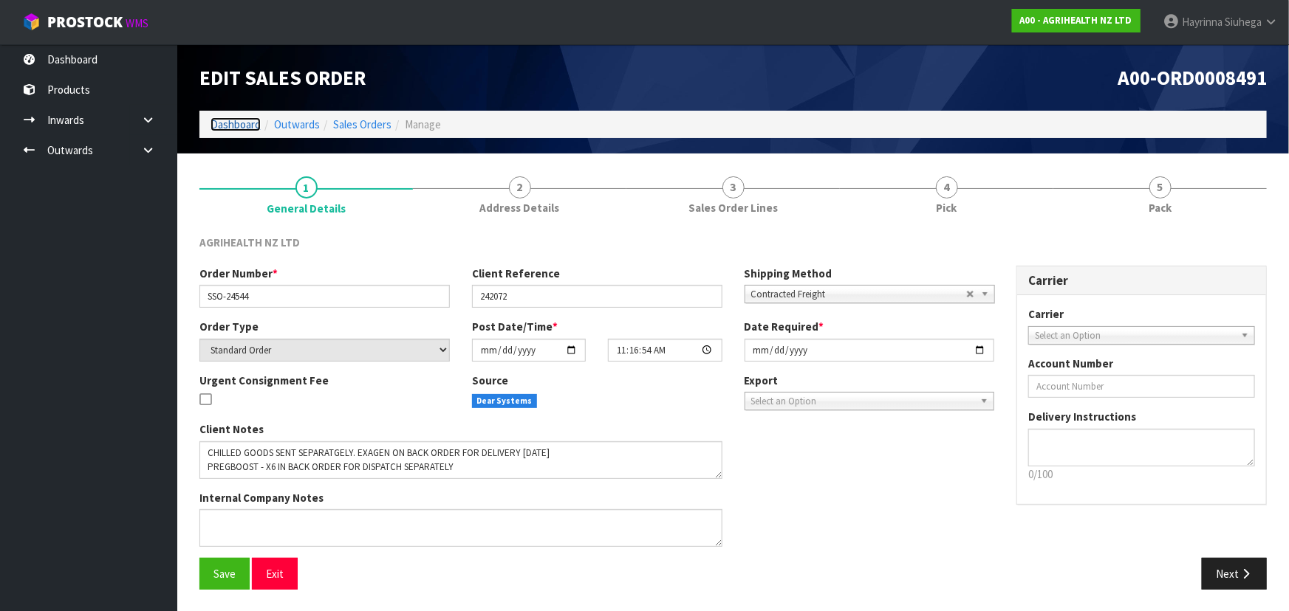
click at [246, 118] on link "Dashboard" at bounding box center [235, 124] width 50 height 14
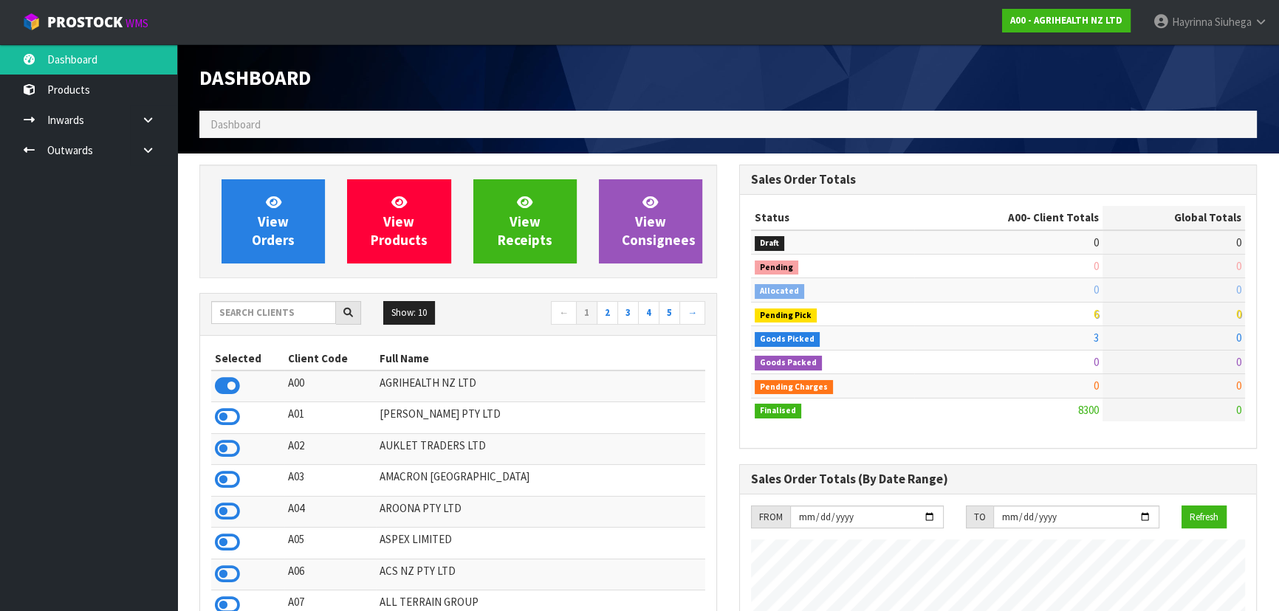
scroll to position [1117, 539]
click at [261, 314] on input "text" at bounding box center [273, 312] width 125 height 23
